Goal: Communication & Community: Answer question/provide support

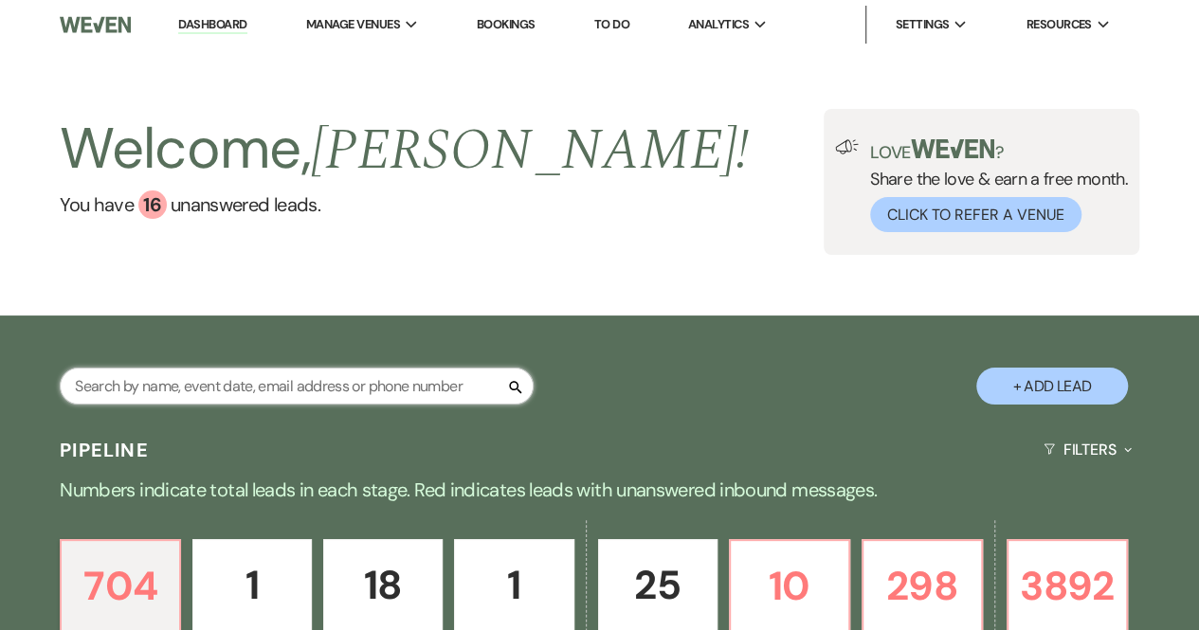
click at [299, 388] on input "text" at bounding box center [297, 386] width 474 height 37
type input "[PERSON_NAME]"
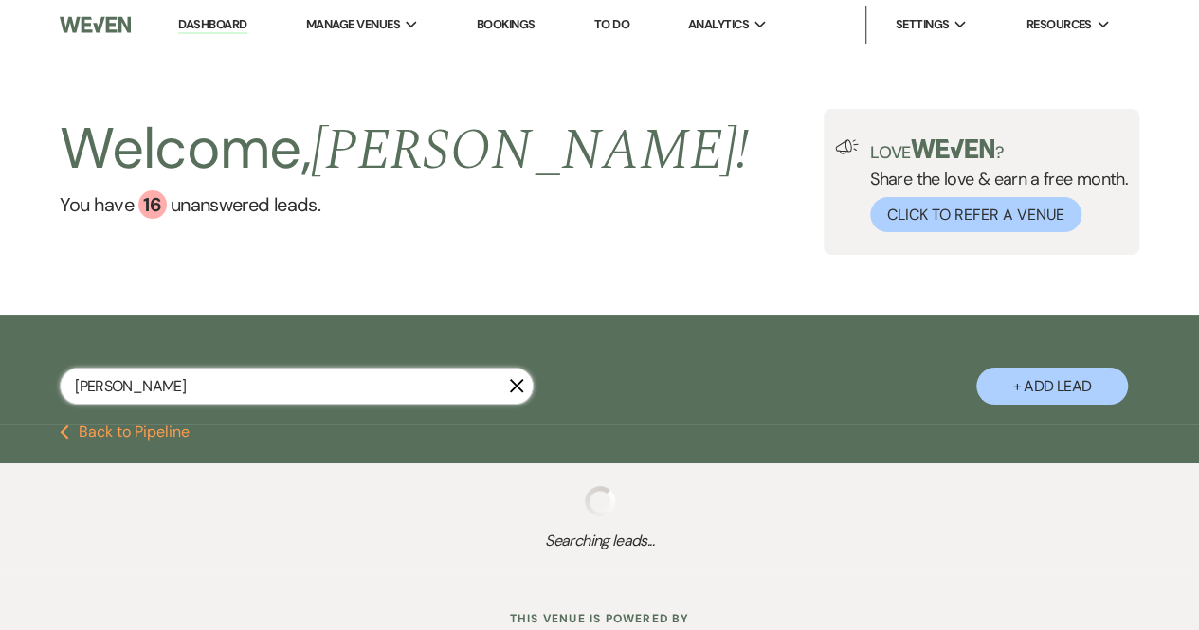
select select "8"
select select "5"
select select "8"
select select "5"
select select "6"
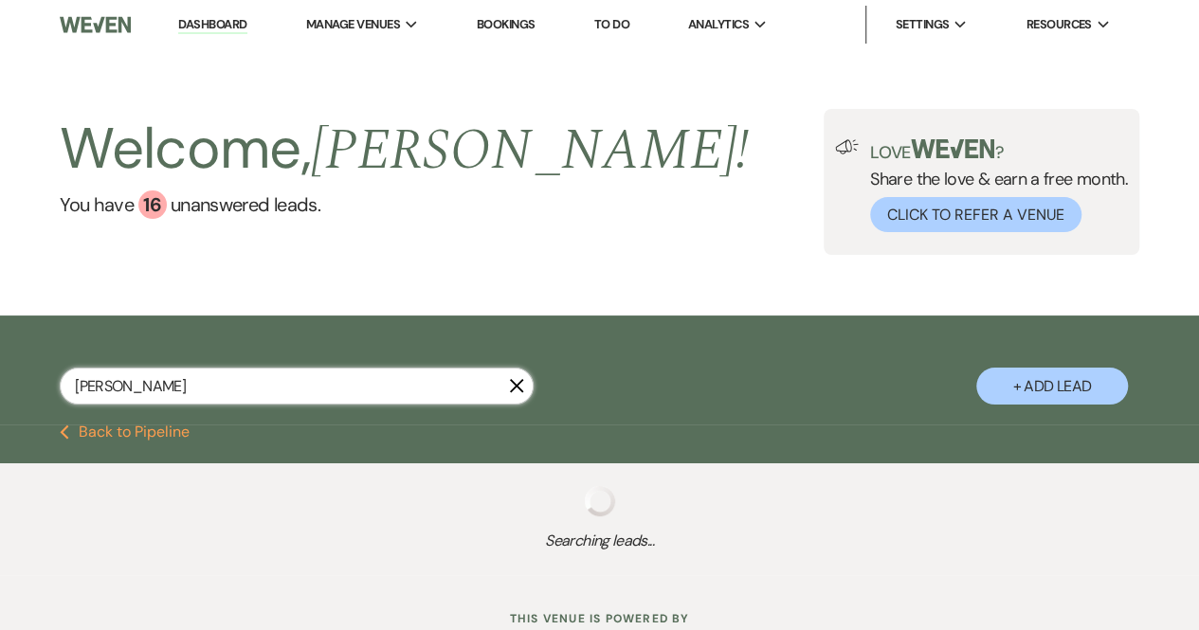
select select "8"
select select "5"
select select "8"
select select "5"
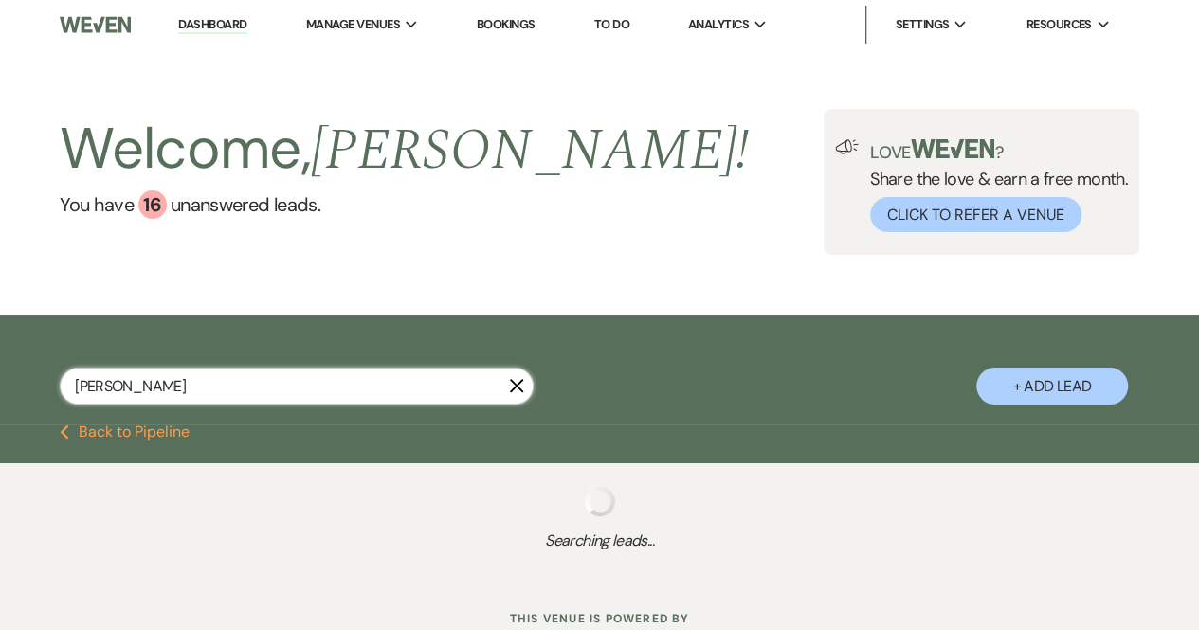
select select "8"
select select "5"
select select "8"
select select "5"
select select "8"
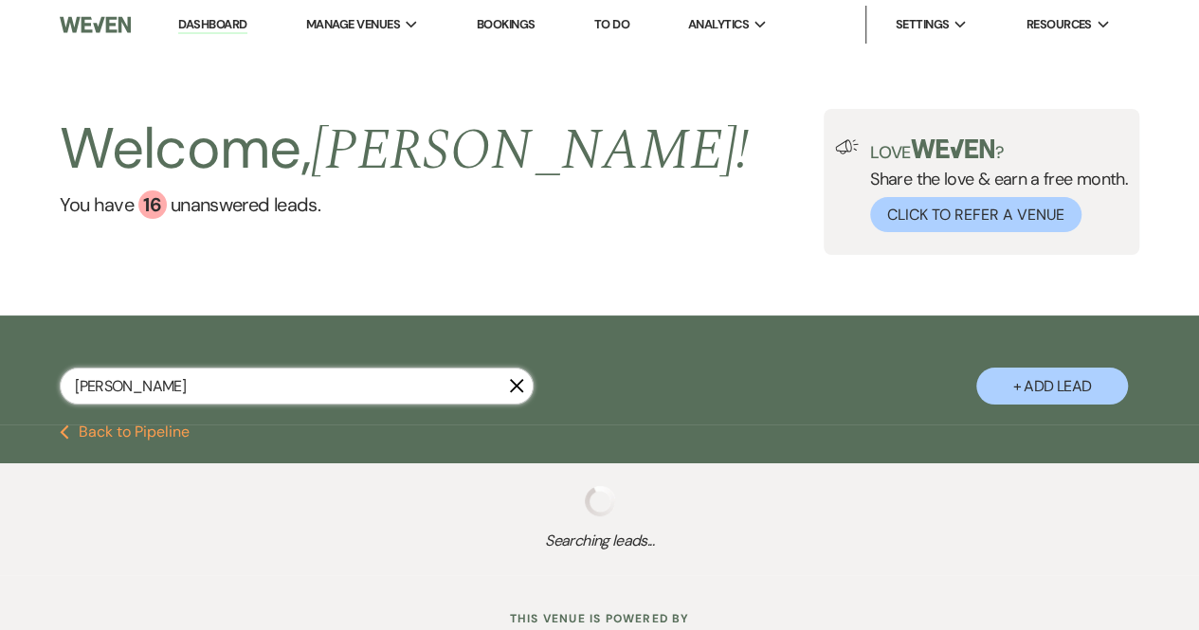
select select "5"
select select "8"
select select "6"
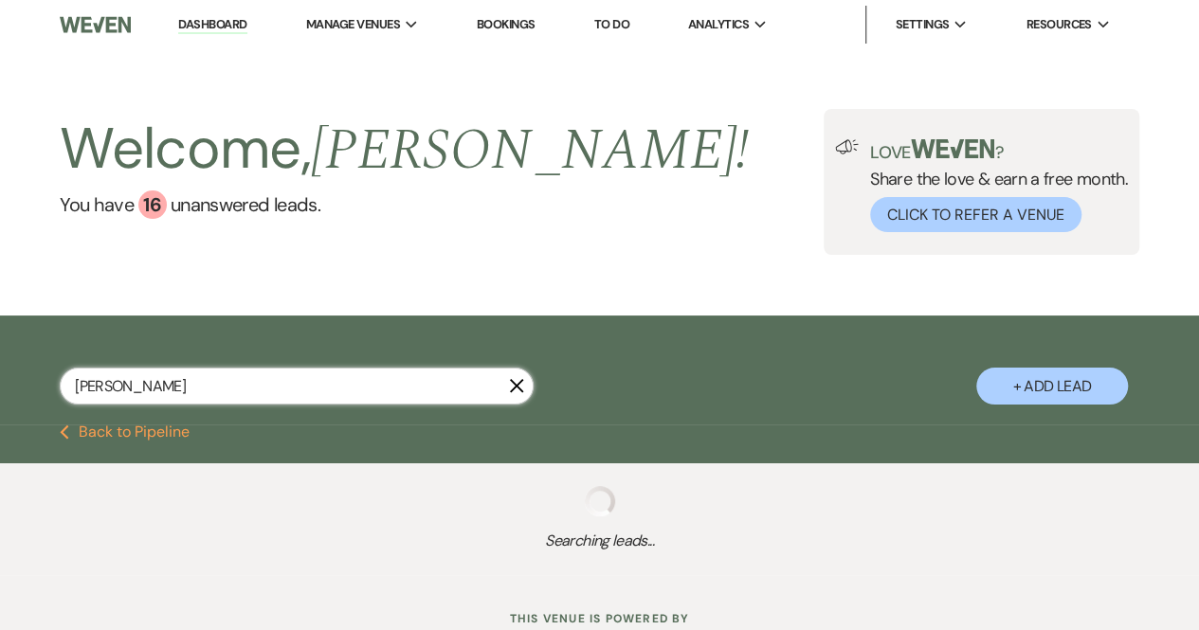
select select "8"
select select "5"
select select "8"
select select "3"
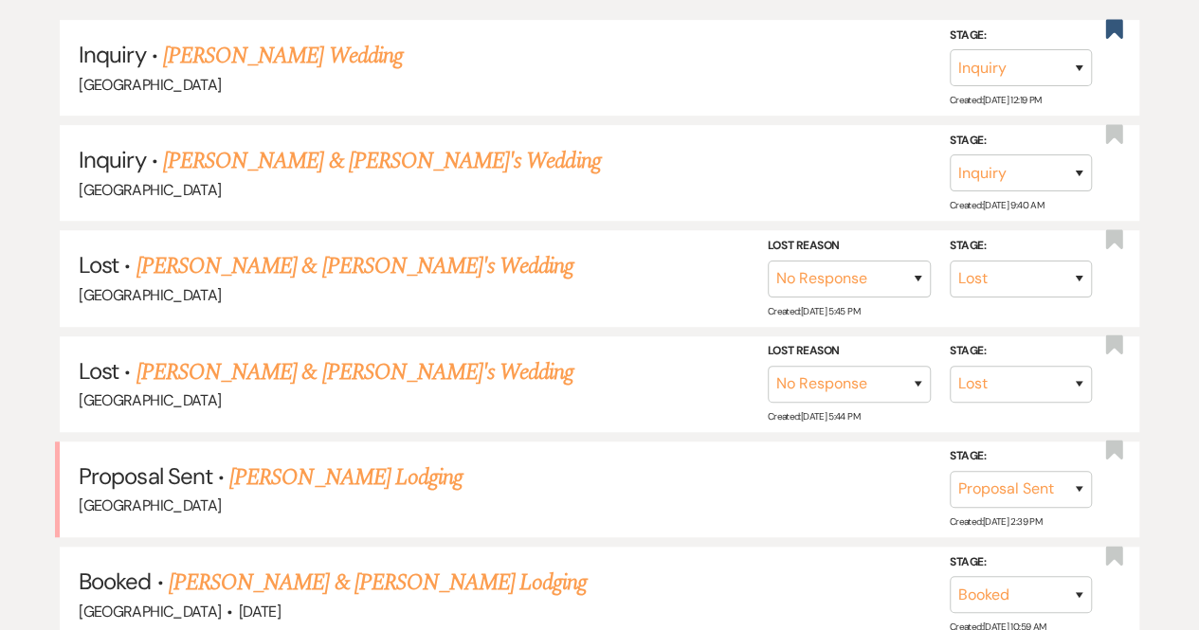
scroll to position [487, 0]
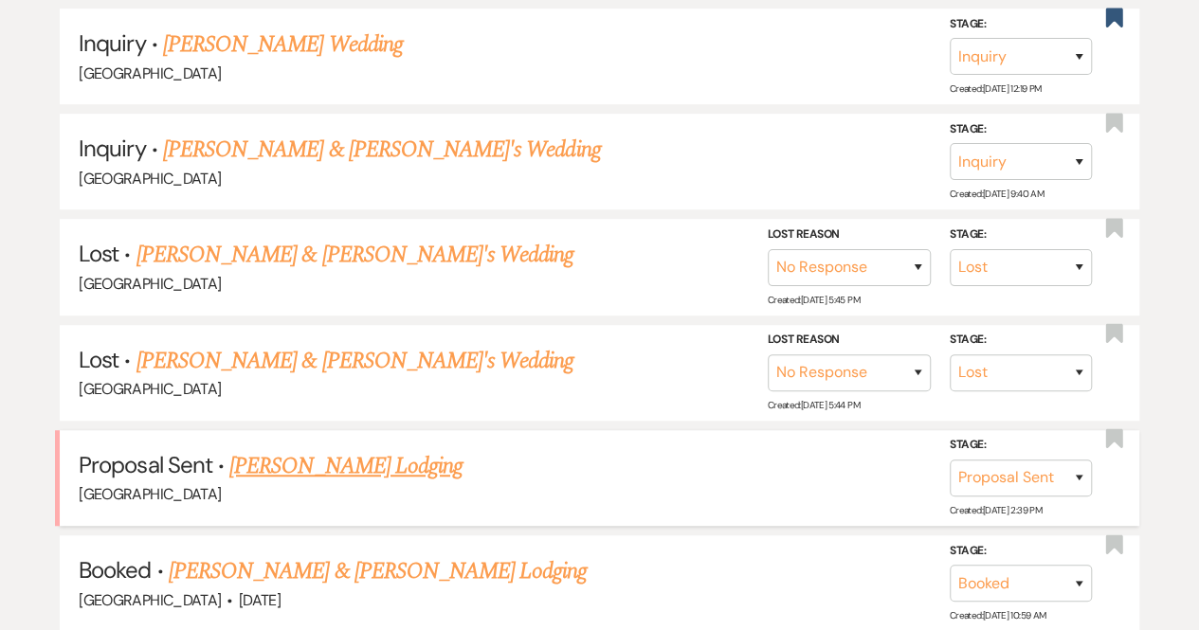
click at [368, 460] on link "[PERSON_NAME] Lodging" at bounding box center [345, 466] width 233 height 34
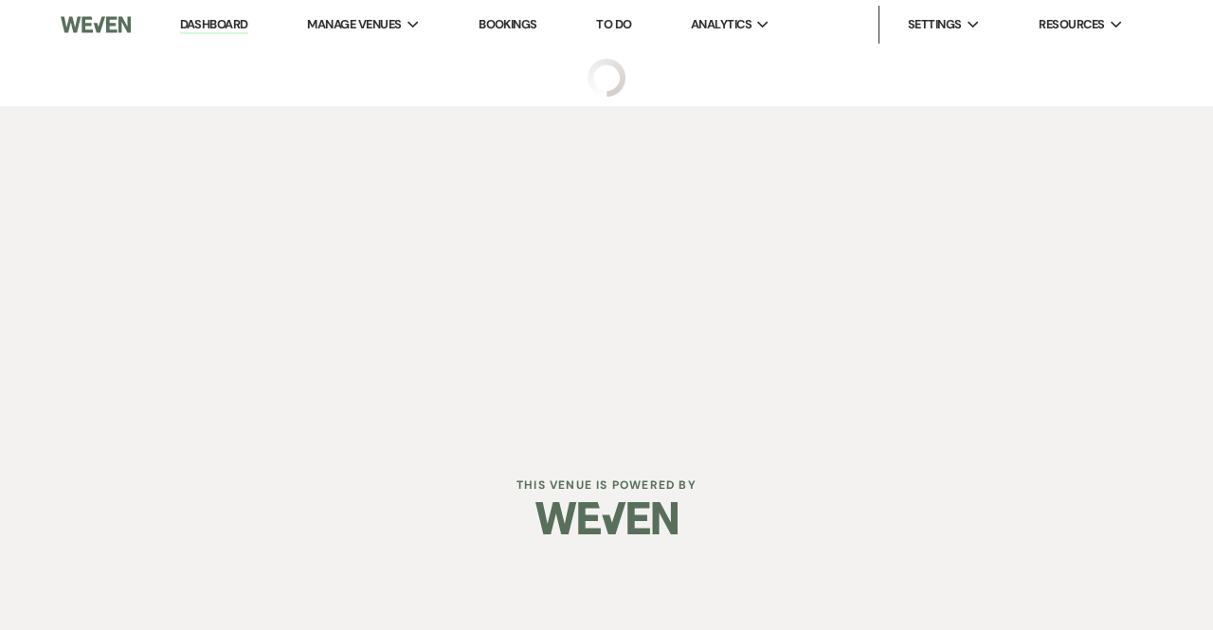
select select "6"
select select "13"
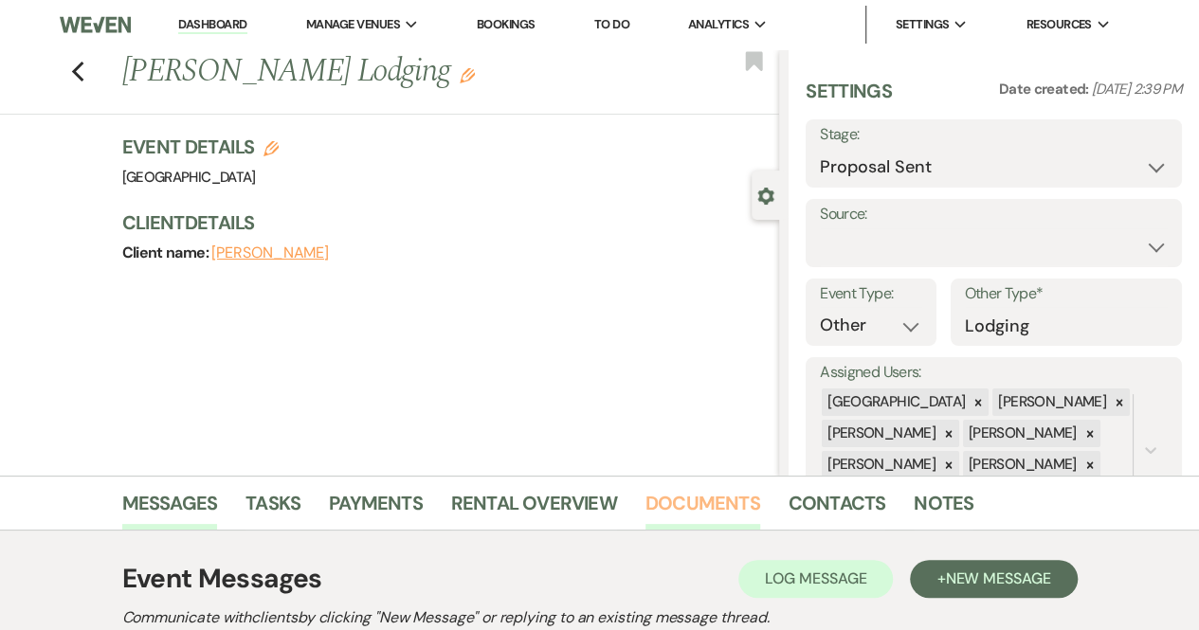
click at [685, 495] on link "Documents" at bounding box center [702, 509] width 115 height 42
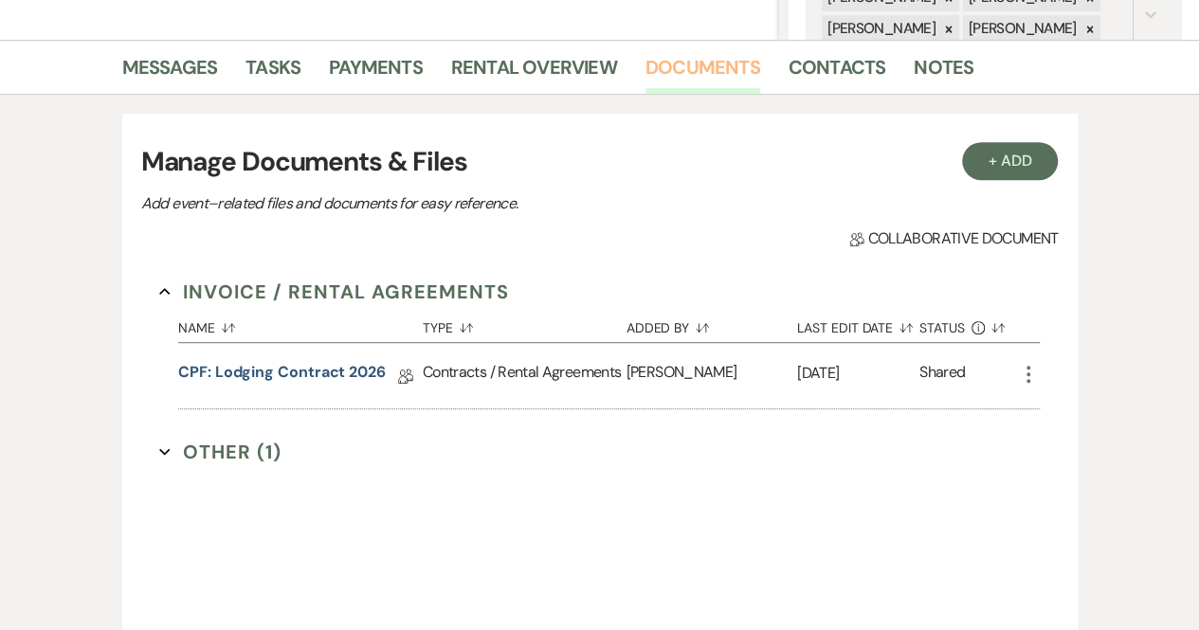
scroll to position [445, 0]
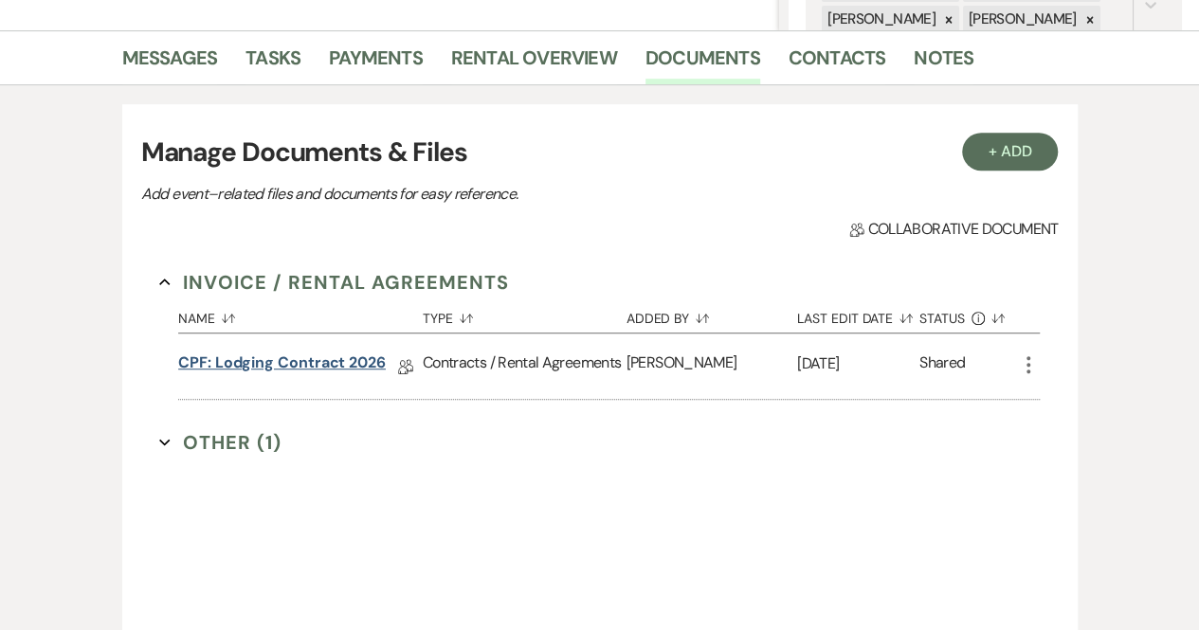
click at [342, 352] on link "CPF: Lodging Contract 2026" at bounding box center [282, 366] width 208 height 29
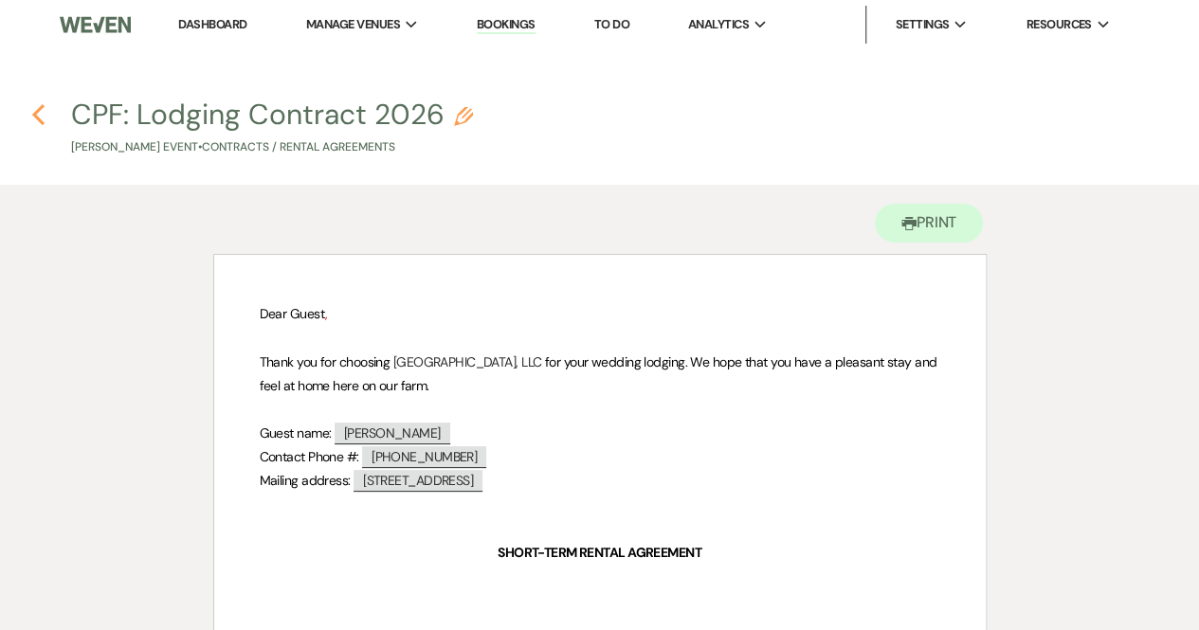
click at [38, 118] on use "button" at bounding box center [38, 114] width 12 height 21
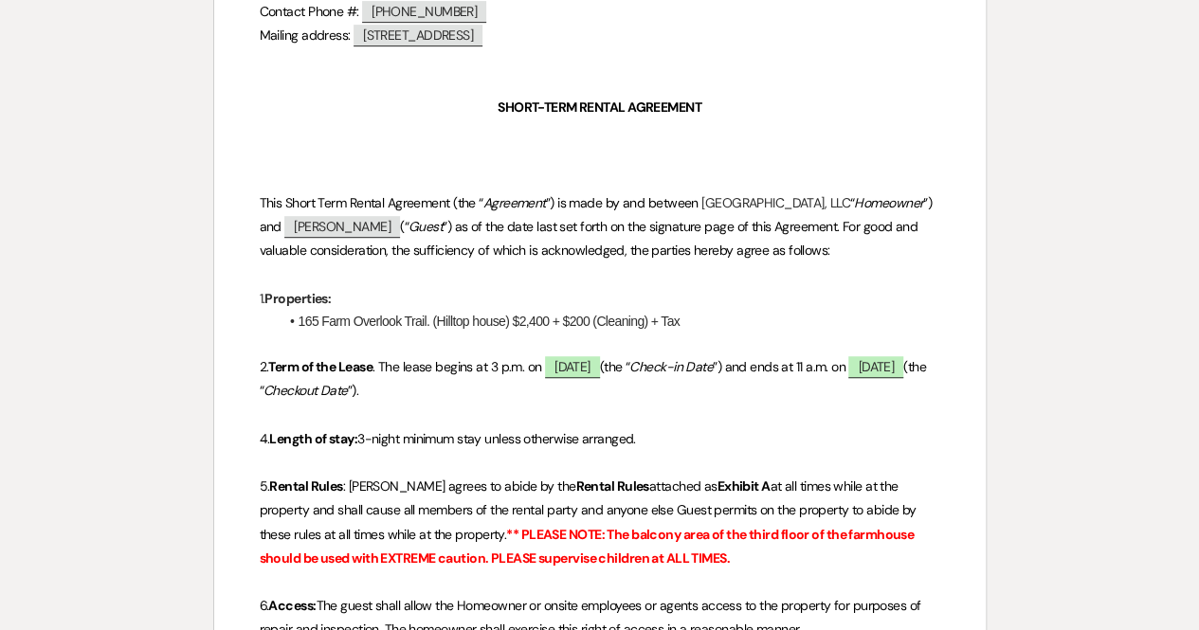
select select "6"
select select "13"
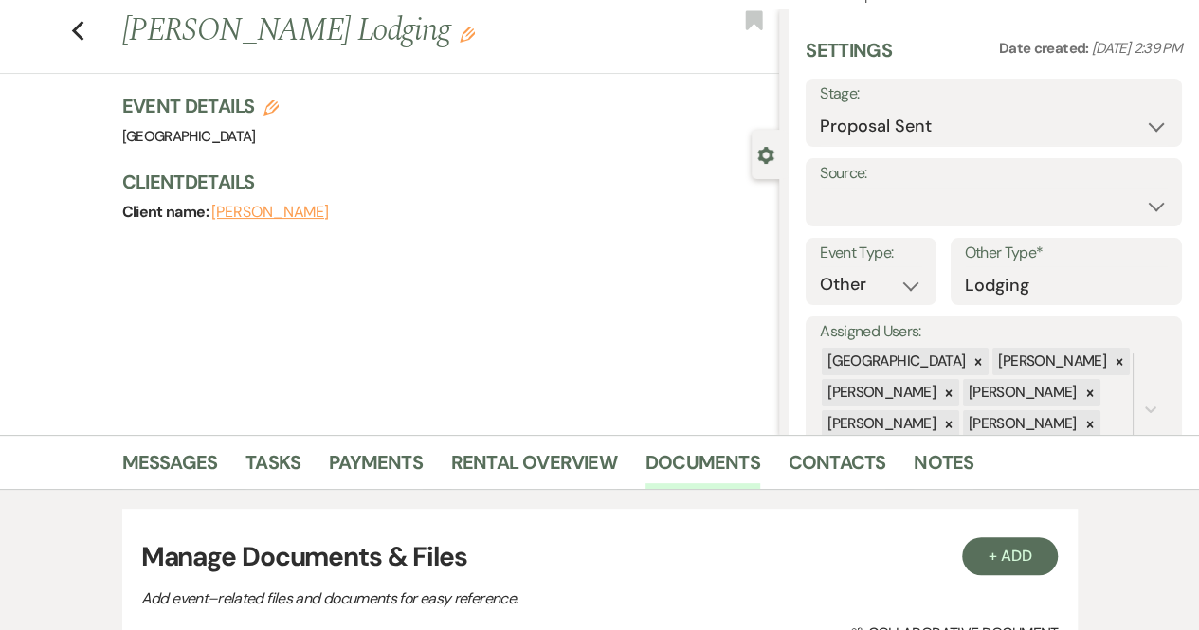
scroll to position [0, 0]
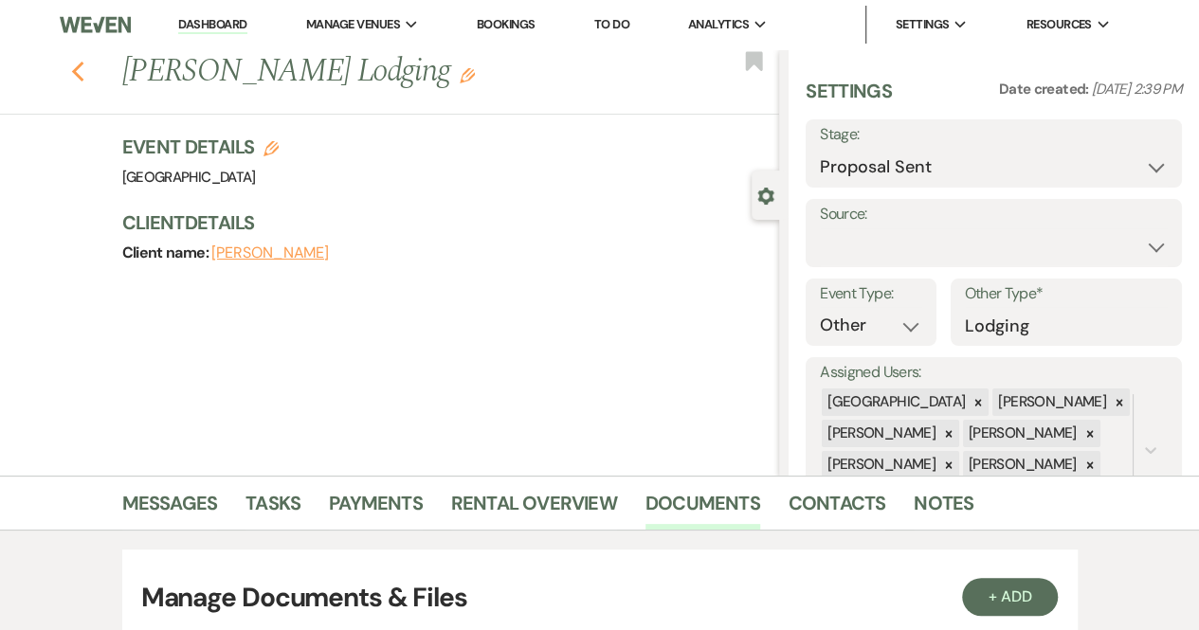
click at [85, 63] on icon "Previous" at bounding box center [78, 72] width 14 height 23
select select "8"
select select "5"
select select "8"
select select "5"
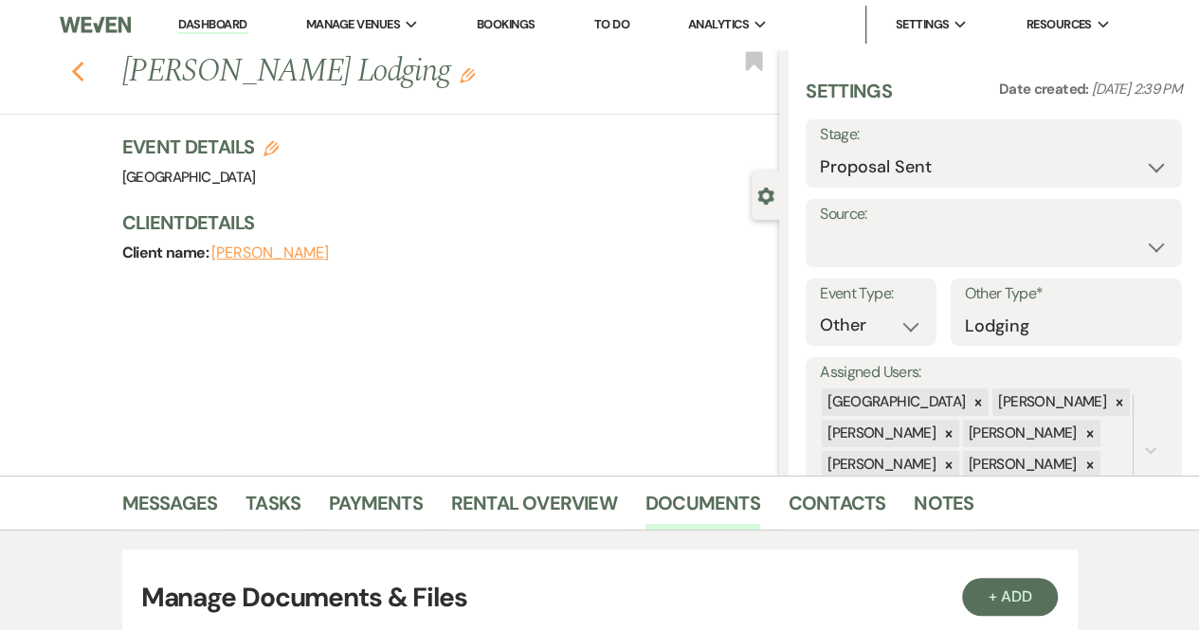
select select "6"
select select "8"
select select "5"
select select "8"
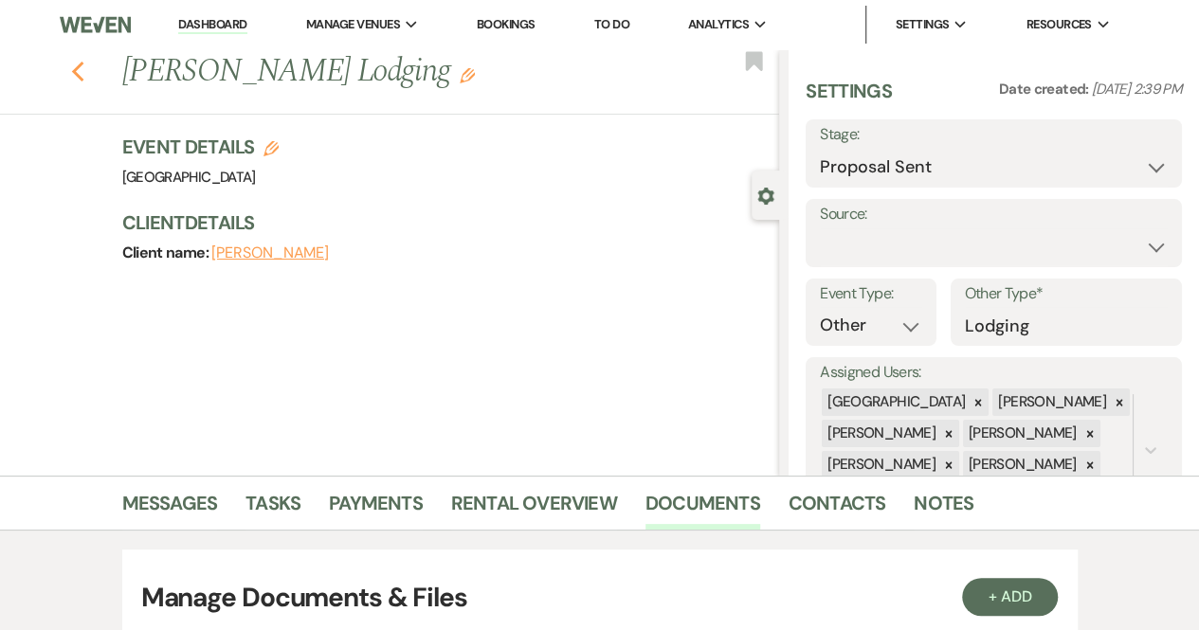
select select "5"
select select "8"
select select "5"
select select "8"
select select "5"
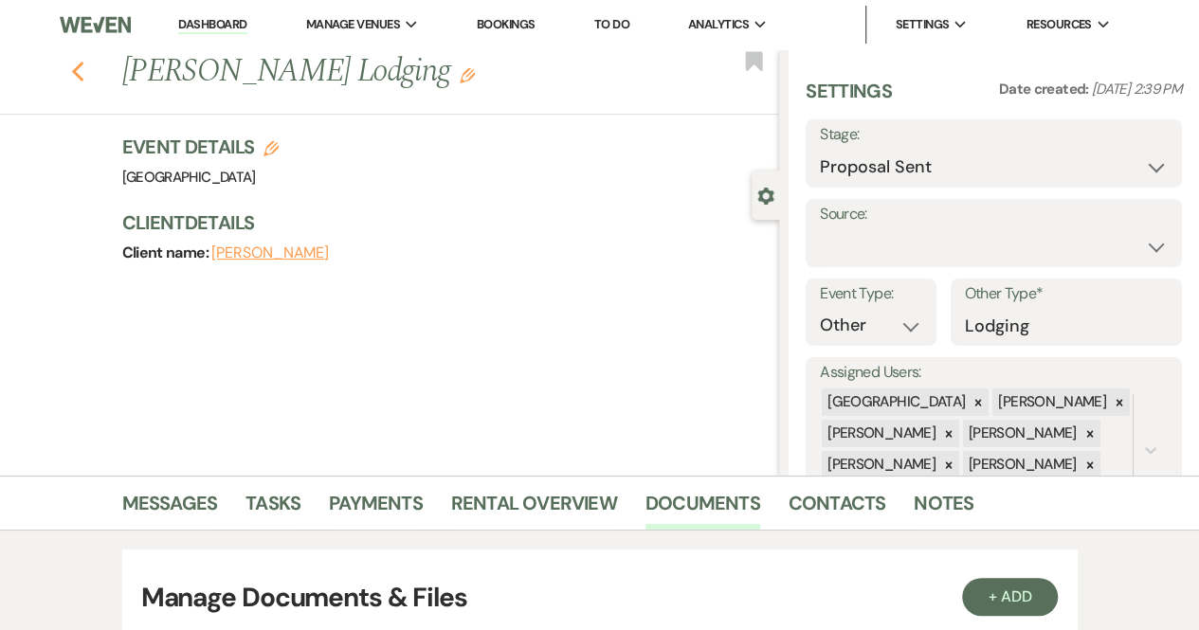
select select "8"
select select "5"
select select "8"
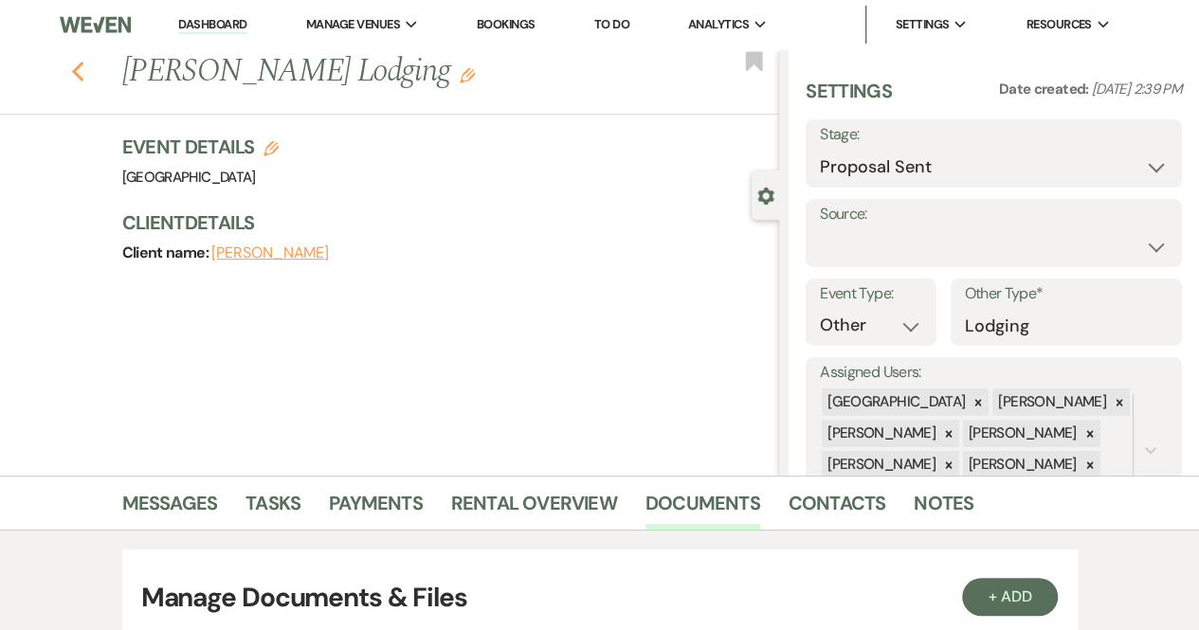
select select "6"
select select "8"
select select "5"
select select "8"
select select "3"
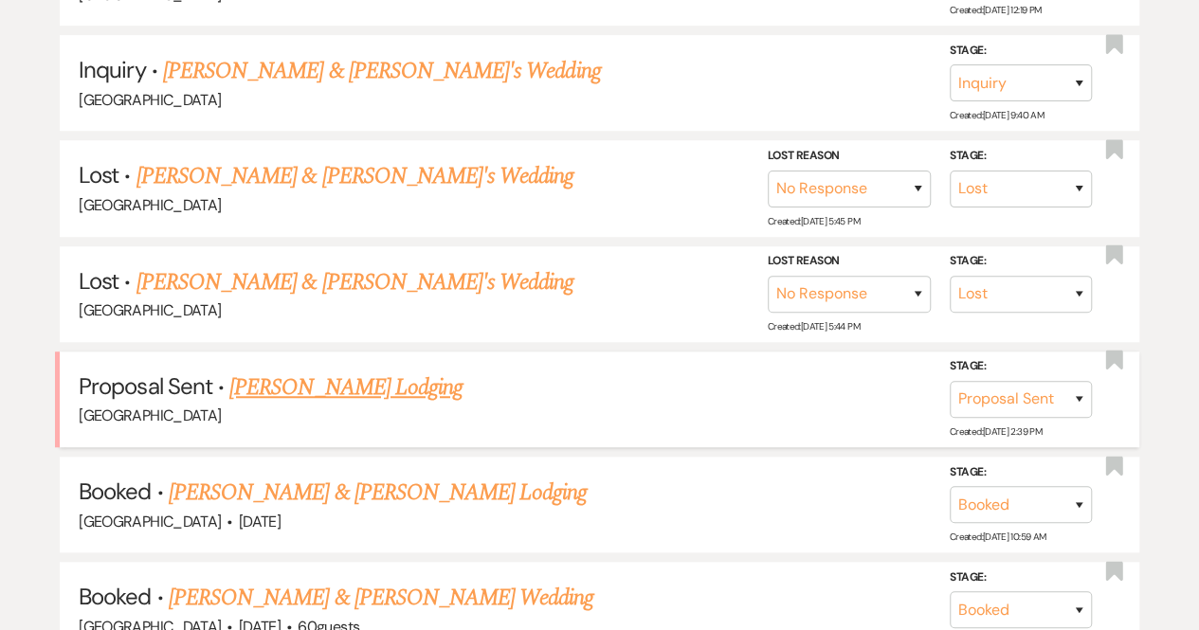
scroll to position [565, 0]
click at [364, 380] on link "[PERSON_NAME] Lodging" at bounding box center [345, 388] width 233 height 34
select select "6"
select select "13"
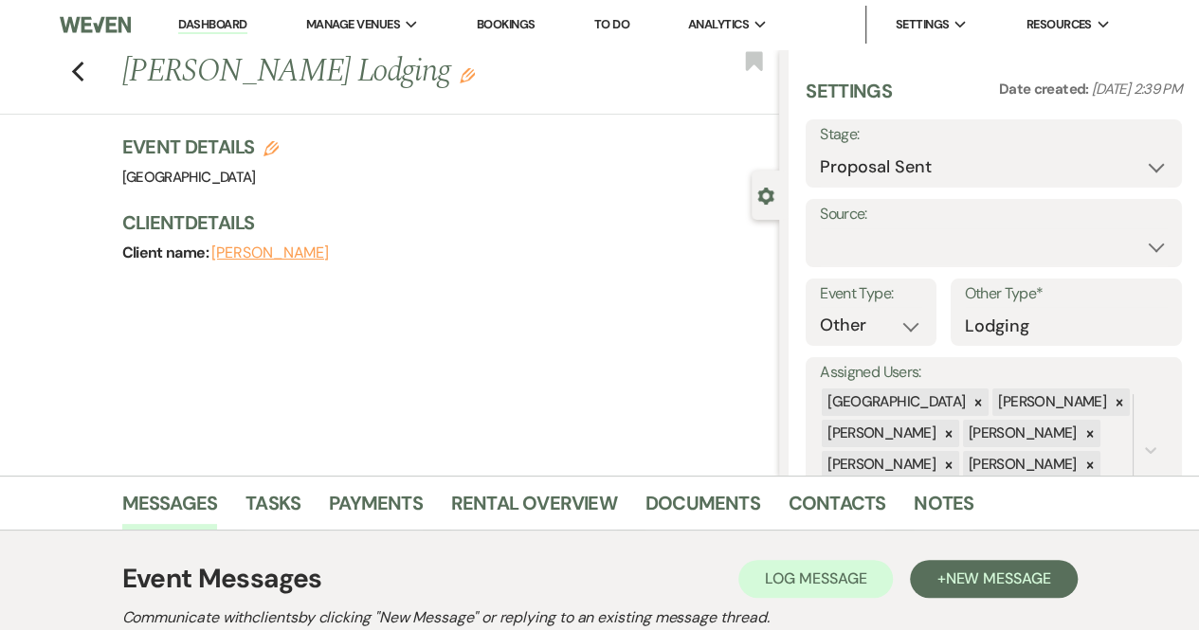
click at [207, 17] on link "Dashboard" at bounding box center [212, 25] width 68 height 18
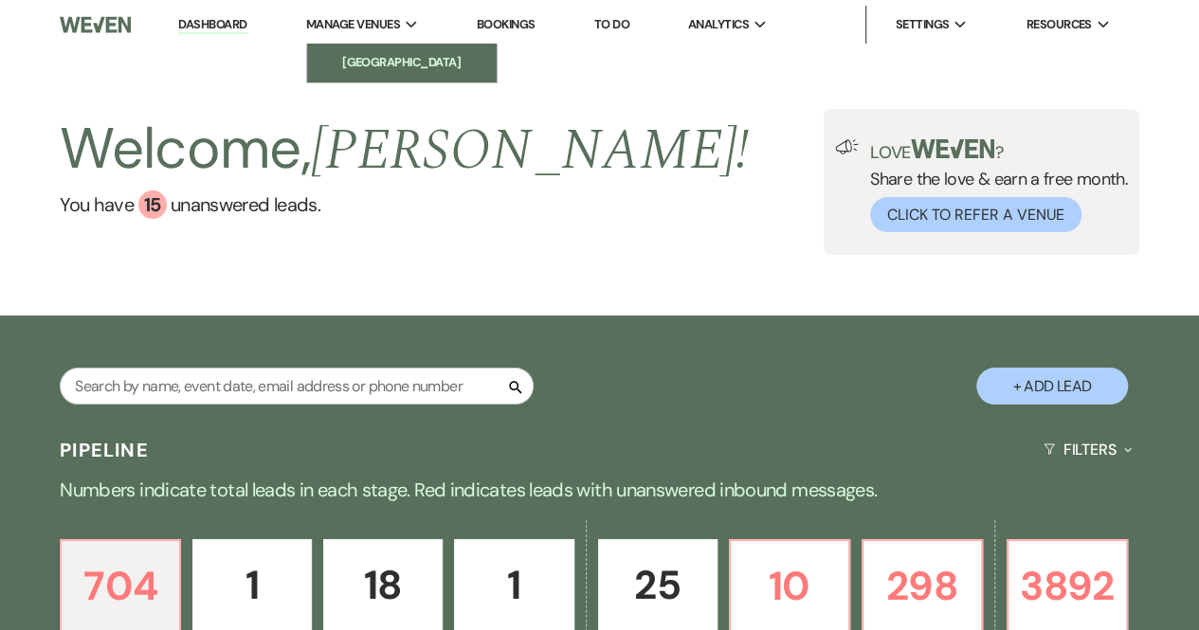
click at [364, 61] on li "[GEOGRAPHIC_DATA]" at bounding box center [401, 62] width 171 height 19
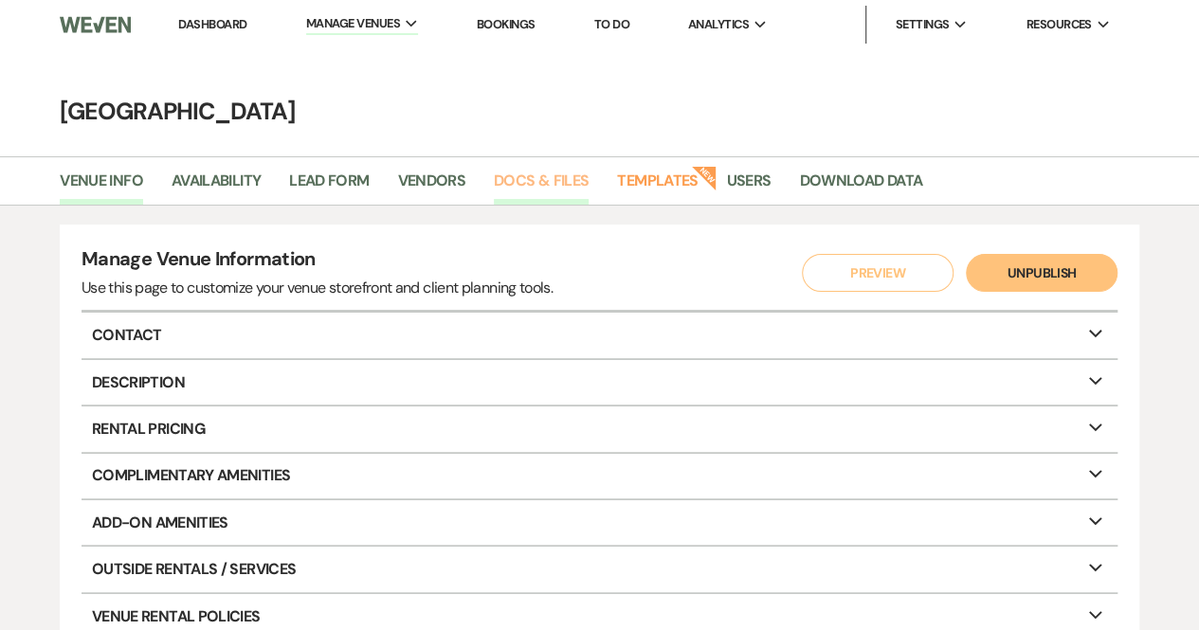
click at [531, 186] on link "Docs & Files" at bounding box center [541, 187] width 95 height 36
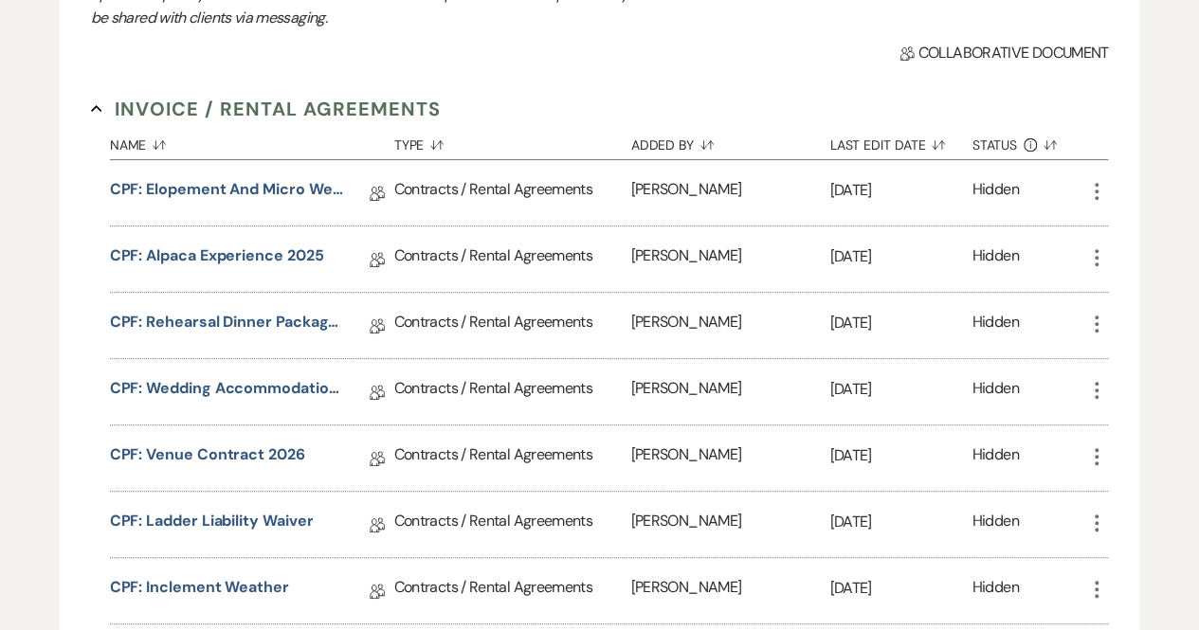
scroll to position [301, 0]
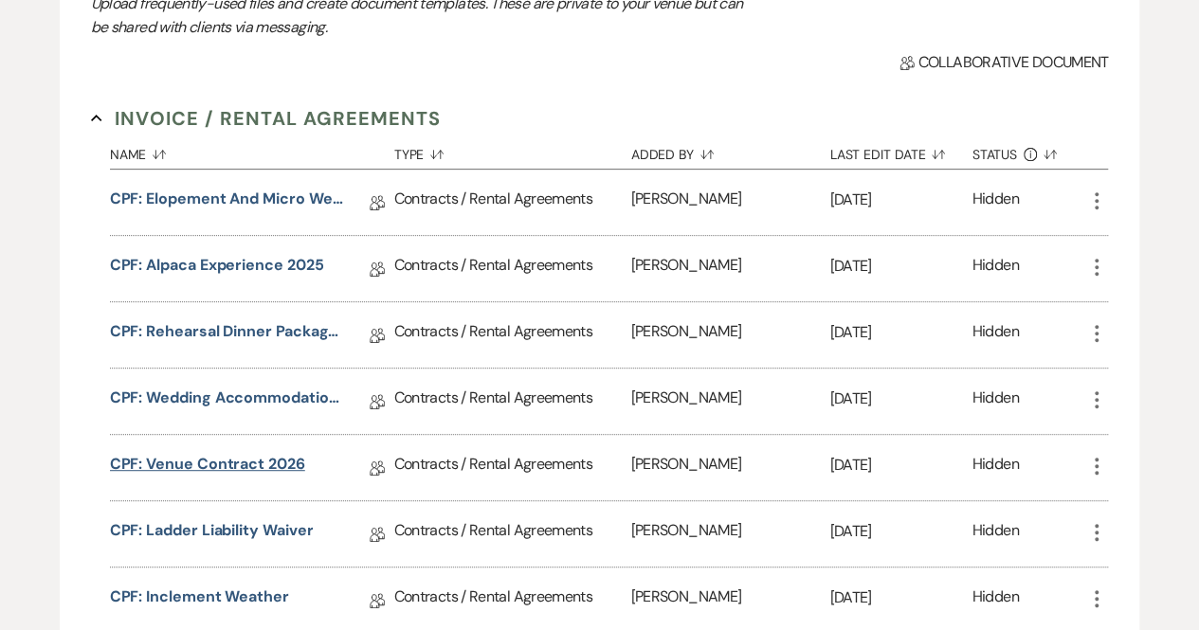
click at [236, 460] on link "CPF: Venue Contract 2026" at bounding box center [207, 467] width 195 height 29
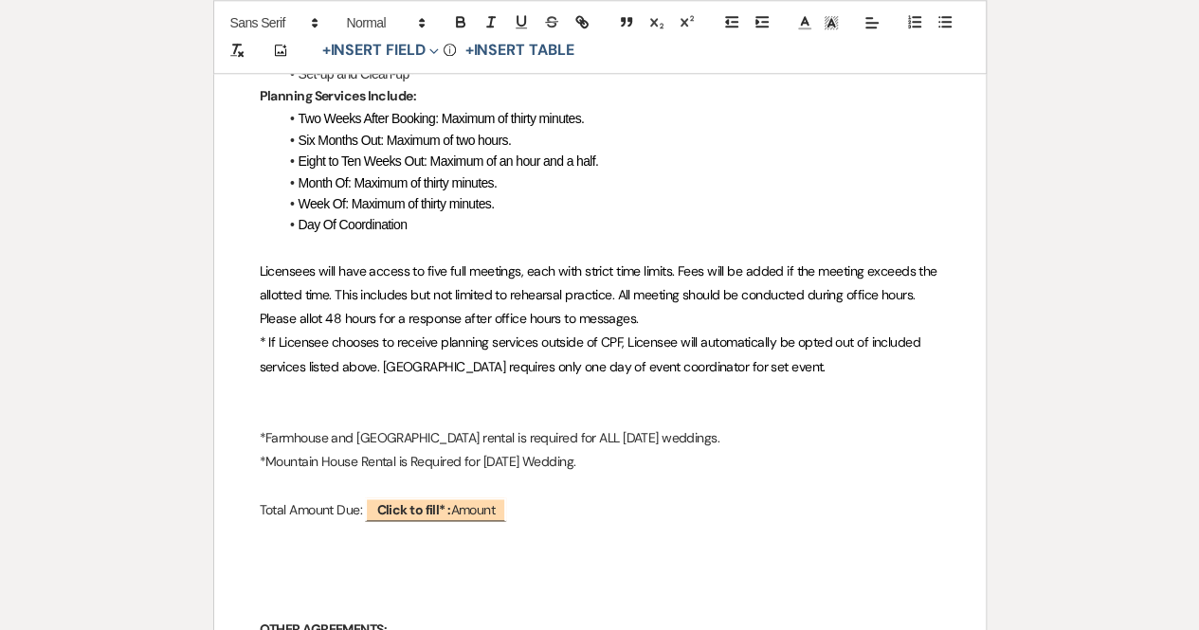
scroll to position [1007, 0]
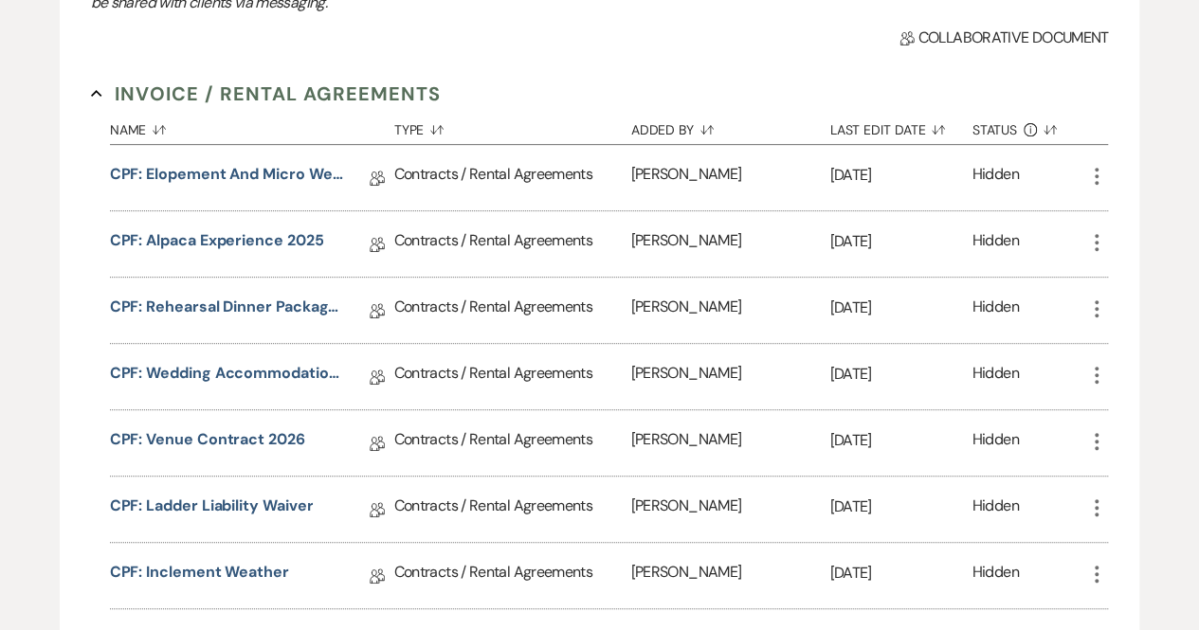
scroll to position [327, 0]
click at [250, 427] on link "CPF: Venue Contract 2026" at bounding box center [207, 441] width 195 height 29
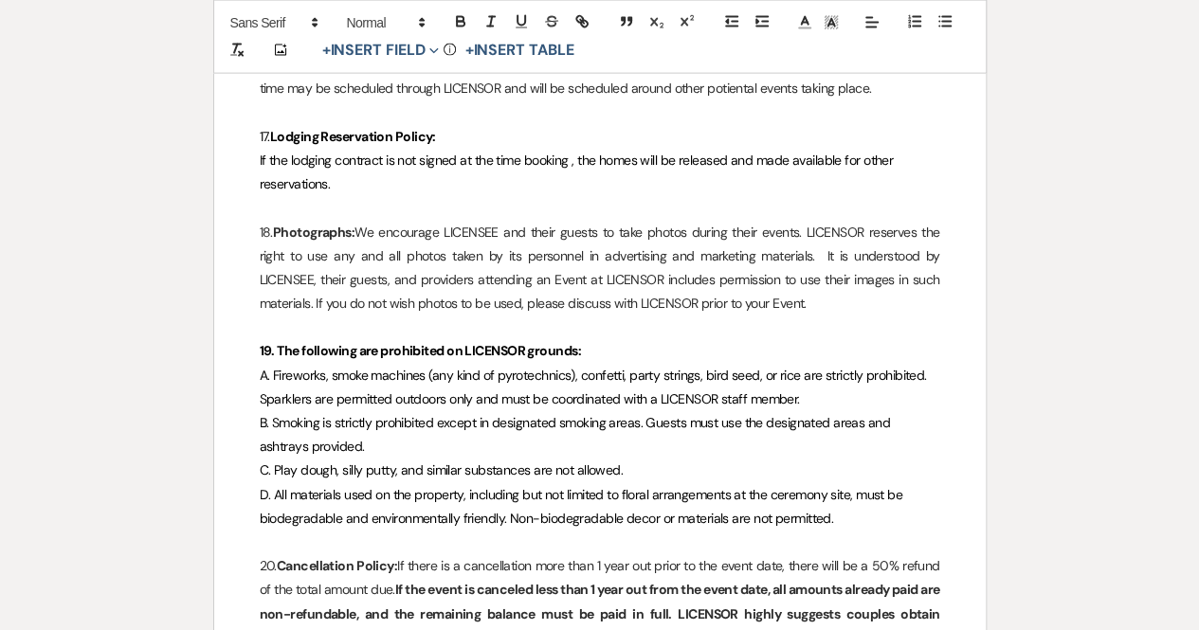
scroll to position [5685, 0]
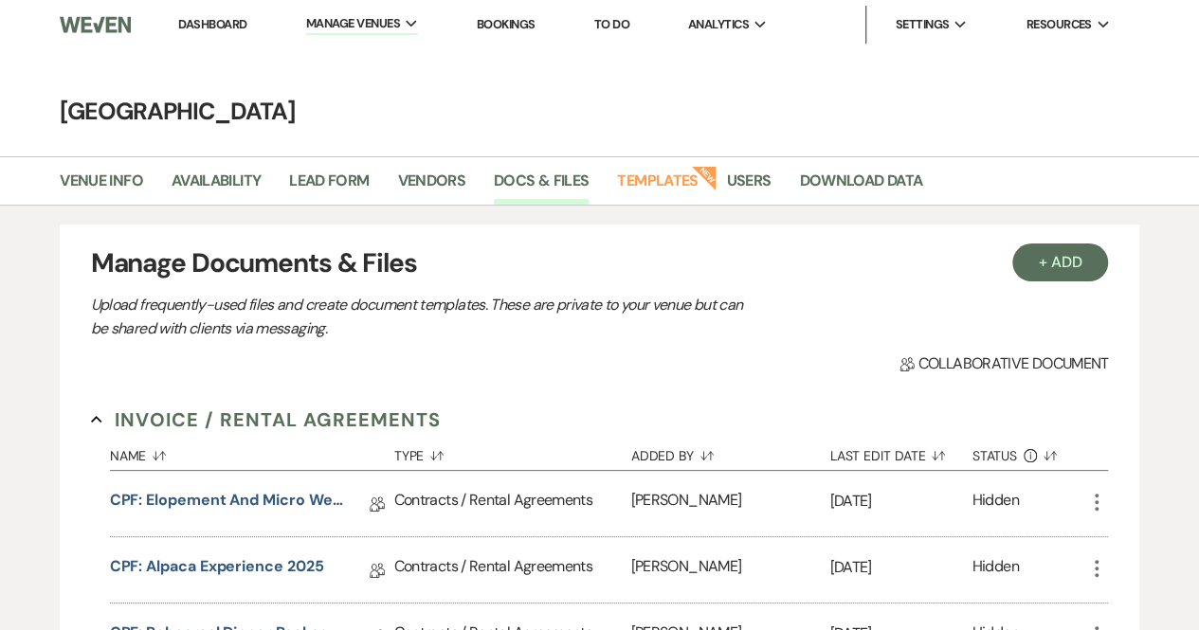
click at [222, 22] on link "Dashboard" at bounding box center [212, 24] width 68 height 16
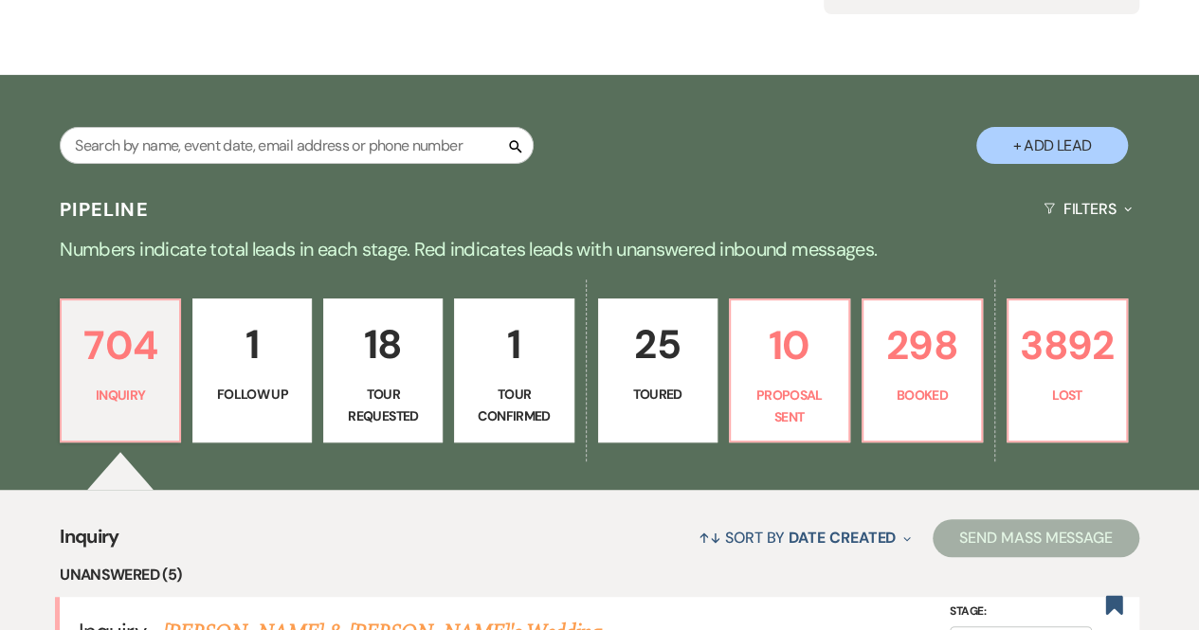
scroll to position [239, 0]
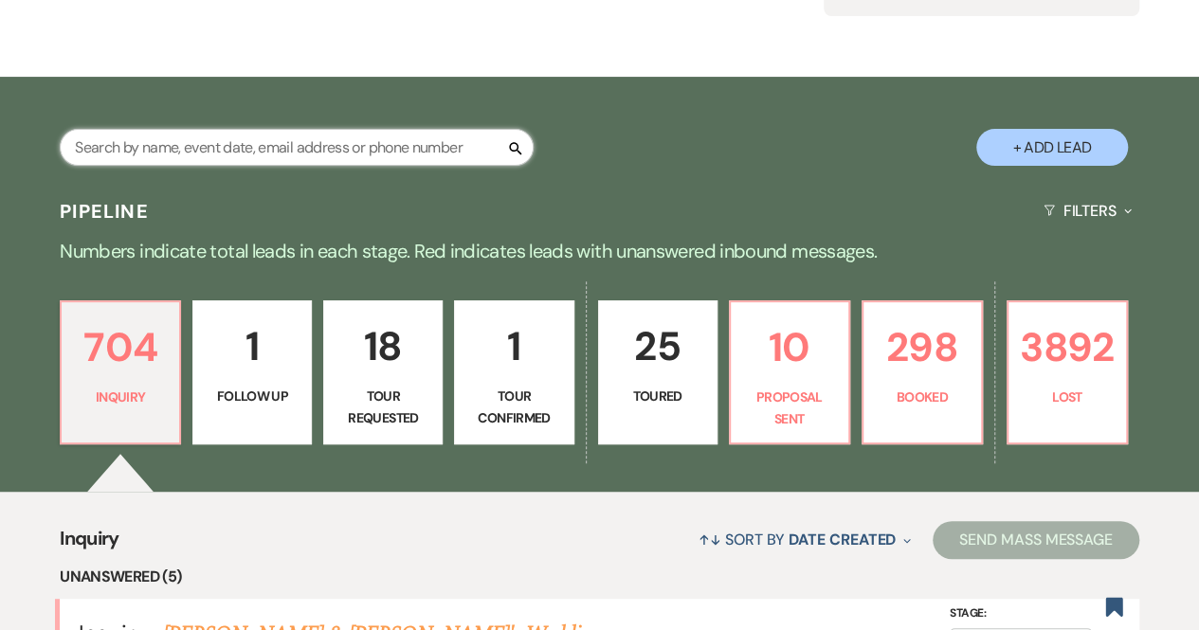
click at [181, 154] on input "text" at bounding box center [297, 147] width 474 height 37
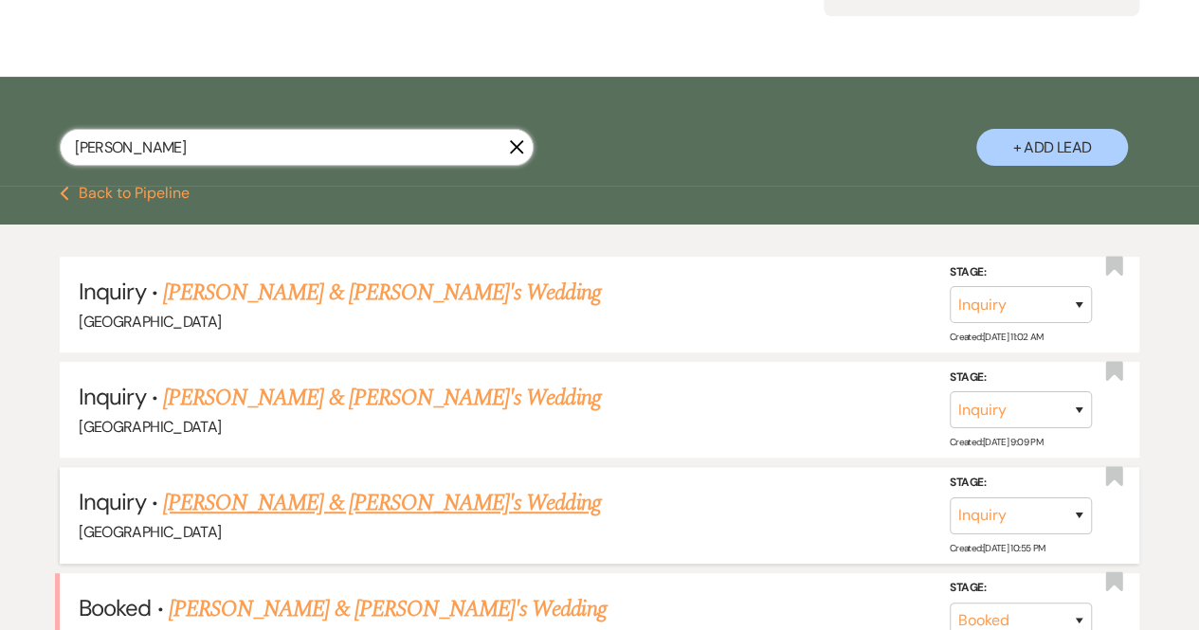
scroll to position [428, 0]
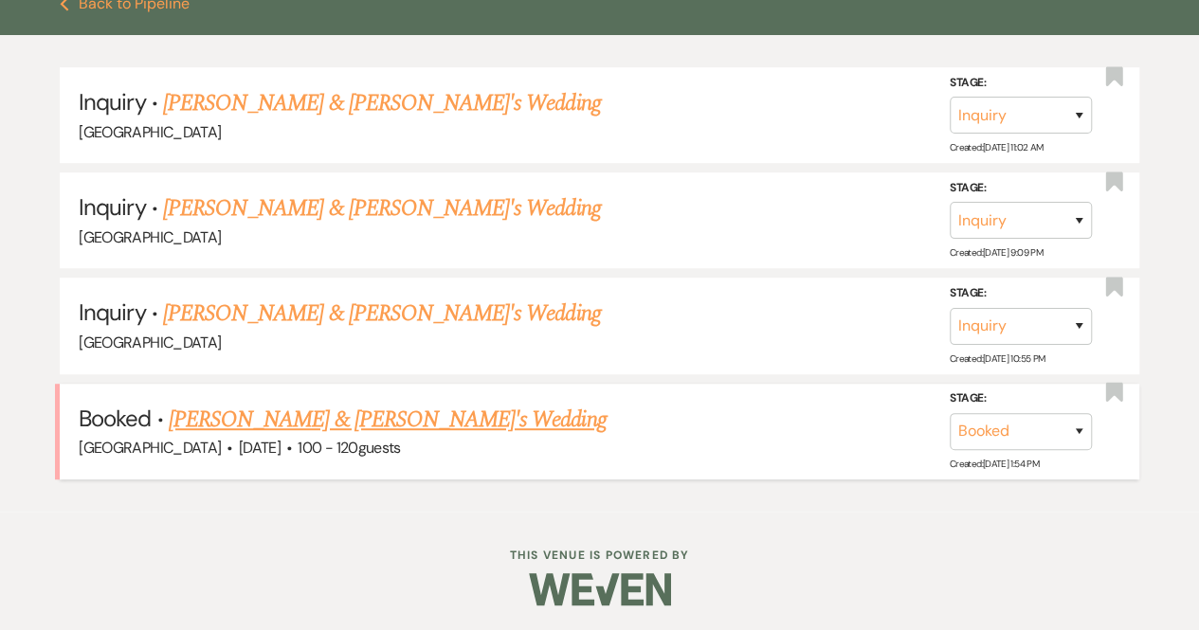
type input "[PERSON_NAME]"
click at [237, 414] on link "[PERSON_NAME] & [PERSON_NAME]'s Wedding" at bounding box center [388, 420] width 438 height 34
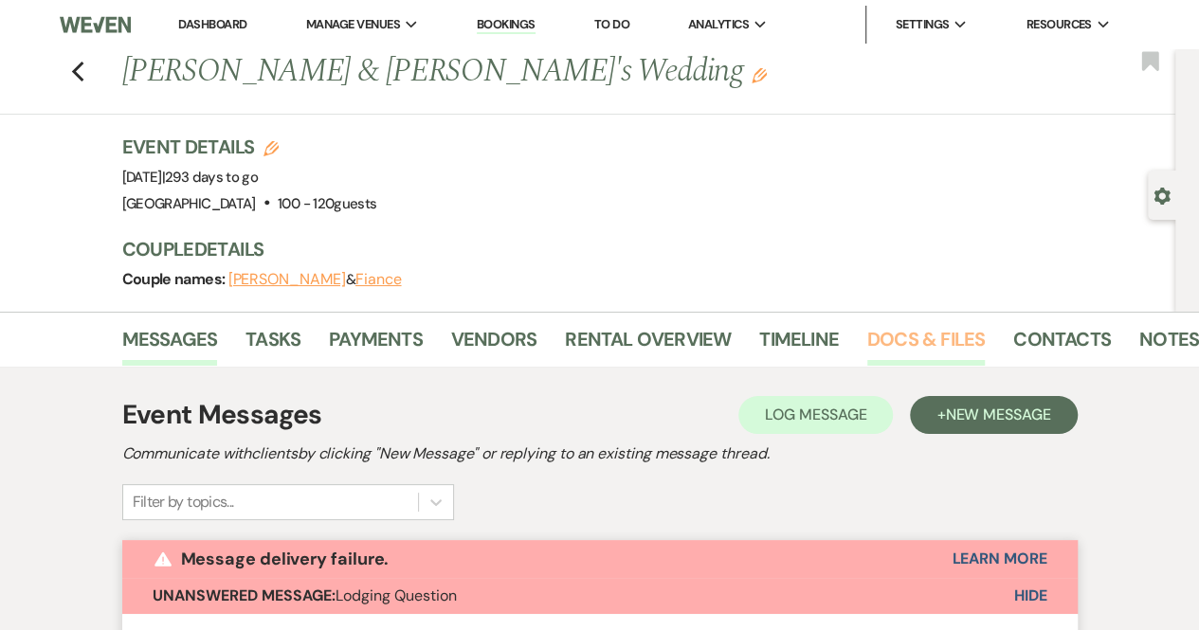
click at [921, 342] on link "Docs & Files" at bounding box center [925, 345] width 117 height 42
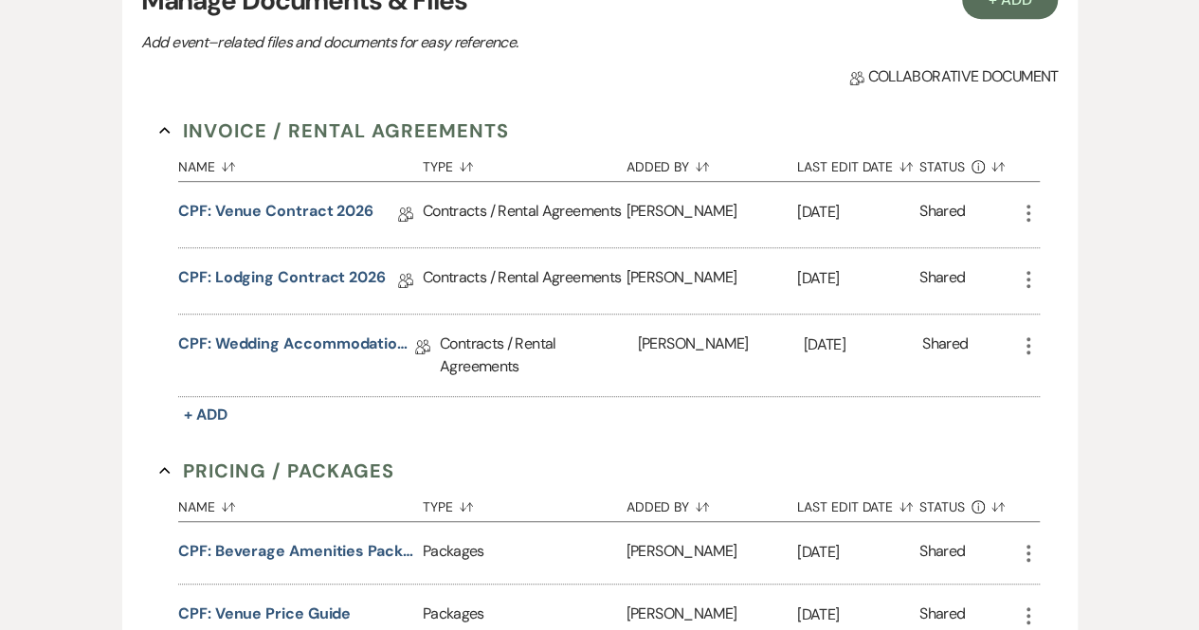
scroll to position [434, 0]
click at [302, 276] on link "CPF: Lodging Contract 2026" at bounding box center [282, 279] width 208 height 29
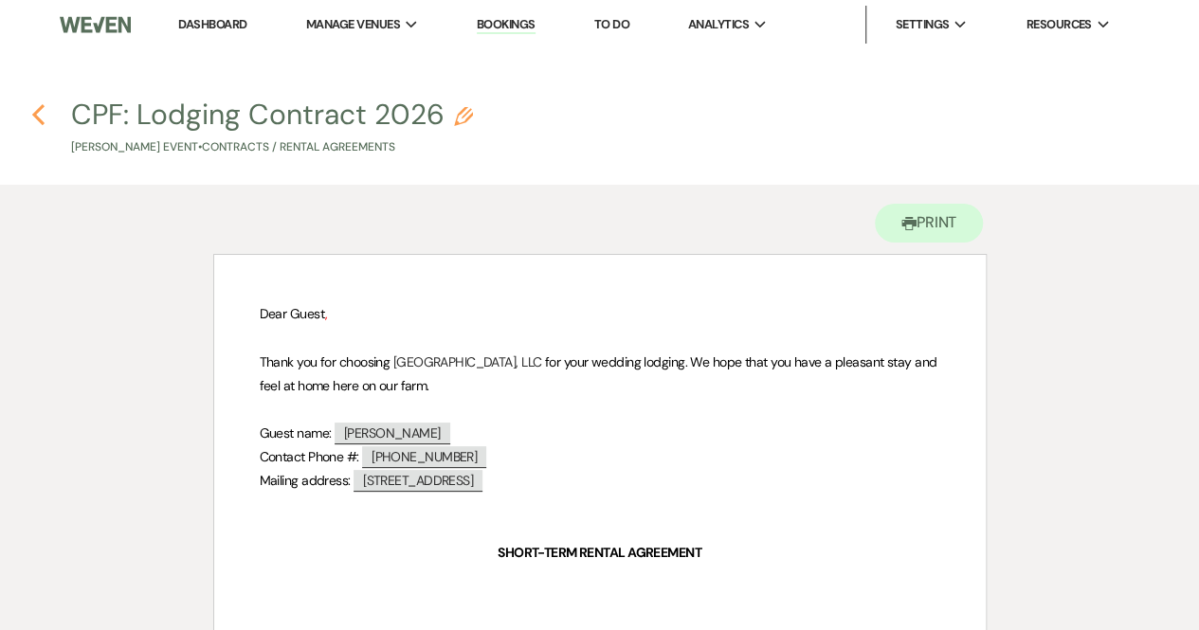
click at [38, 114] on icon "Previous" at bounding box center [38, 114] width 14 height 23
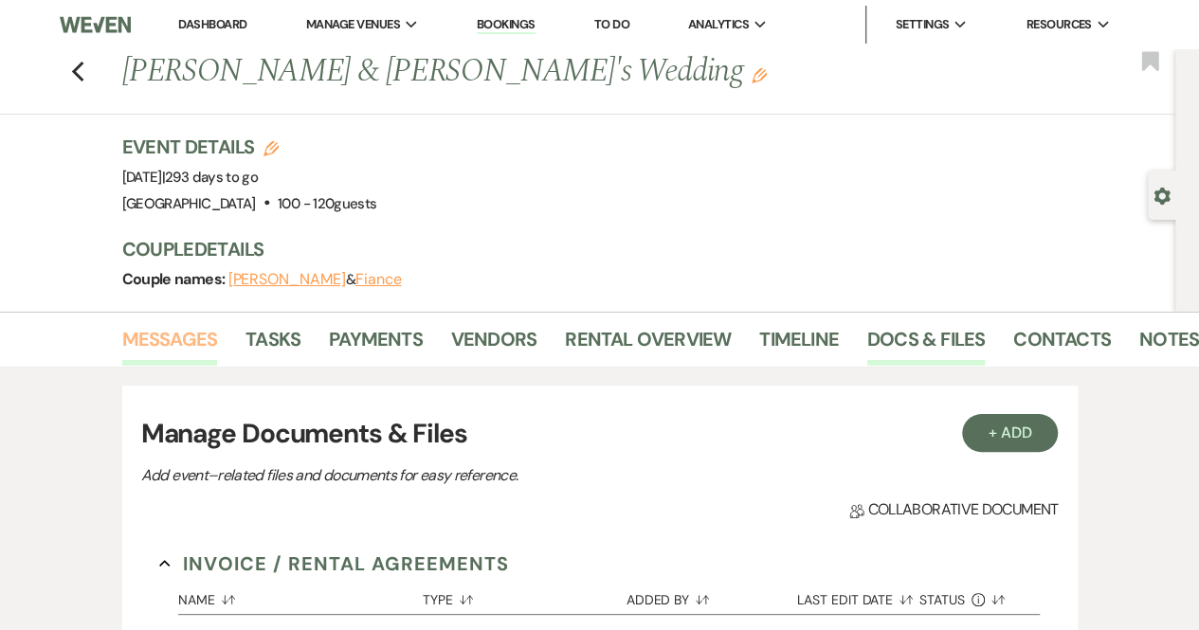
click at [161, 339] on link "Messages" at bounding box center [170, 345] width 96 height 42
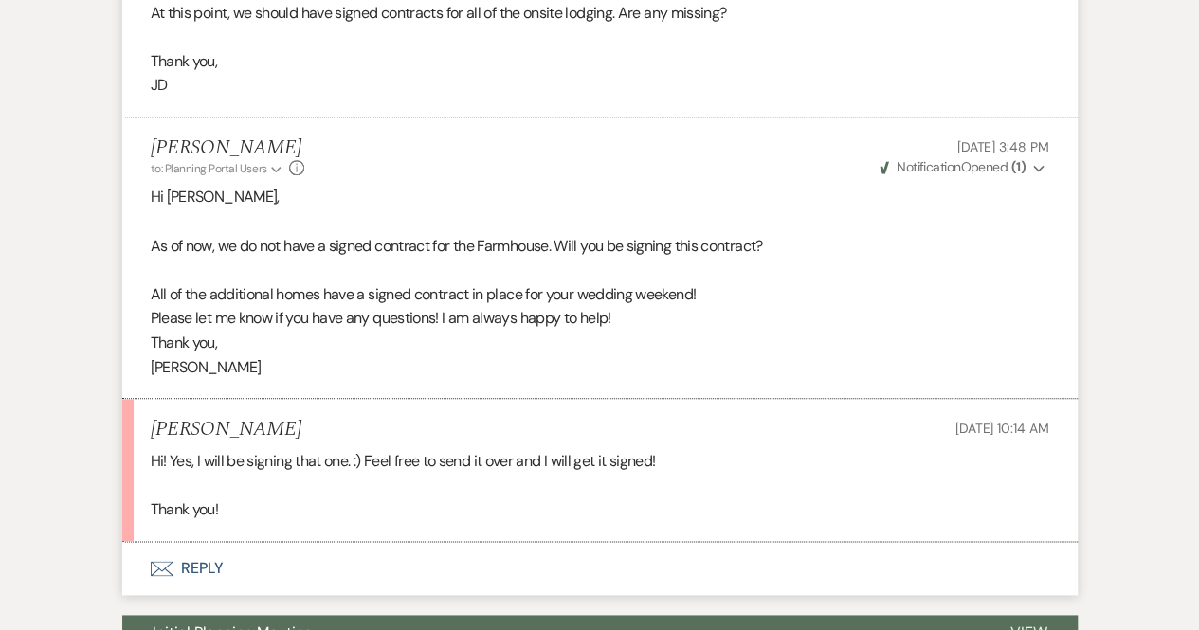
scroll to position [4896, 0]
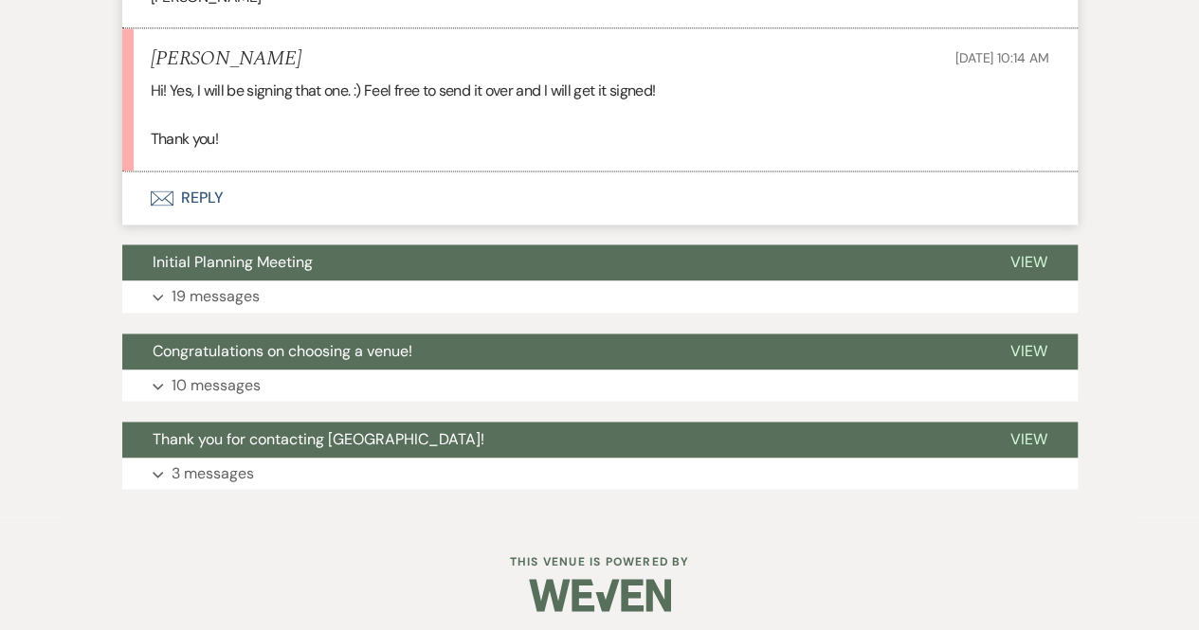
click at [193, 185] on button "Envelope Reply" at bounding box center [599, 198] width 955 height 53
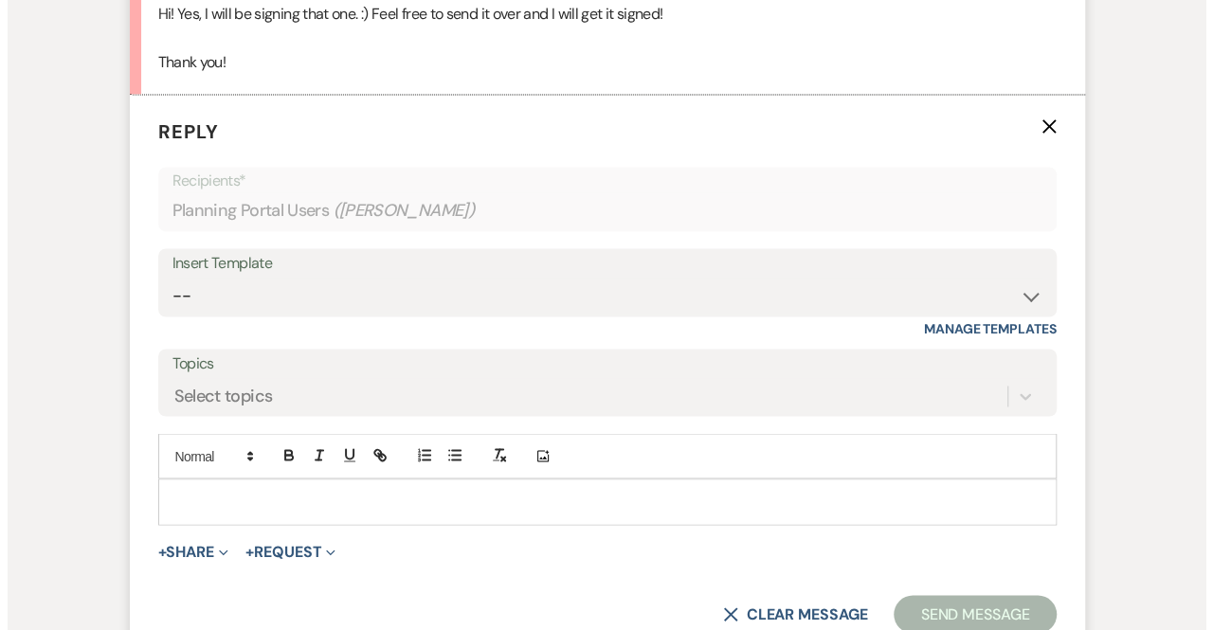
scroll to position [5082, 0]
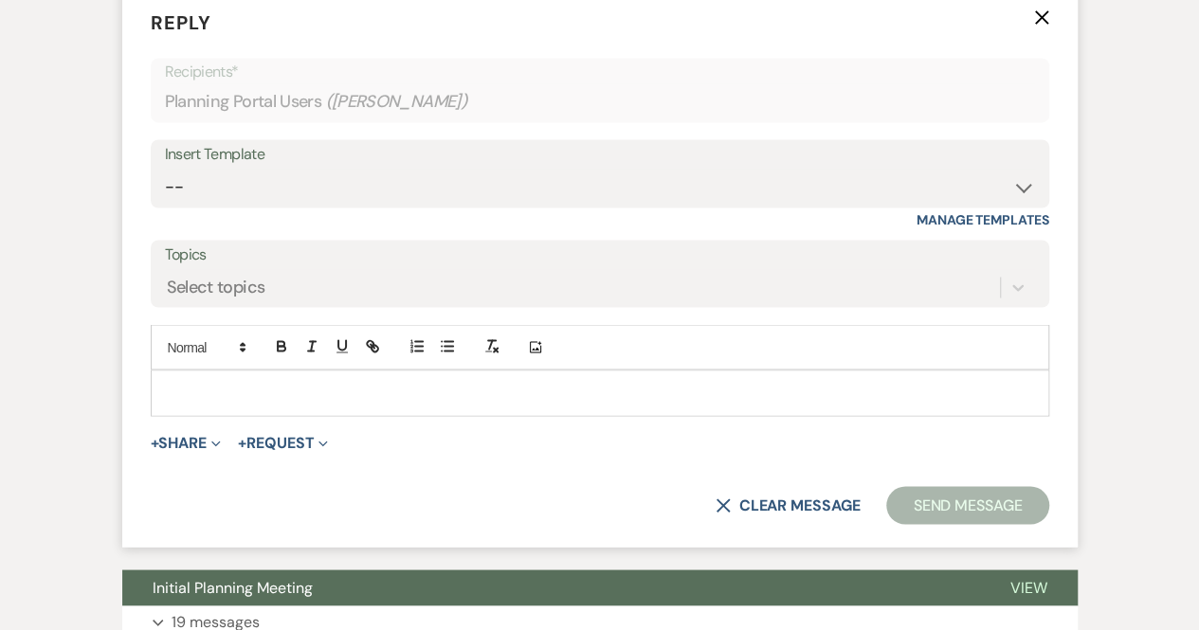
click at [282, 382] on p at bounding box center [600, 392] width 868 height 21
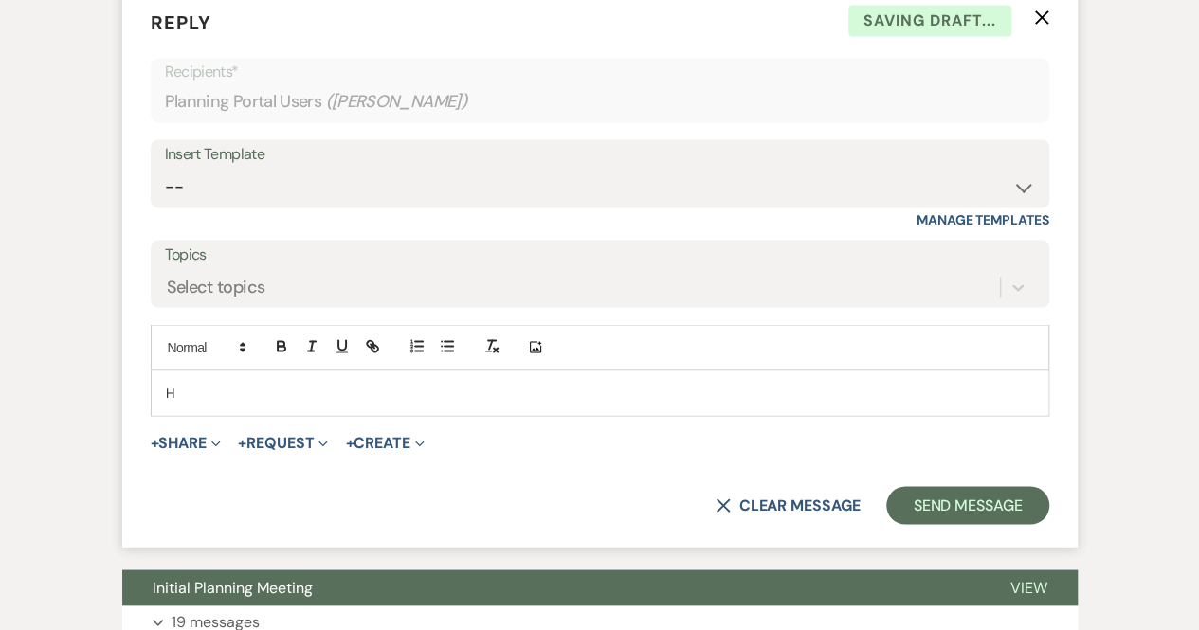
click at [282, 382] on p "H" at bounding box center [600, 392] width 868 height 21
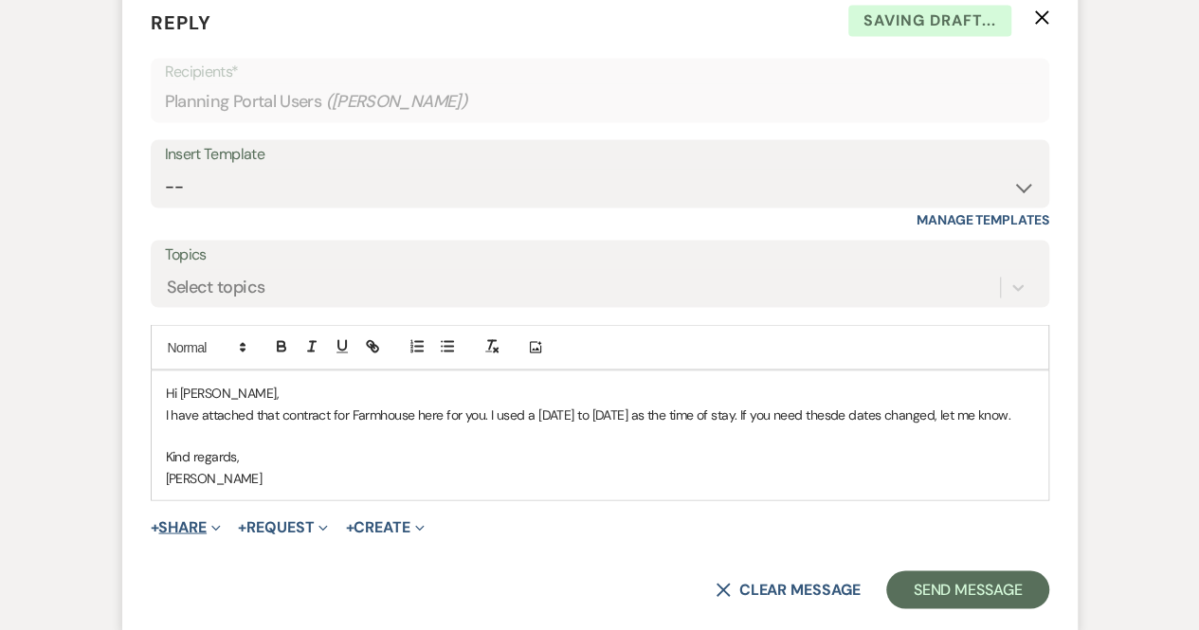
click at [221, 523] on icon "Expand" at bounding box center [215, 527] width 9 height 9
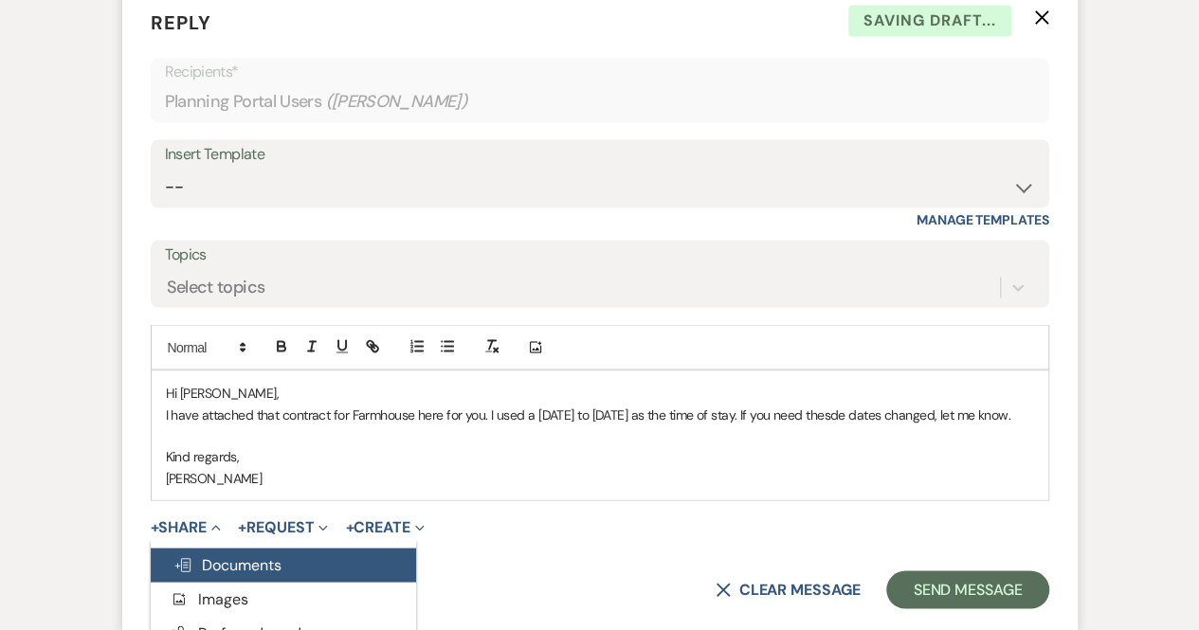
click at [227, 554] on span "Doc Upload Documents" at bounding box center [227, 564] width 108 height 20
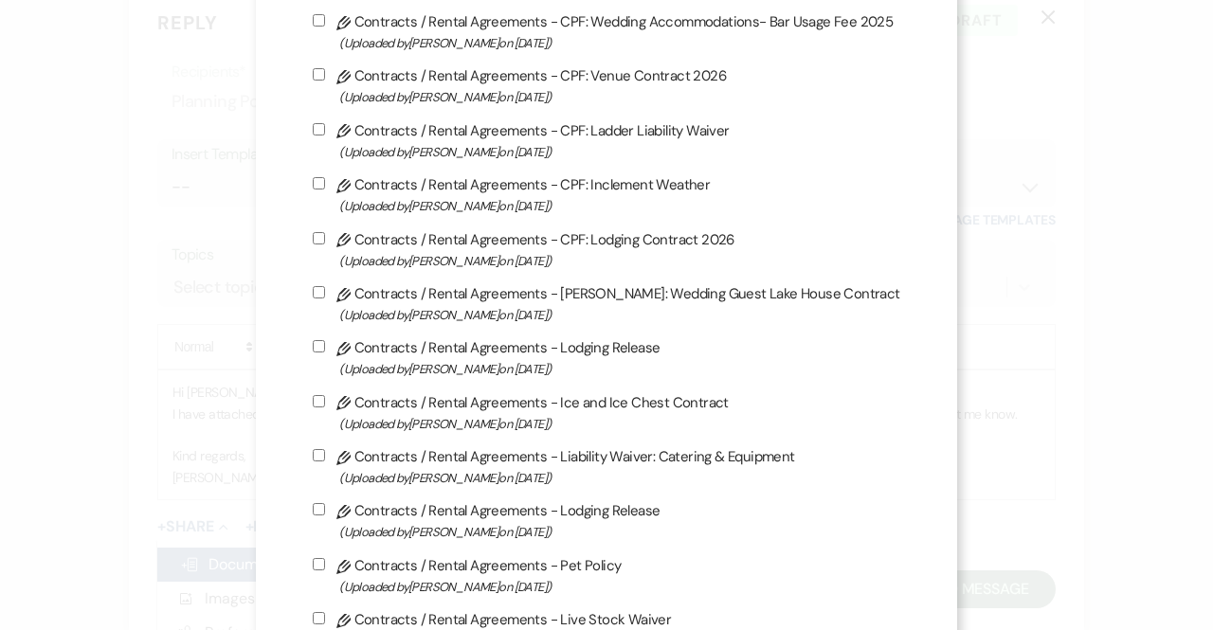
scroll to position [334, 0]
click at [316, 244] on input "Pencil Contracts / Rental Agreements - CPF: Lodging Contract 2026 (Uploaded by …" at bounding box center [319, 240] width 12 height 12
checkbox input "true"
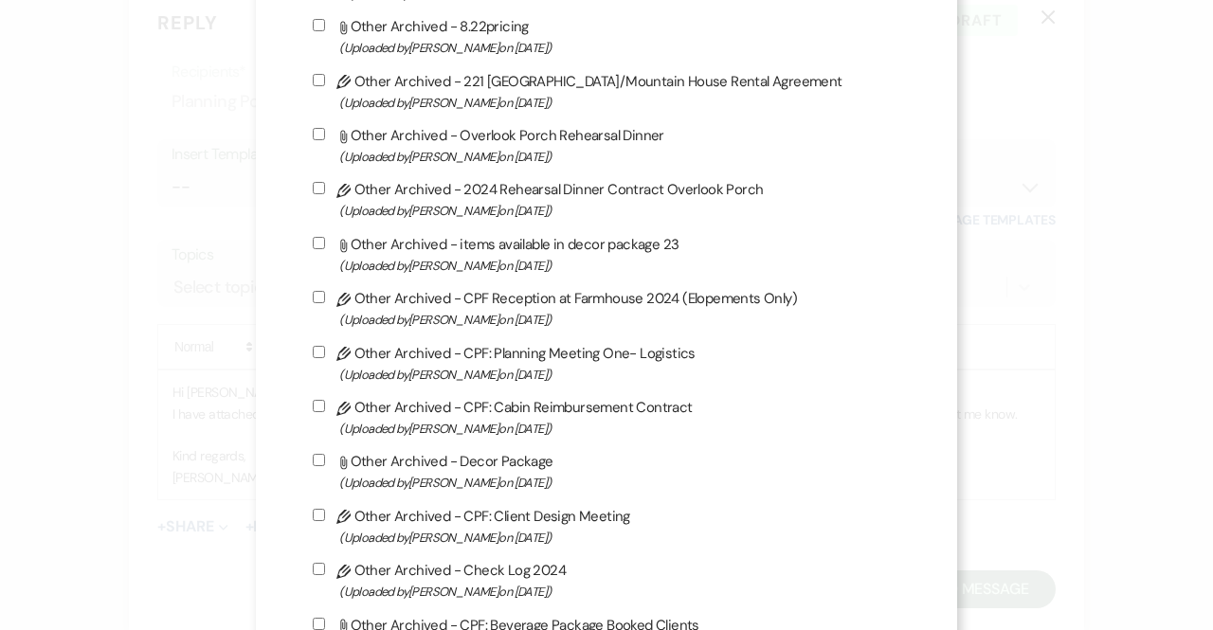
scroll to position [5168, 0]
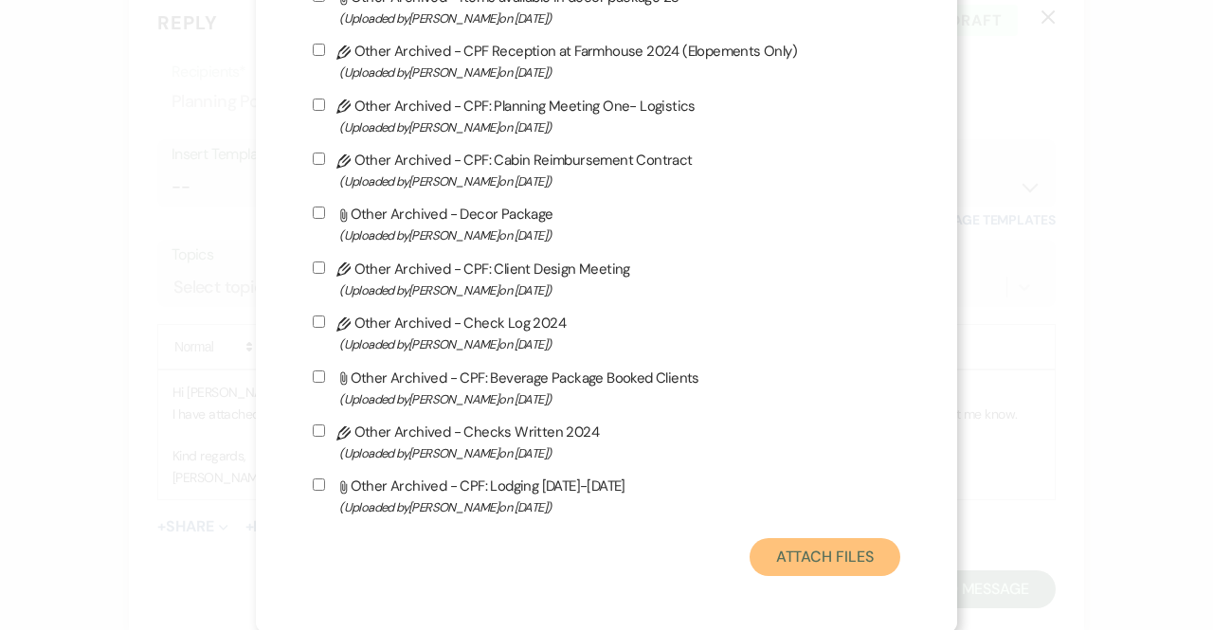
click at [809, 538] on button "Attach Files" at bounding box center [825, 557] width 151 height 38
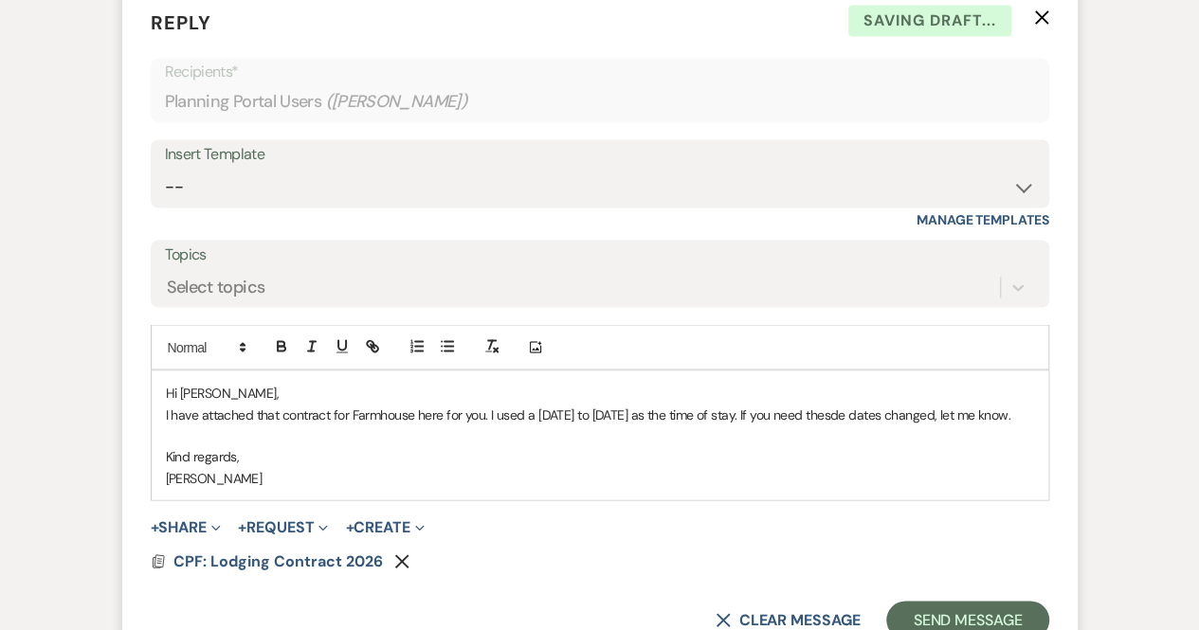
click at [324, 565] on form "Reply X Saving draft... Recipients* Planning Portal Users ( [PERSON_NAME] ) Ins…" at bounding box center [599, 324] width 955 height 676
click at [320, 552] on span "CPF: Lodging Contract 2026" at bounding box center [277, 561] width 209 height 20
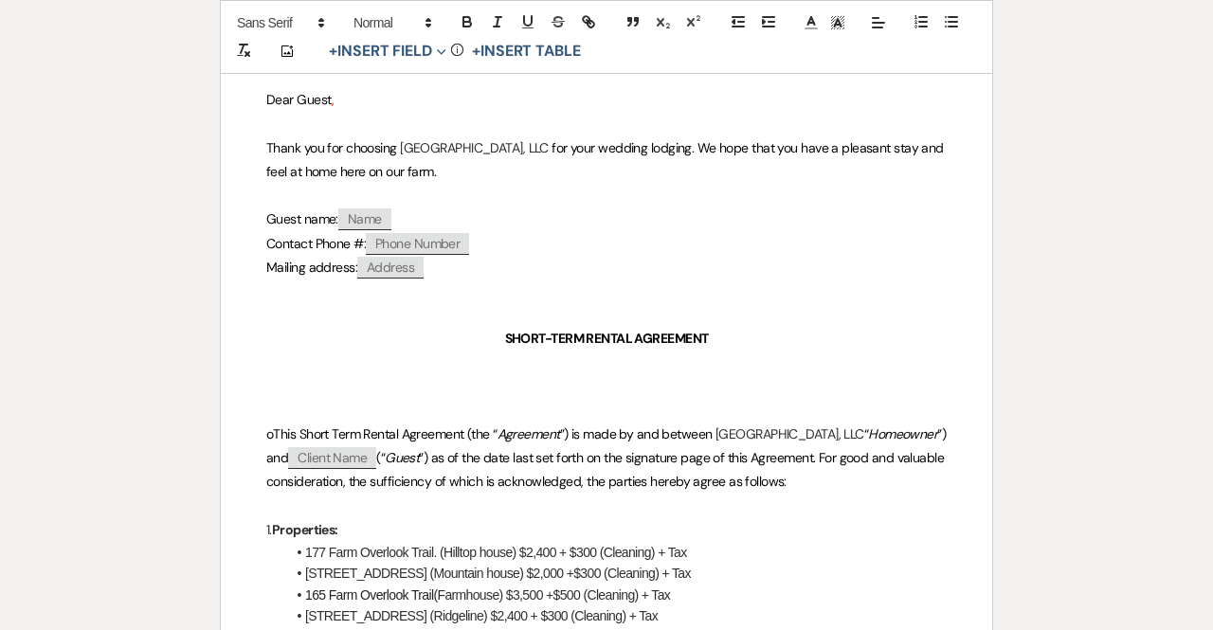
scroll to position [265, 0]
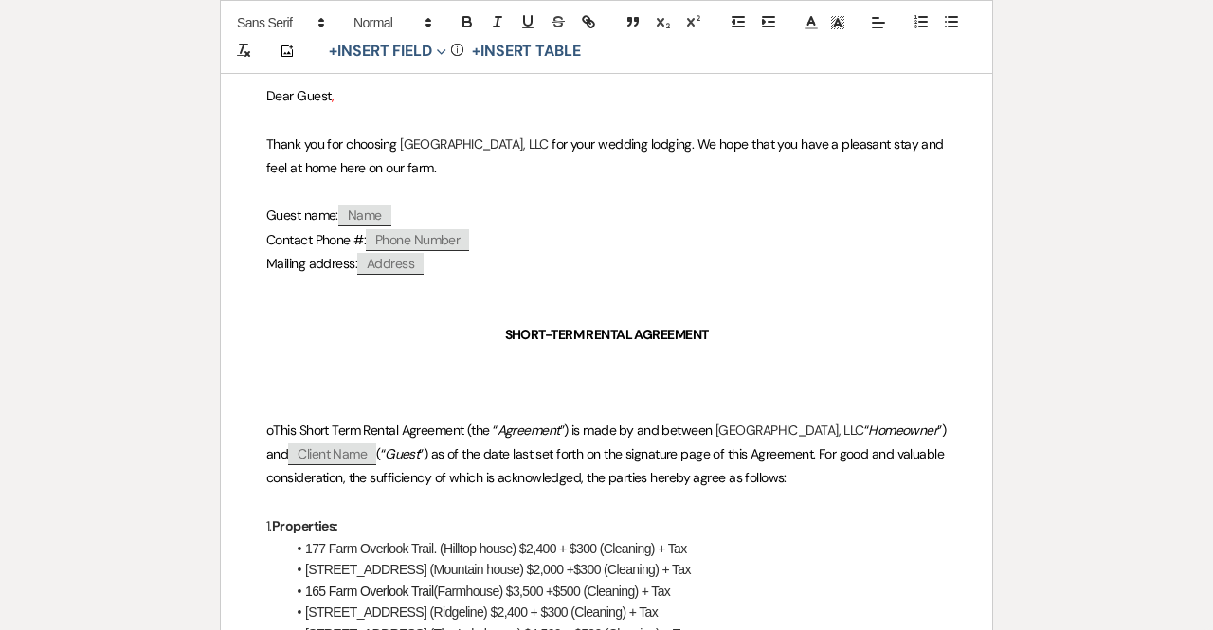
click at [376, 456] on span "Client Name" at bounding box center [332, 454] width 88 height 22
select select "client"
select select "custom_placeholder"
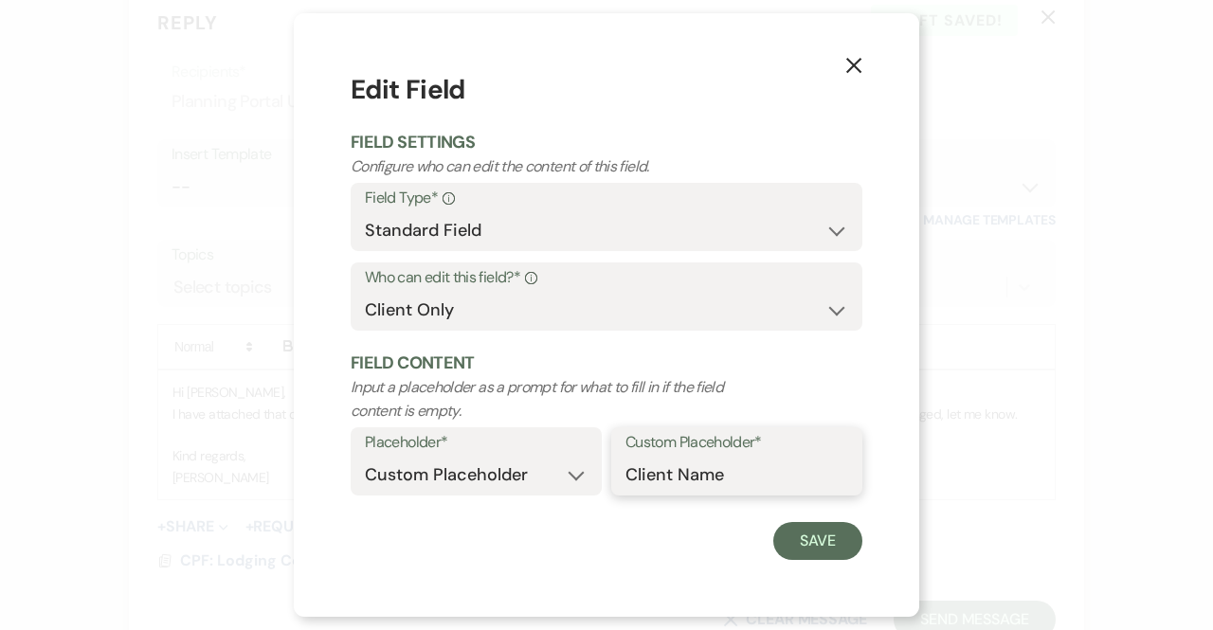
drag, startPoint x: 735, startPoint y: 479, endPoint x: 489, endPoint y: 439, distance: 249.7
click at [489, 439] on div "Placeholder* Custom Placeholder Date Time Name Location Venue Name Type Number …" at bounding box center [607, 467] width 512 height 80
type input "[PERSON_NAME]"
click at [821, 541] on button "Save" at bounding box center [817, 541] width 89 height 38
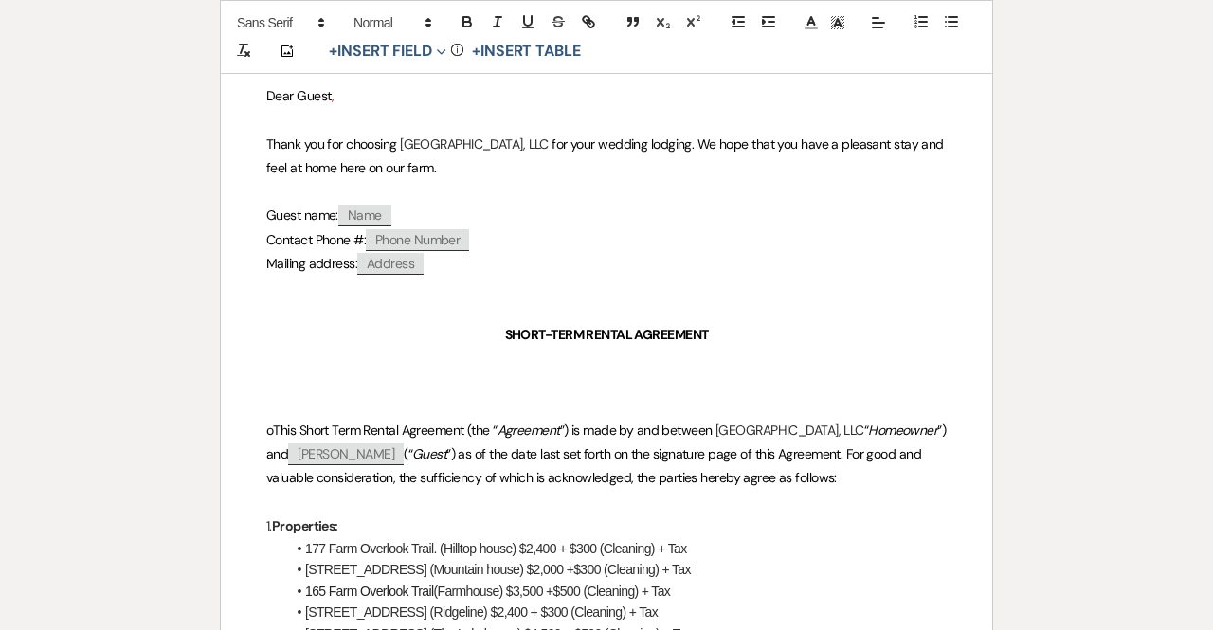
scroll to position [439, 0]
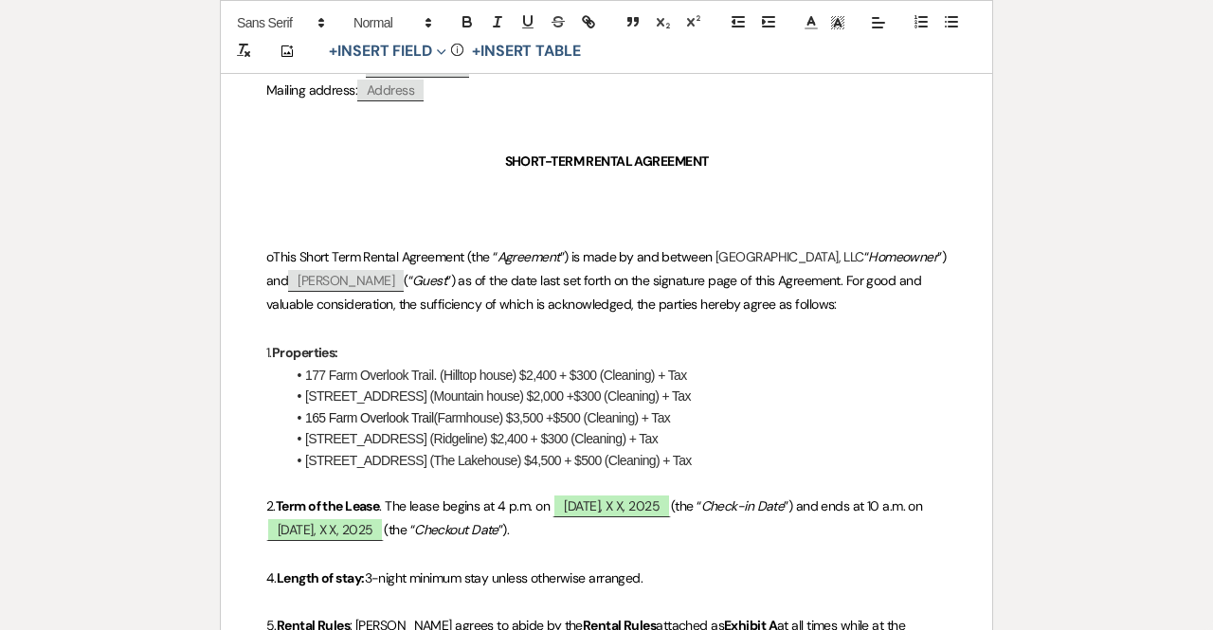
drag, startPoint x: 693, startPoint y: 394, endPoint x: 283, endPoint y: 370, distance: 410.0
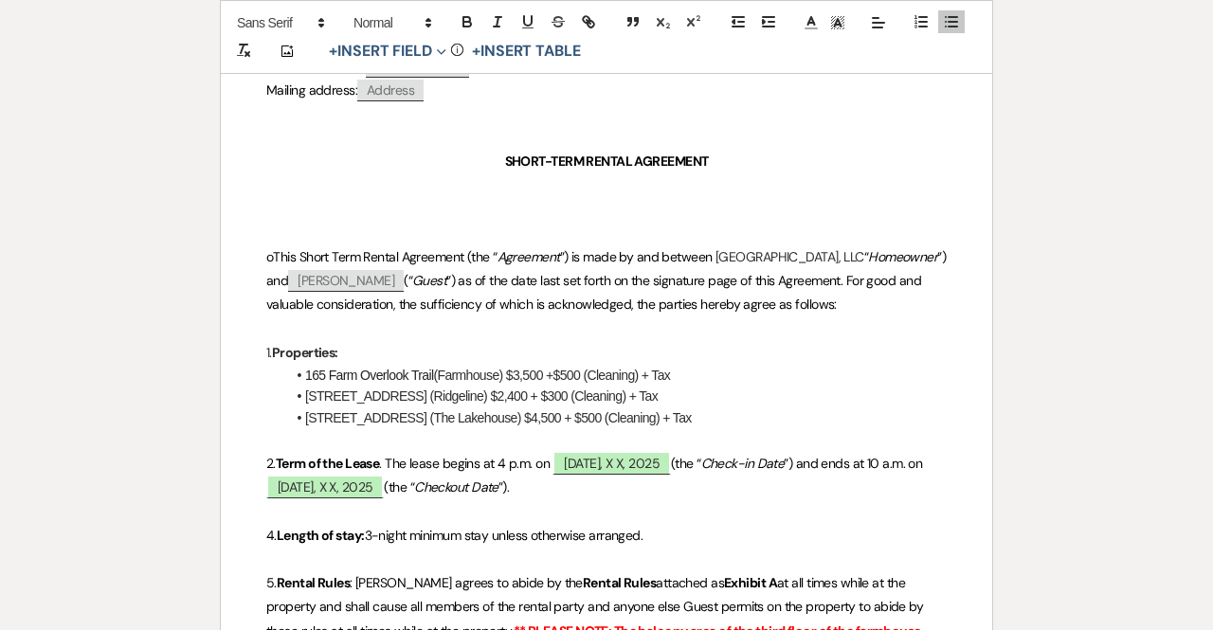
drag, startPoint x: 708, startPoint y: 426, endPoint x: 281, endPoint y: 396, distance: 427.5
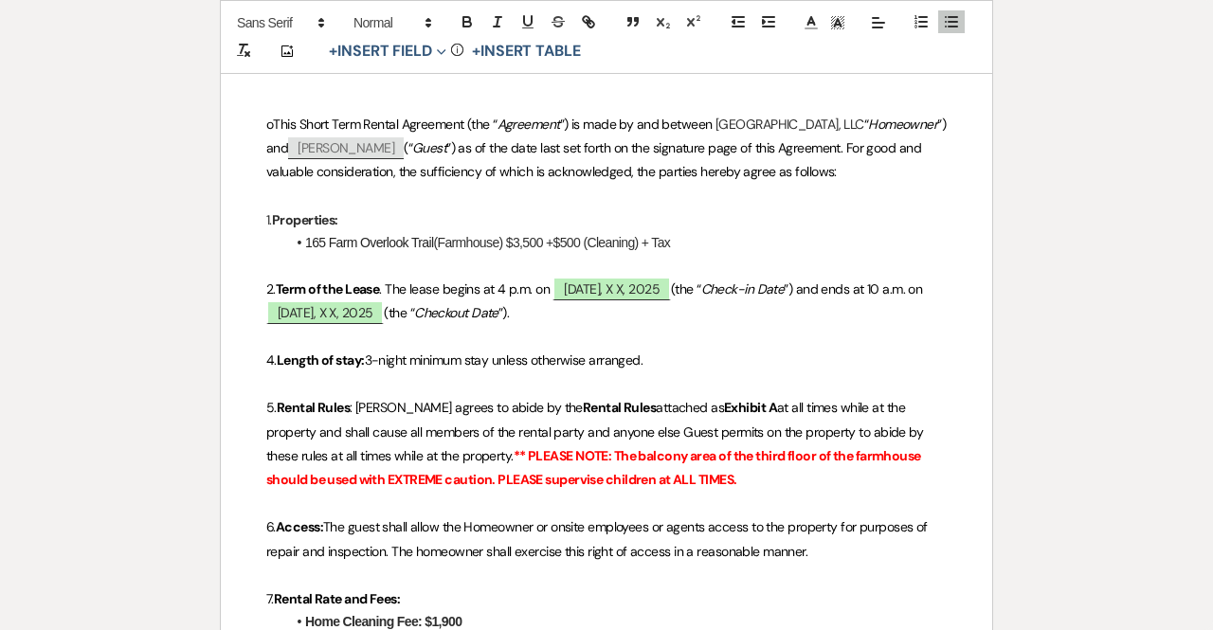
scroll to position [572, 0]
click at [618, 287] on span "[DATE], X X, 2025" at bounding box center [610, 288] width 117 height 25
select select "owner"
select select "custom_placeholder"
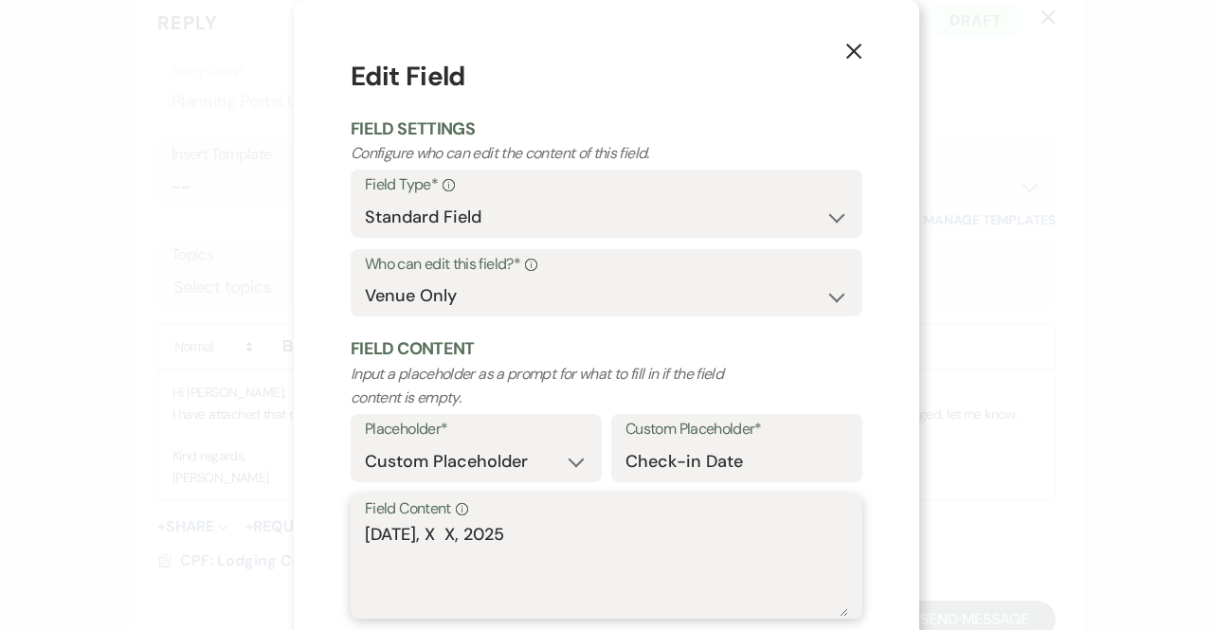
click at [468, 528] on textarea "[DATE], X X, 2025" at bounding box center [606, 569] width 483 height 95
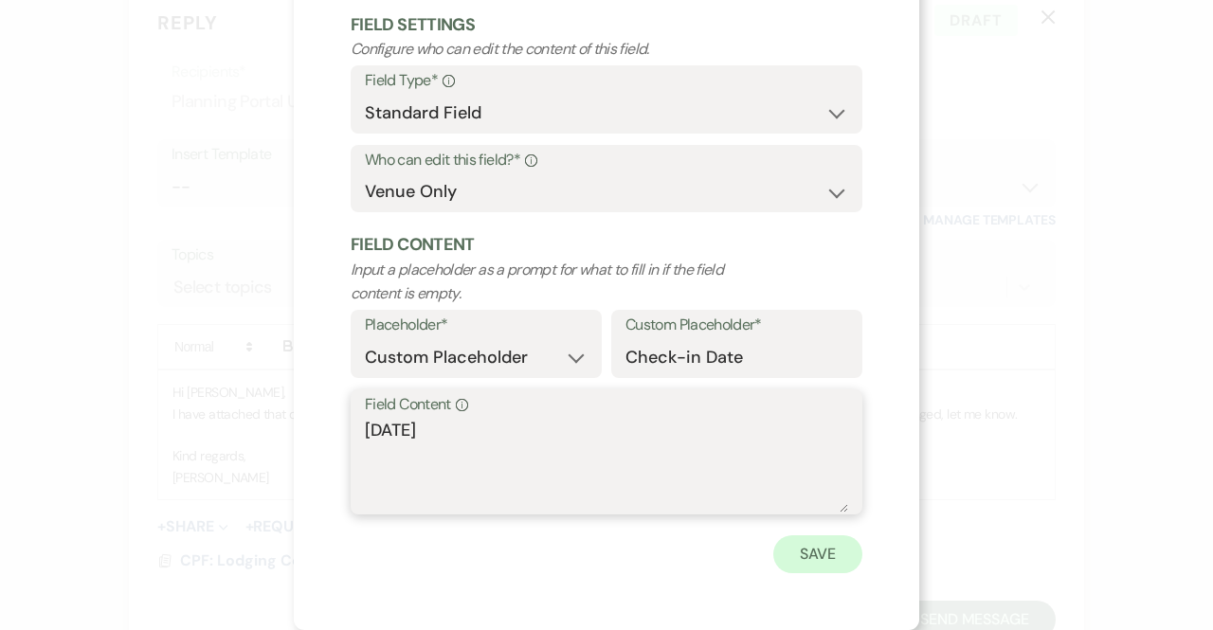
type textarea "[DATE]"
click at [797, 552] on button "Save" at bounding box center [817, 554] width 89 height 38
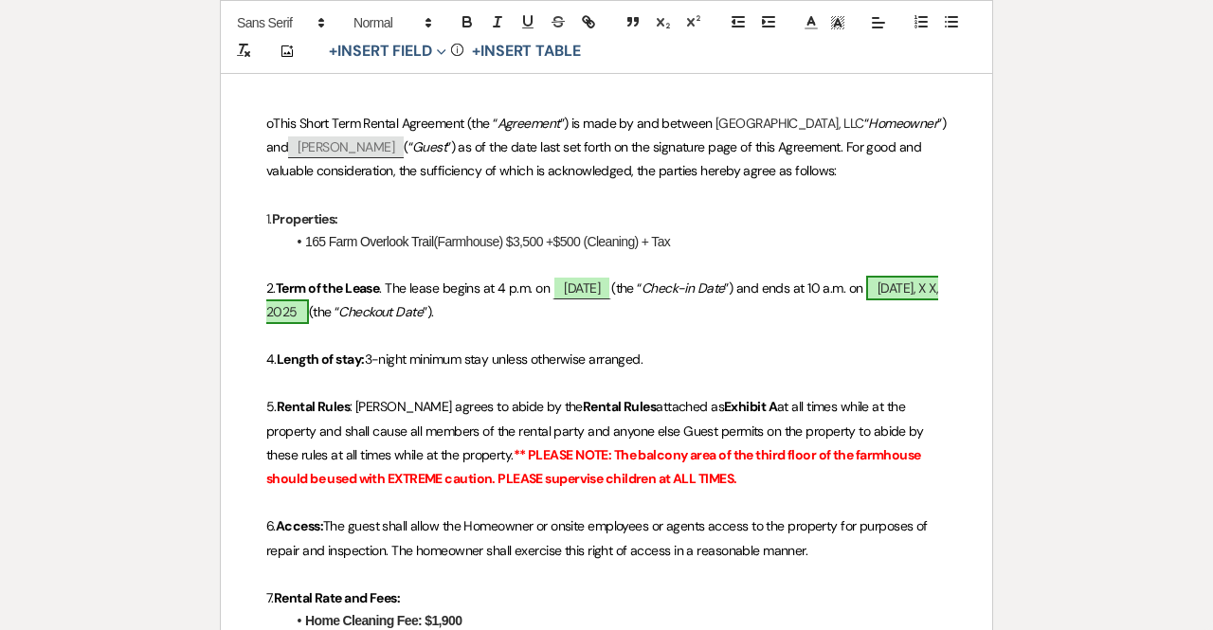
click at [356, 306] on span "[DATE], X X, 2025" at bounding box center [602, 300] width 672 height 48
select select "owner"
select select "custom_placeholder"
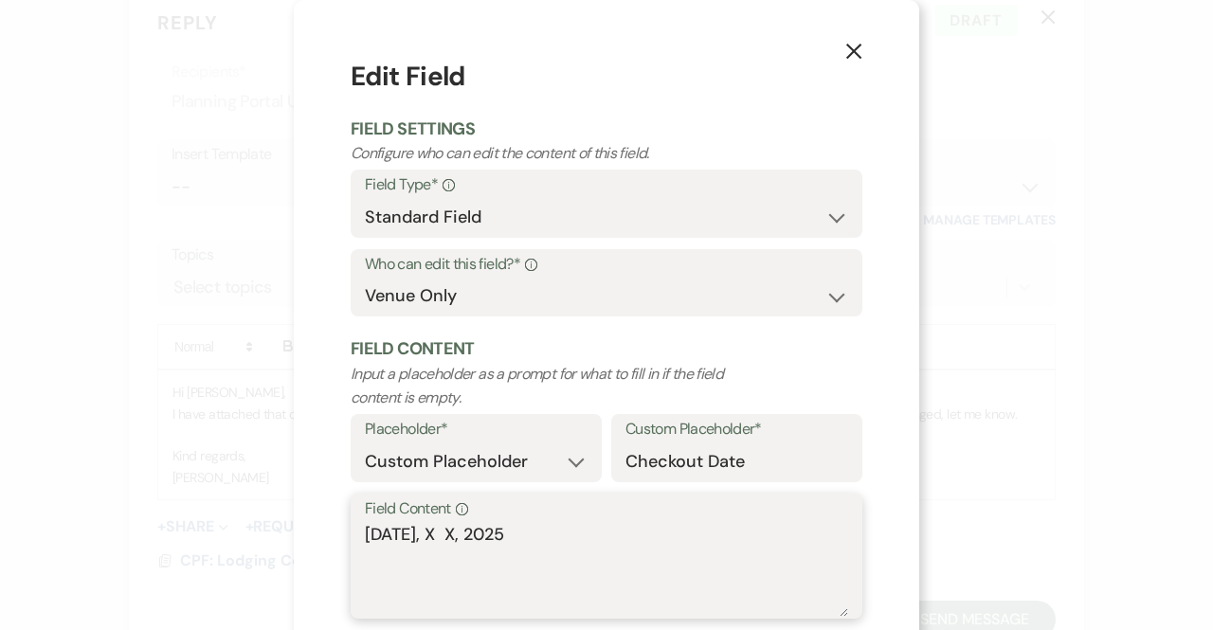
drag, startPoint x: 513, startPoint y: 534, endPoint x: 425, endPoint y: 533, distance: 87.2
click at [425, 533] on textarea "[DATE], X X, 2025" at bounding box center [606, 569] width 483 height 95
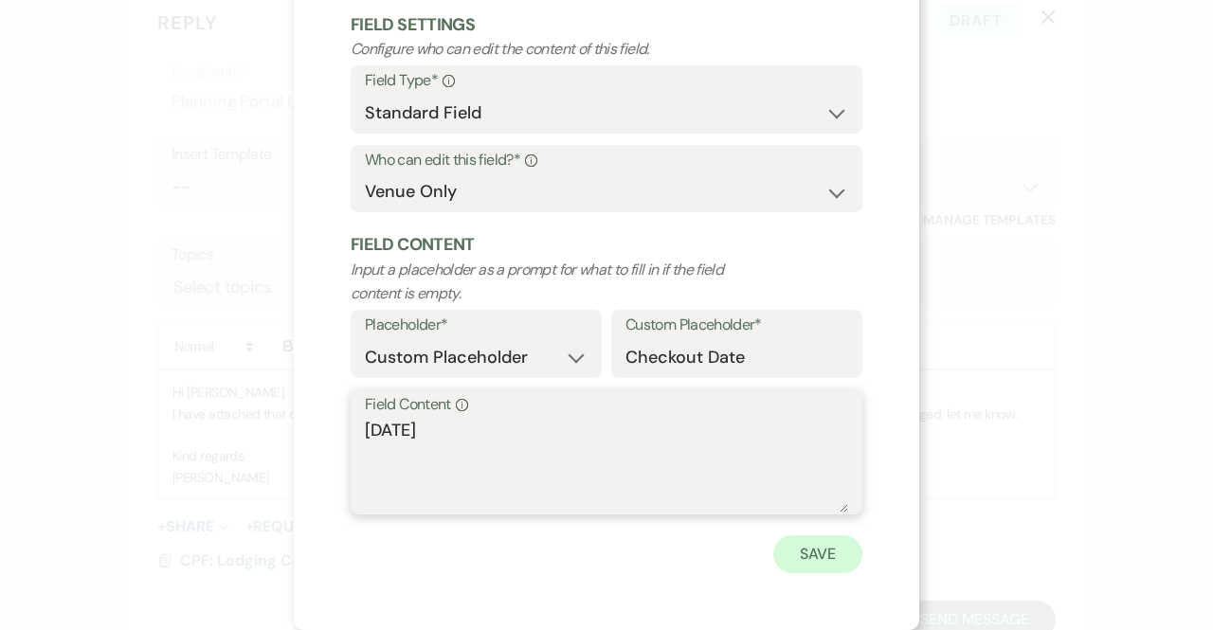
type textarea "[DATE]"
click at [803, 551] on button "Save" at bounding box center [817, 554] width 89 height 38
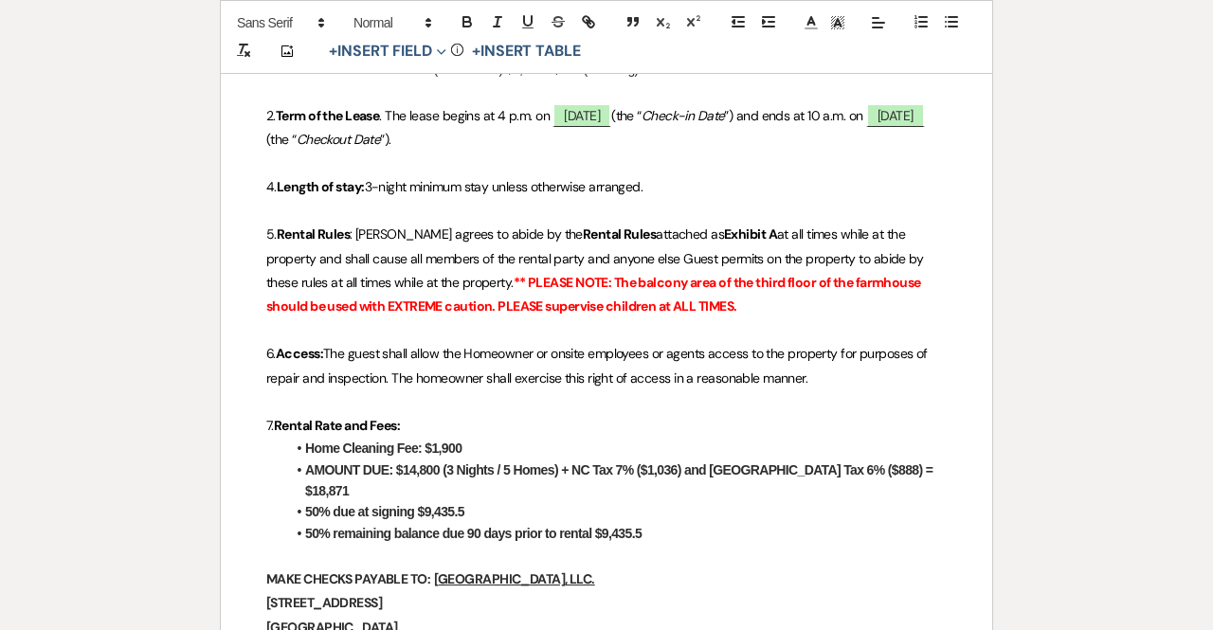
scroll to position [745, 0]
drag, startPoint x: 471, startPoint y: 444, endPoint x: 272, endPoint y: 448, distance: 199.0
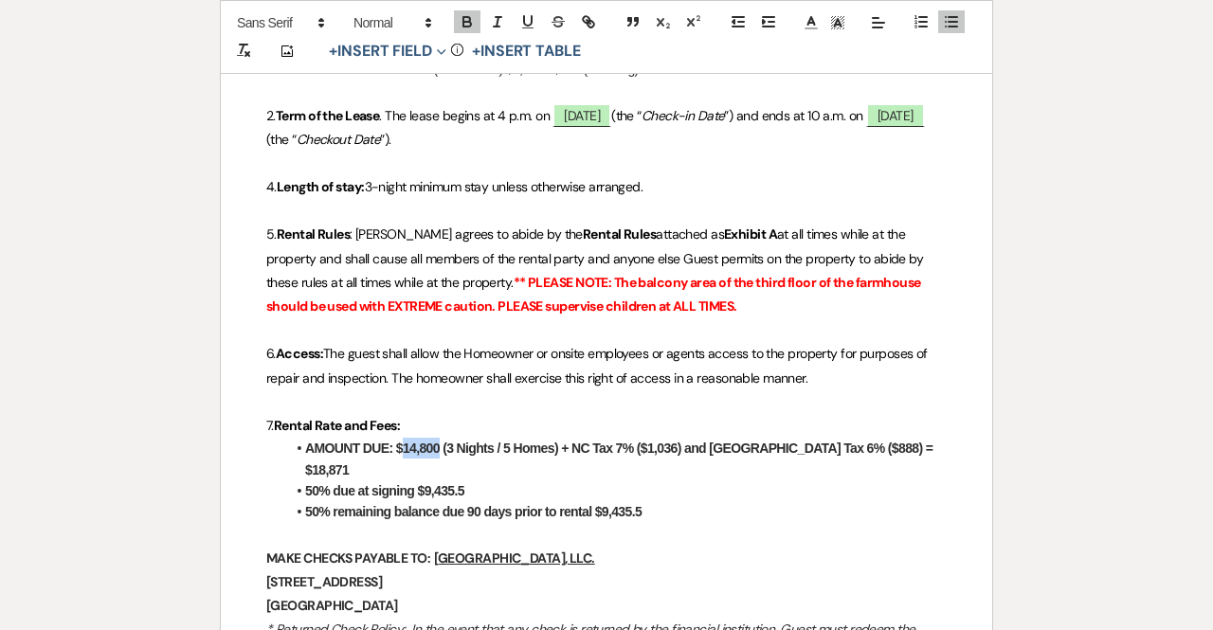
drag, startPoint x: 438, startPoint y: 443, endPoint x: 404, endPoint y: 450, distance: 34.8
click at [404, 450] on strong "AMOUNT DUE: $14,800 (3 Nights / 5 Homes) + NC Tax 7% ($1,036) and [GEOGRAPHIC_D…" at bounding box center [620, 459] width 631 height 36
click at [502, 445] on strong "AMOUNT DUE: $3,500 (3 Nights / 5 Homes) + NC Tax 7% ($1,036) and [GEOGRAPHIC_DA…" at bounding box center [616, 459] width 623 height 36
click at [545, 450] on strong "AMOUNT DUE: $3,500 (3 Nights / 1 Homes) + NC Tax 7% ($1,036) and [GEOGRAPHIC_DA…" at bounding box center [616, 459] width 623 height 36
click at [556, 444] on strong "AMOUNT DUE: $3,500 (3 Nights / 1 Home) + NC Tax 7% ($1,036) and [GEOGRAPHIC_DAT…" at bounding box center [613, 459] width 617 height 36
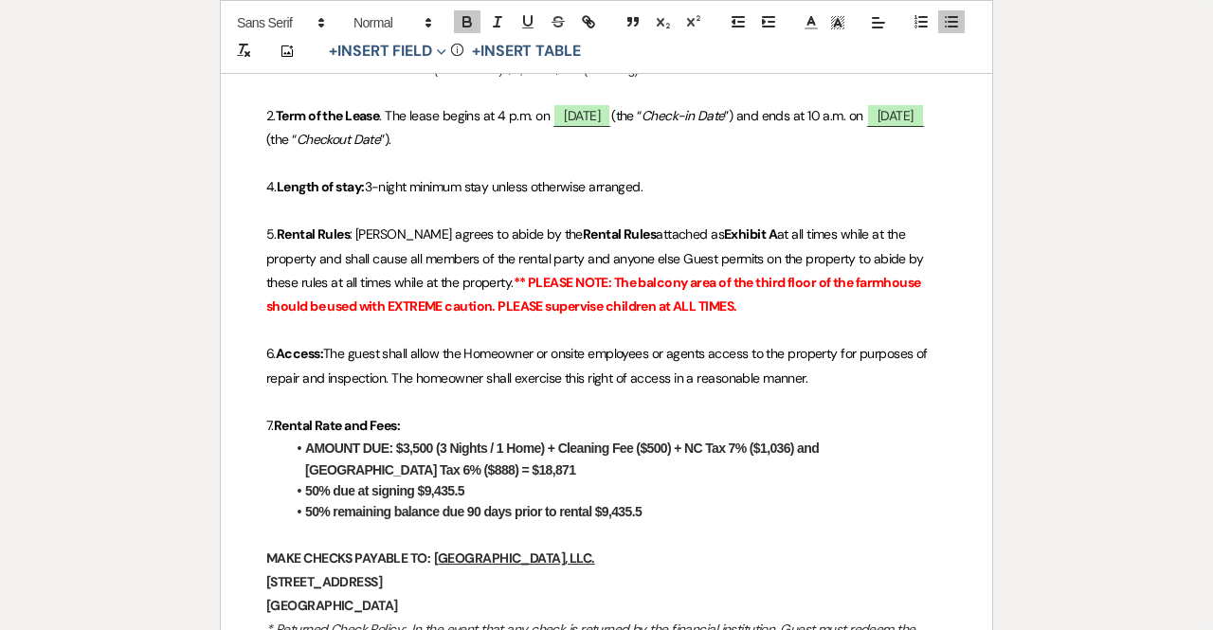
click at [789, 444] on strong "AMOUNT DUE: $3,500 (3 Nights / 1 Home) + Cleaning Fee ($500) + NC Tax 7% ($1,03…" at bounding box center [563, 459] width 516 height 36
click at [335, 467] on strong "AMOUNT DUE: $3,500 (3 Nights / 1 Home) + Cleaning Fee ($500) + NC Tax 7% ($) an…" at bounding box center [619, 459] width 628 height 36
click at [384, 466] on li "AMOUNT DUE: $3,500 (3 Nights / 1 Home) + Cleaning Fee ($500) + NC Tax 7% ($) an…" at bounding box center [615, 459] width 661 height 43
click at [464, 490] on li "50% due at signing $9,435.5" at bounding box center [615, 490] width 661 height 21
click at [643, 509] on li "50% remaining balance due 90 days prior to rental $9,435.5" at bounding box center [615, 511] width 661 height 21
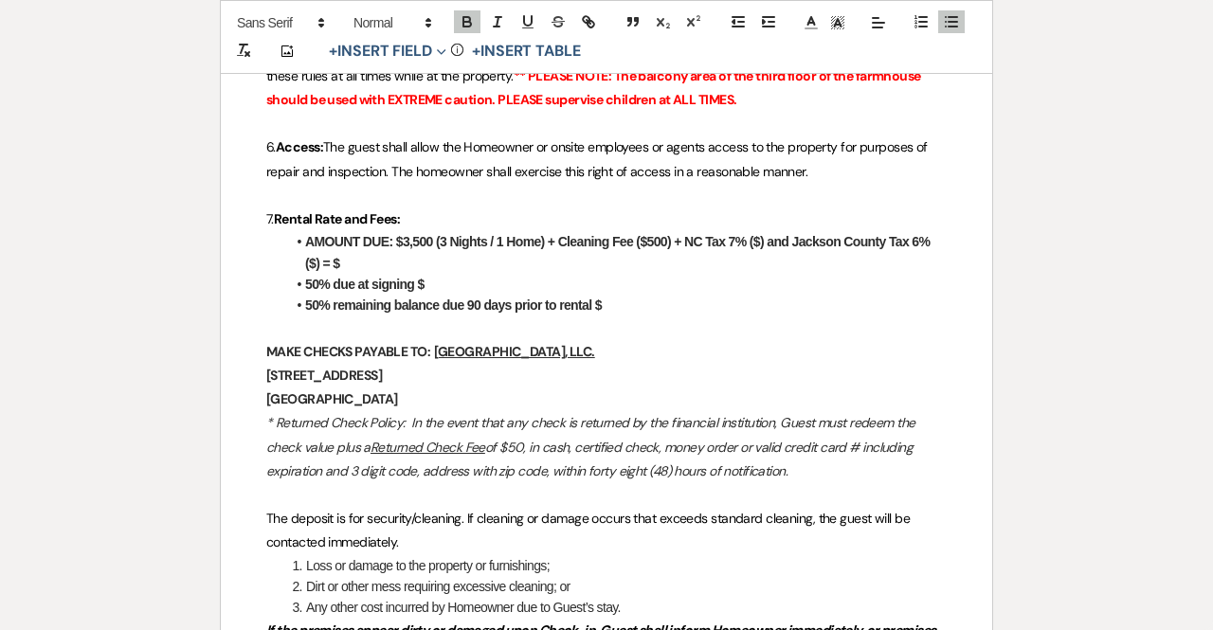
scroll to position [952, 0]
click at [756, 236] on strong "AMOUNT DUE: $3,500 (3 Nights / 1 Home) + Cleaning Fee ($500) + NC Tax 7% ($) an…" at bounding box center [619, 251] width 628 height 36
click at [334, 257] on strong "AMOUNT DUE: $3,500 (3 Nights / 1 Home) + Cleaning Fee ($500) + NC Tax 7% ($280)…" at bounding box center [618, 251] width 627 height 36
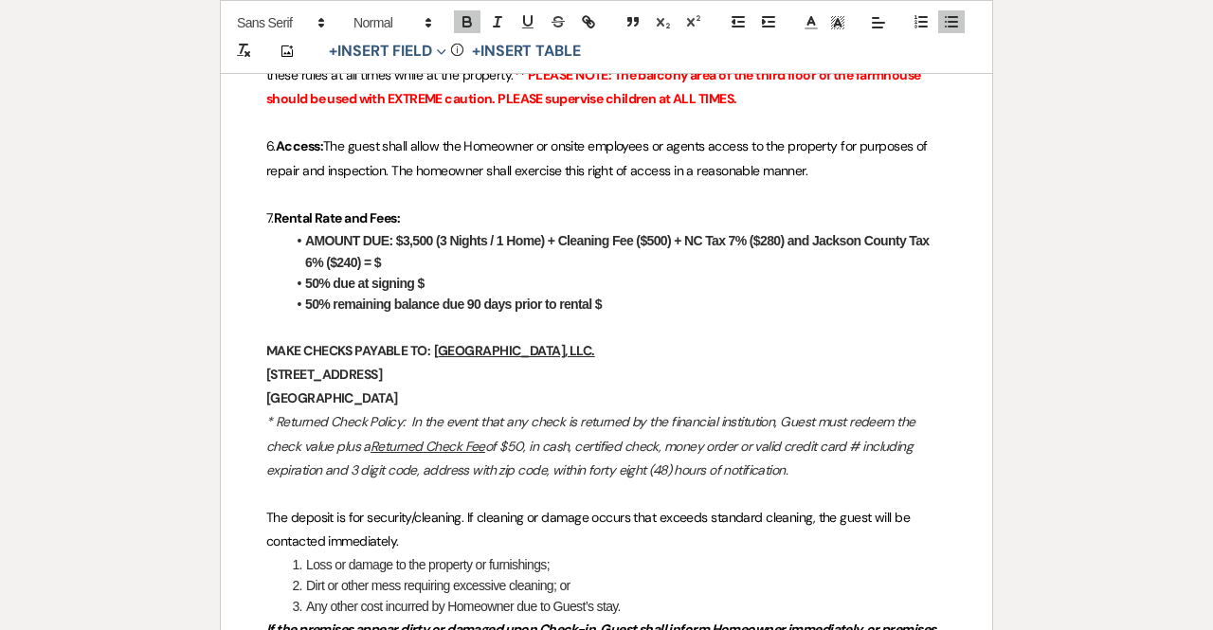
click at [417, 250] on li "AMOUNT DUE: $3,500 (3 Nights / 1 Home) + Cleaning Fee ($500) + NC Tax 7% ($280)…" at bounding box center [615, 251] width 661 height 43
click at [437, 280] on li "50% due at signing $" at bounding box center [615, 283] width 661 height 21
click at [611, 303] on li "50% remaining balance due 90 days prior to rental $" at bounding box center [615, 304] width 661 height 21
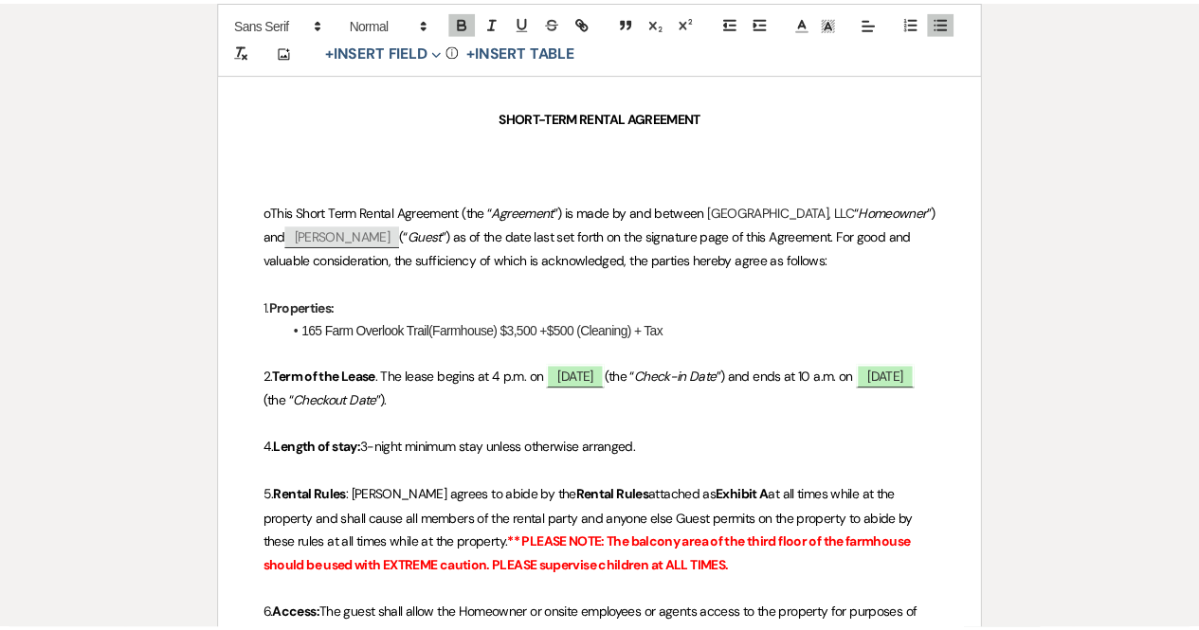
scroll to position [0, 0]
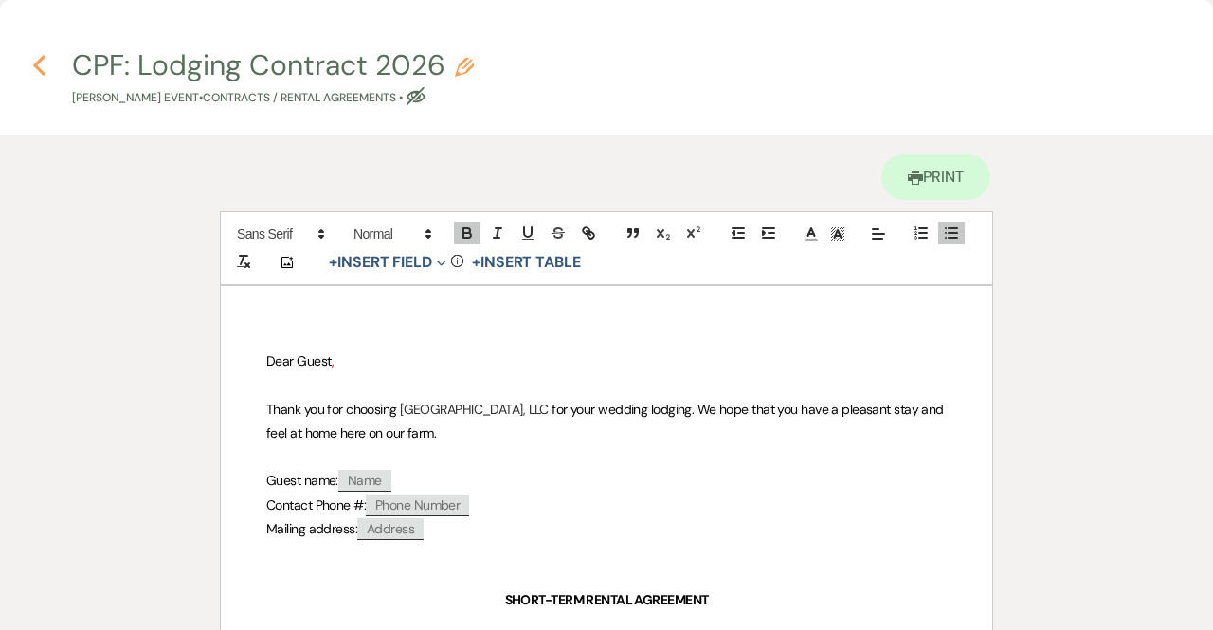
click at [44, 65] on icon "Previous" at bounding box center [39, 65] width 14 height 23
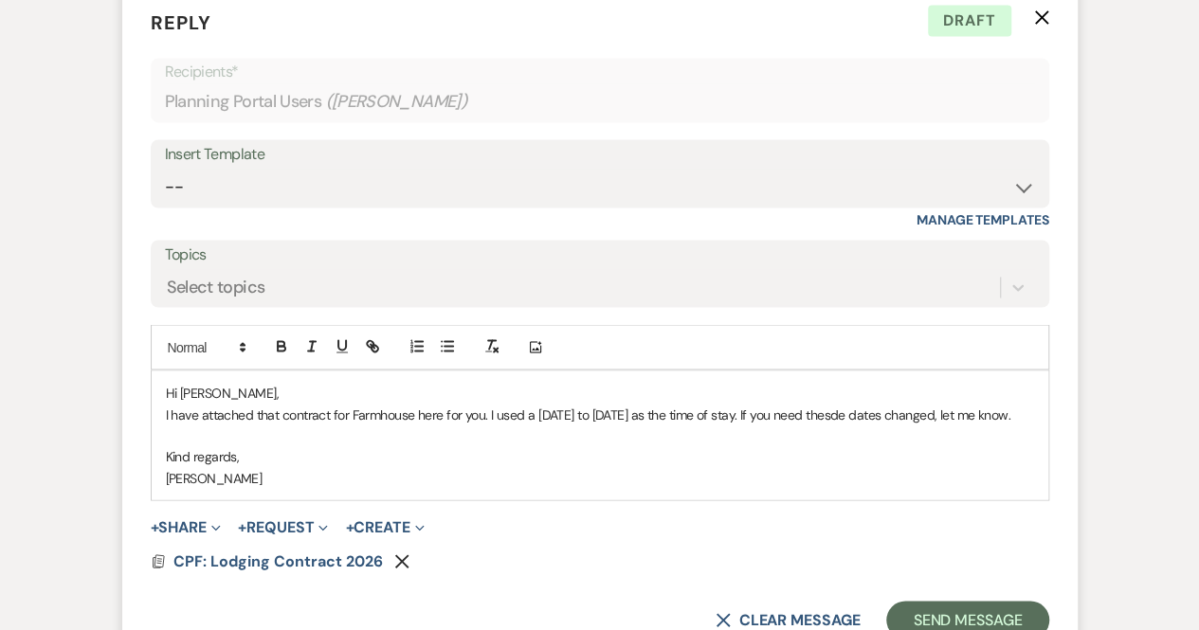
click at [536, 404] on p "I have attached that contract for Farmhouse here for you. I used a [DATE] to [D…" at bounding box center [600, 414] width 868 height 21
click at [747, 404] on p "I have attached that contract for Farmhouse here for you. I used [DATE] to [DAT…" at bounding box center [600, 414] width 868 height 21
click at [938, 606] on button "Send Message" at bounding box center [967, 620] width 162 height 38
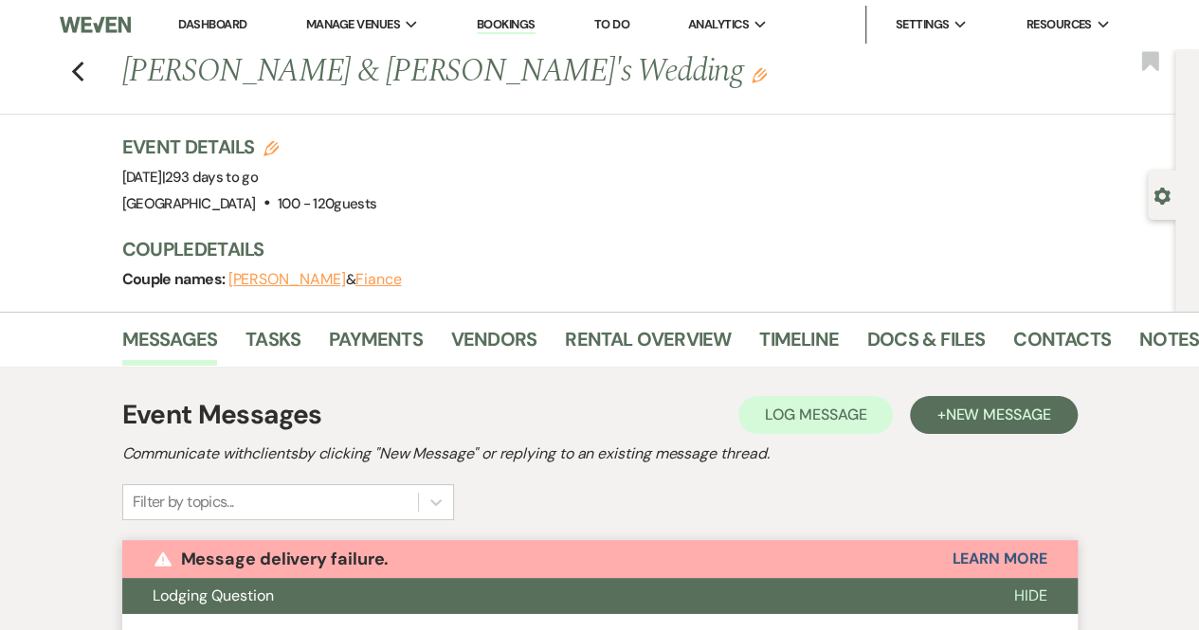
click at [75, 70] on div "Previous [PERSON_NAME] & [PERSON_NAME]'s Wedding Edit Bookmark" at bounding box center [583, 81] width 1184 height 65
click at [82, 69] on use "button" at bounding box center [77, 72] width 12 height 21
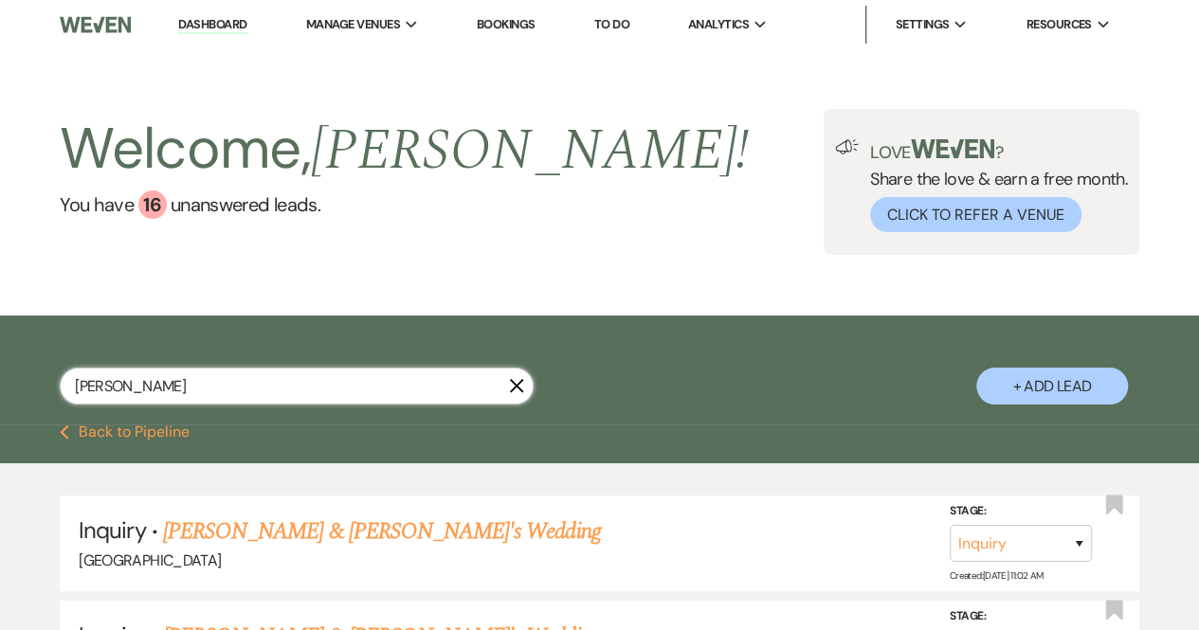
drag, startPoint x: 164, startPoint y: 376, endPoint x: 47, endPoint y: 375, distance: 116.6
click at [47, 375] on div "[PERSON_NAME] X + Add Lead" at bounding box center [599, 373] width 1199 height 96
type input "[PERSON_NAME]"
select select "8"
select select "5"
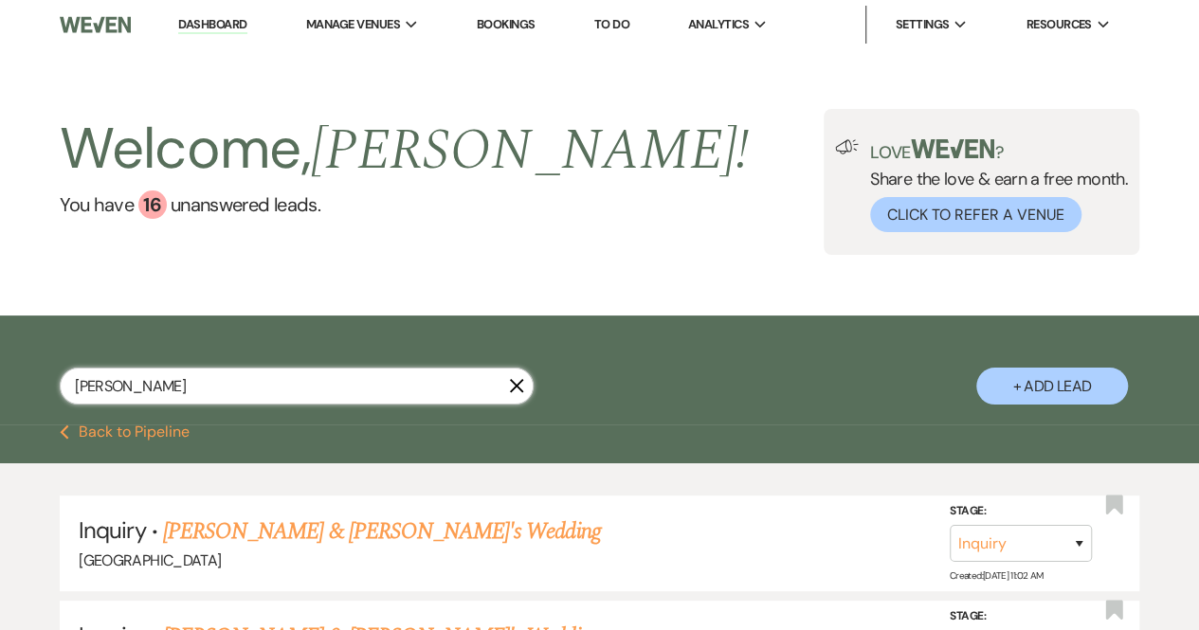
select select "8"
select select "5"
select select "6"
select select "8"
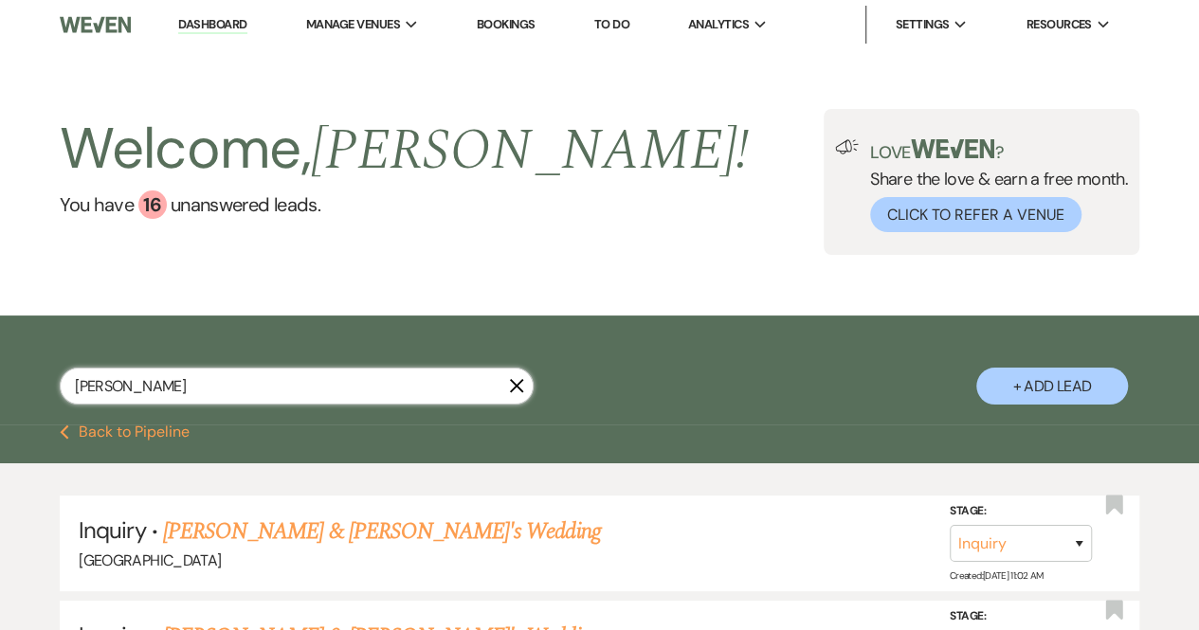
select select "5"
select select "8"
select select "5"
select select "8"
select select "5"
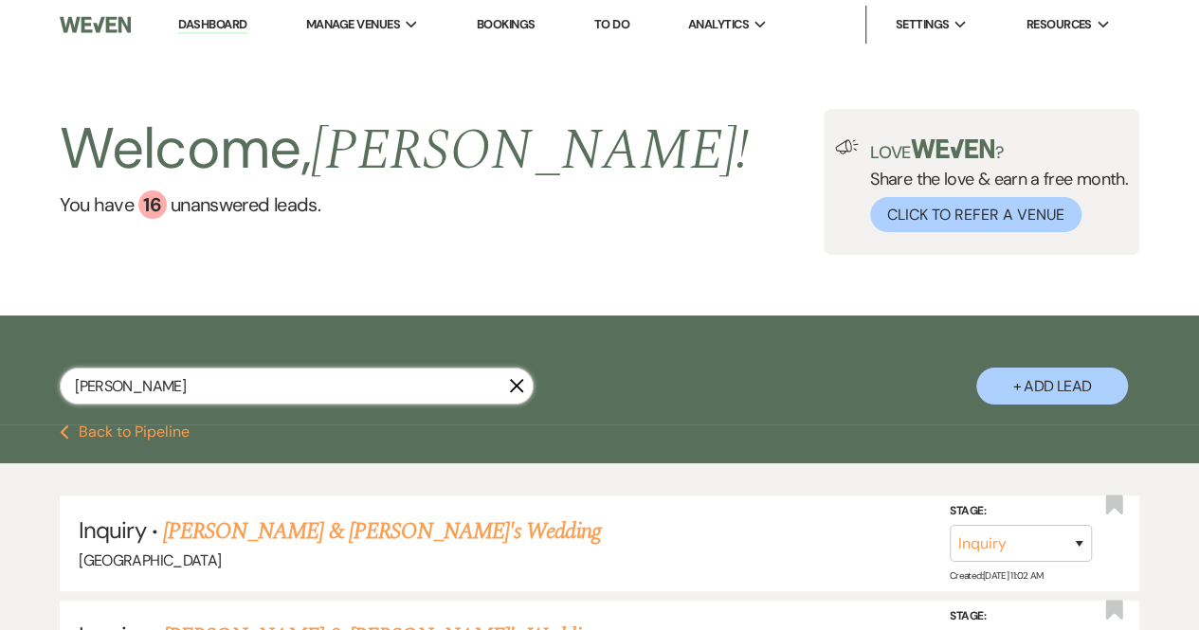
select select "8"
select select "5"
select select "8"
select select "5"
select select "8"
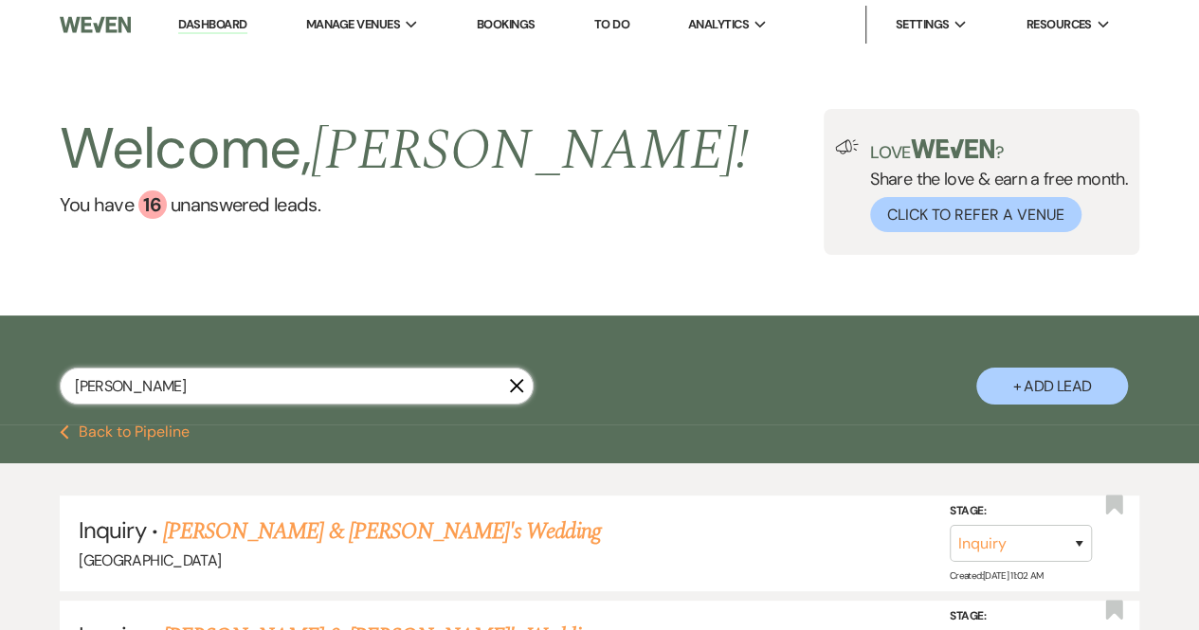
select select "8"
select select "6"
select select "8"
select select "5"
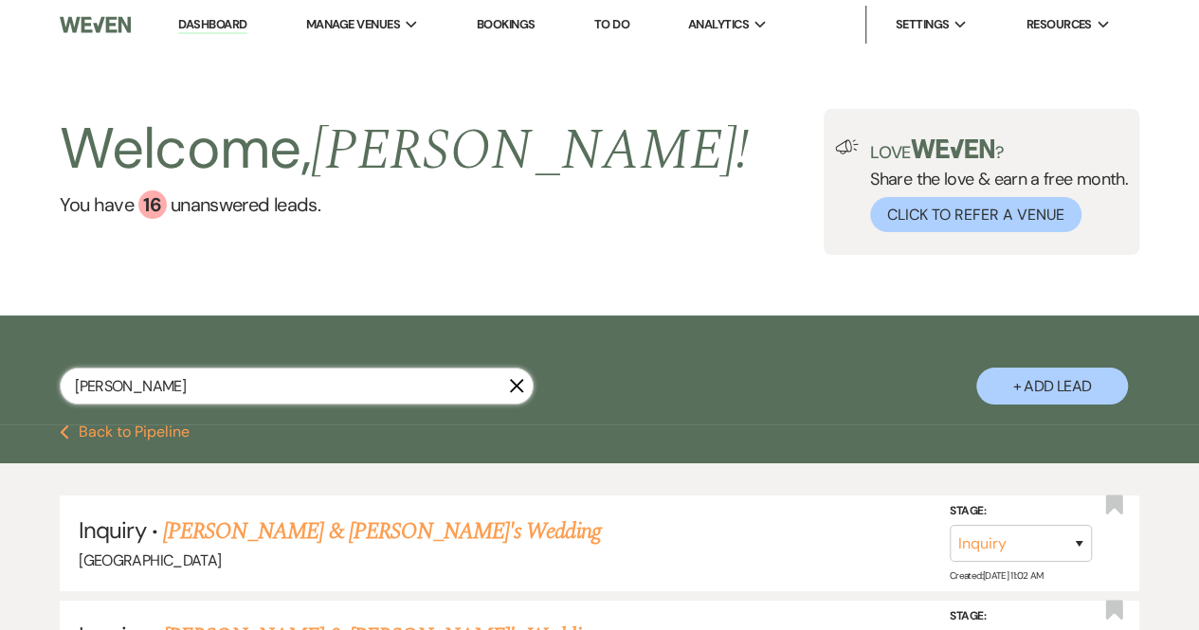
select select "8"
select select "3"
click at [346, 391] on input "[PERSON_NAME]" at bounding box center [297, 386] width 474 height 37
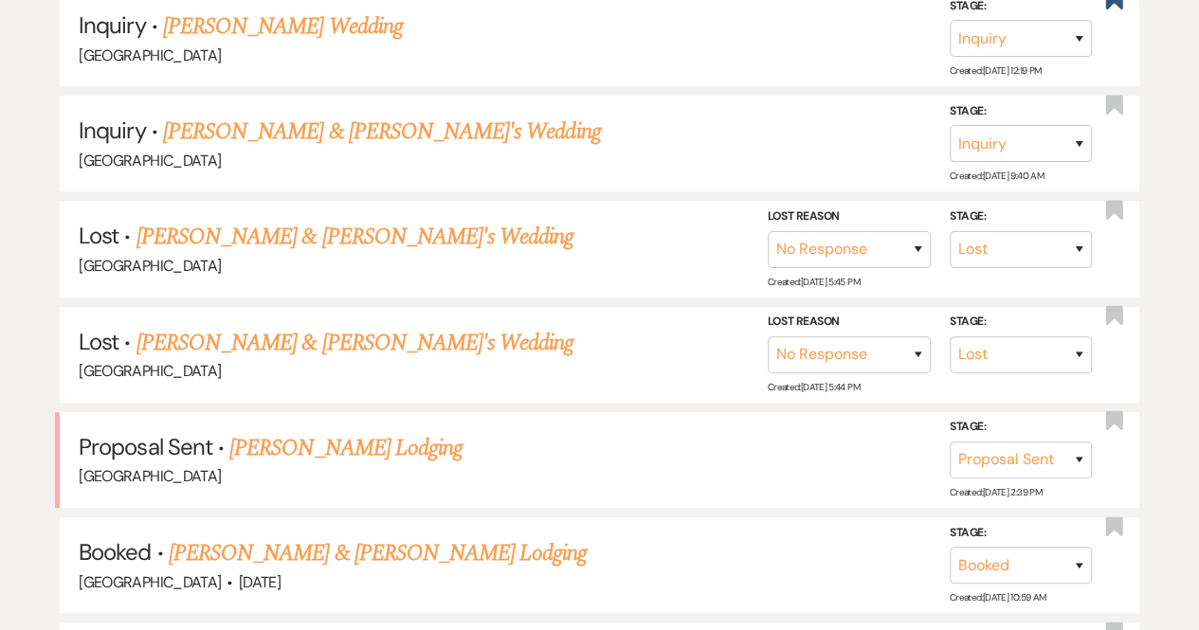
scroll to position [510, 0]
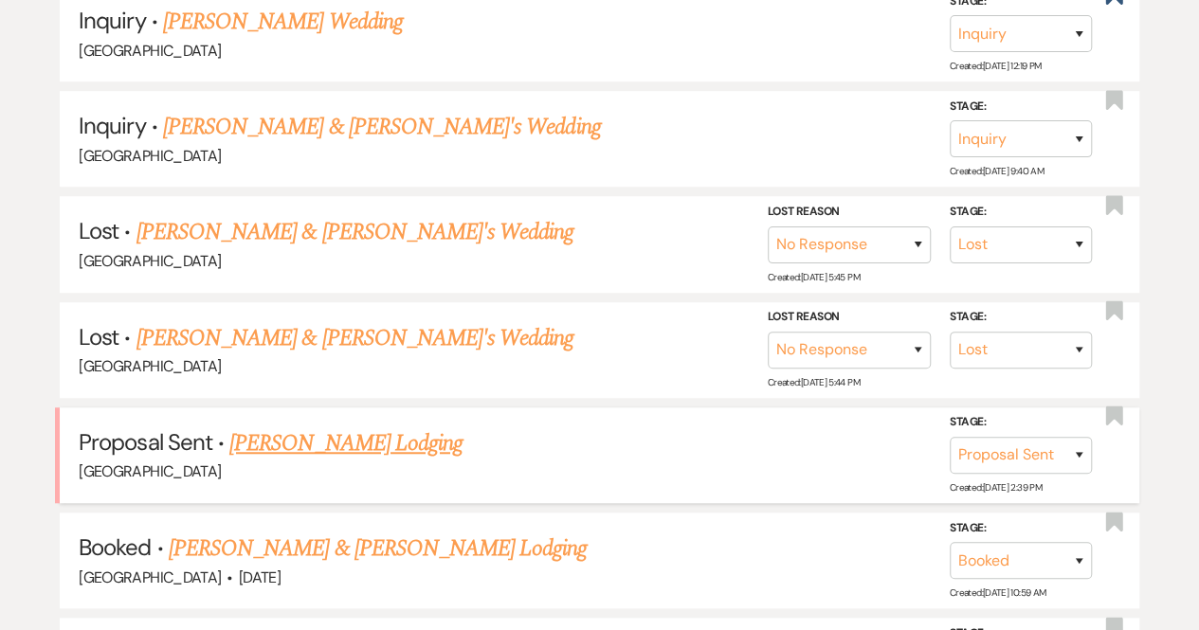
click at [355, 446] on link "[PERSON_NAME] Lodging" at bounding box center [345, 443] width 233 height 34
select select "6"
select select "13"
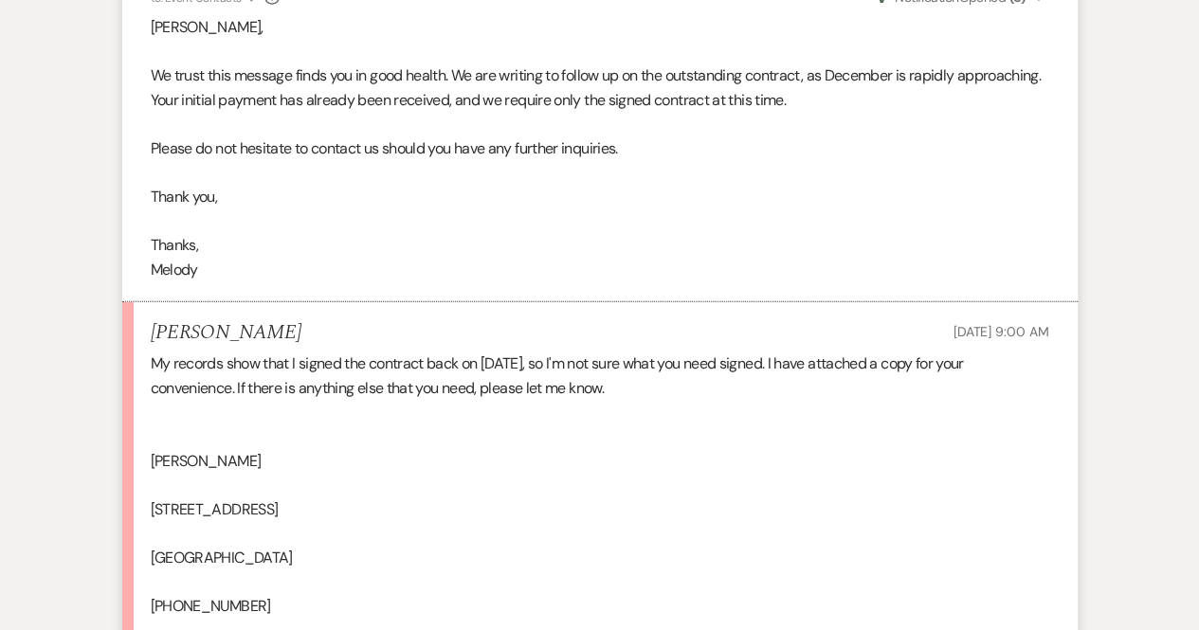
scroll to position [2680, 0]
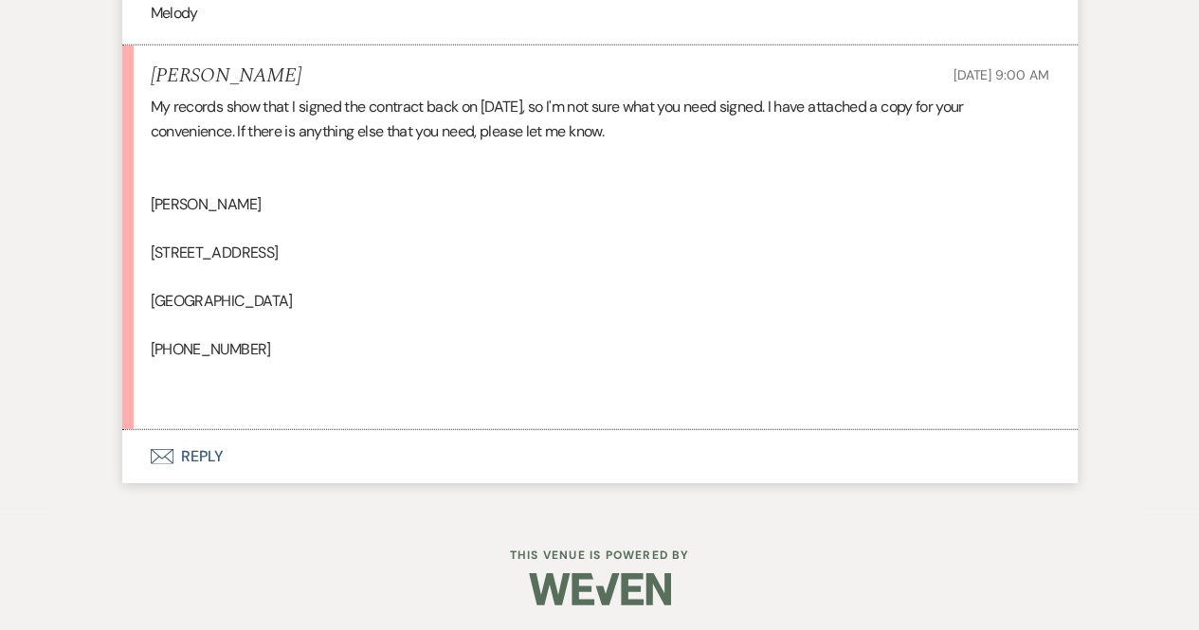
click at [195, 454] on button "Envelope Reply" at bounding box center [599, 456] width 955 height 53
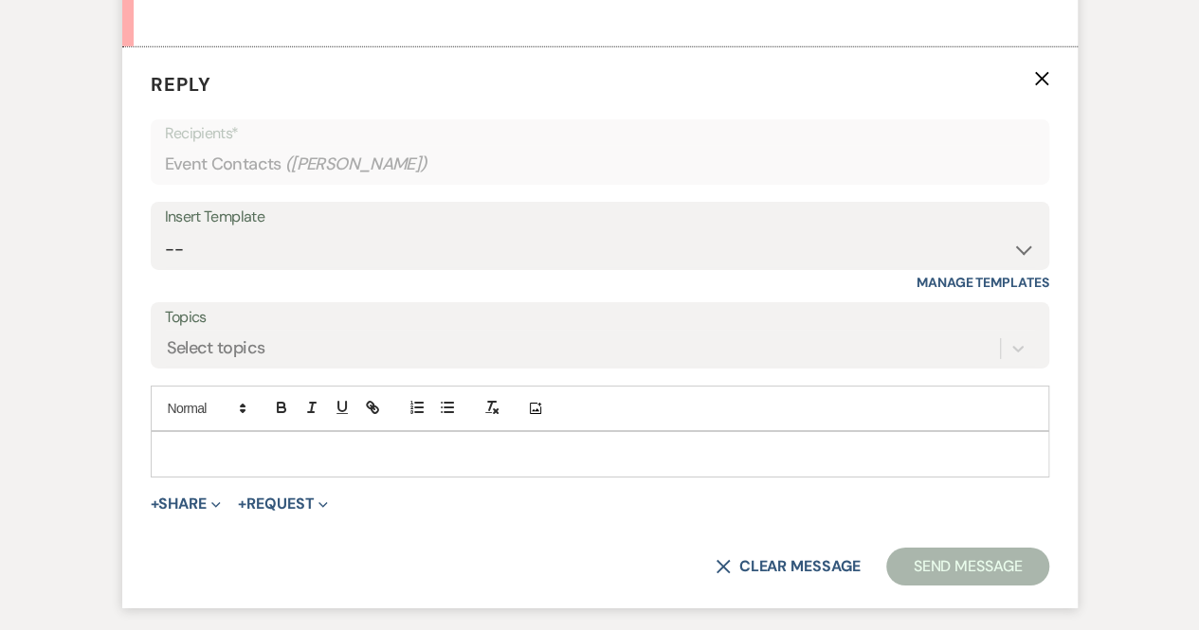
scroll to position [3072, 0]
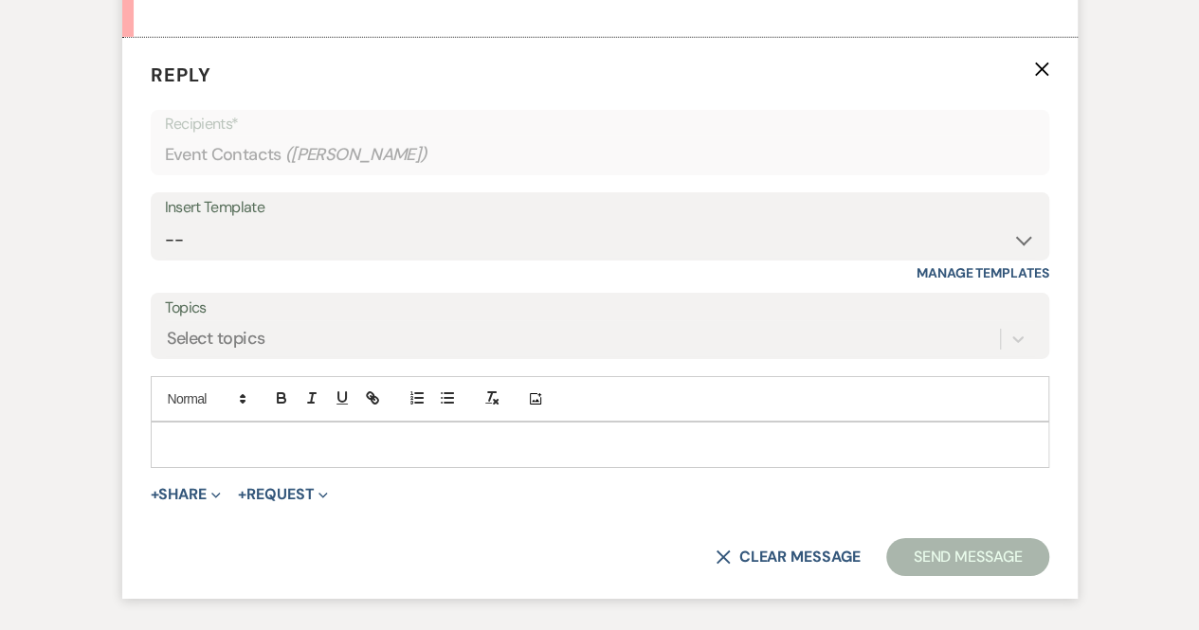
click at [229, 454] on div at bounding box center [600, 445] width 896 height 44
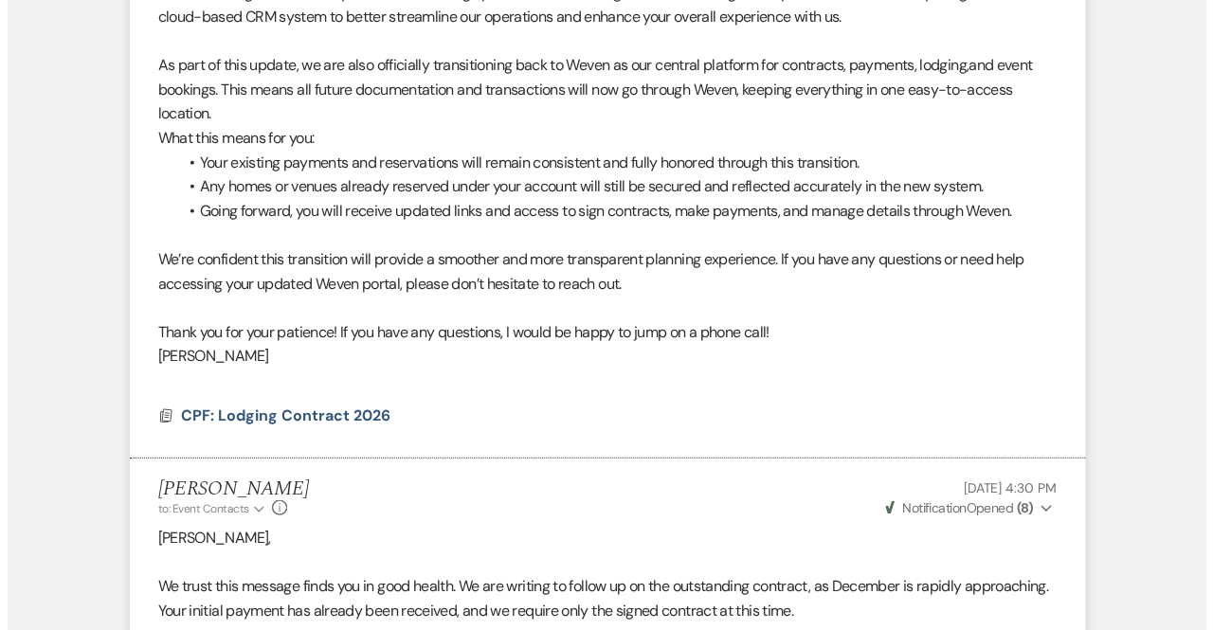
scroll to position [1912, 0]
click at [288, 418] on span "CPF: Lodging Contract 2026" at bounding box center [277, 416] width 209 height 20
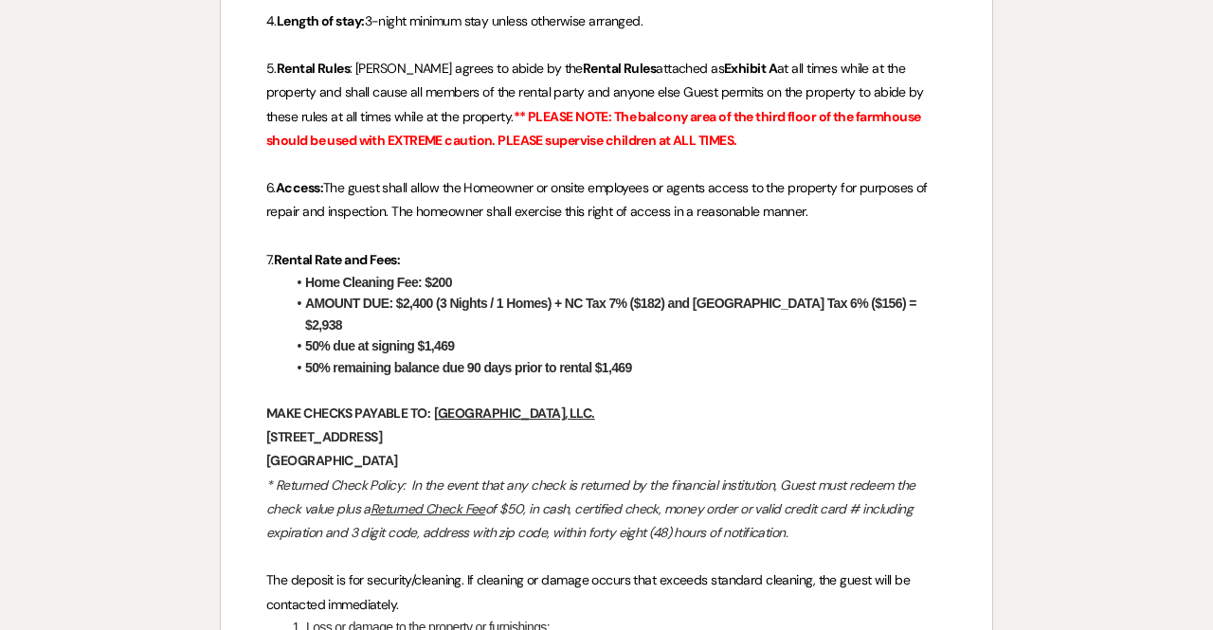
scroll to position [697, 0]
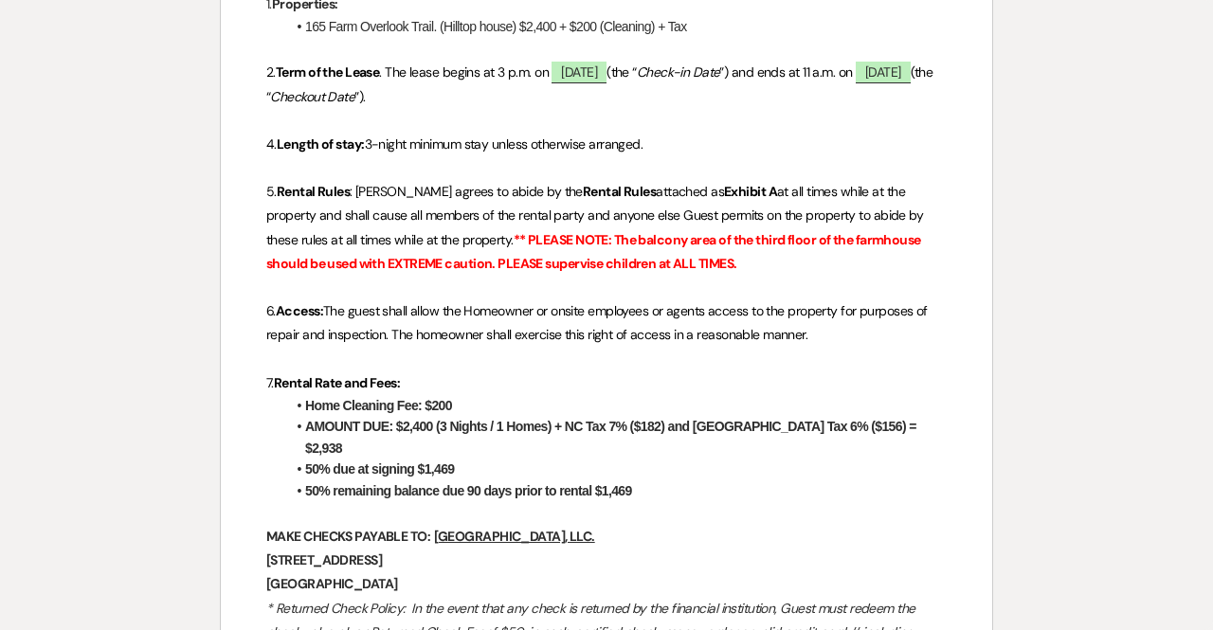
select select "8"
select select "5"
select select "8"
select select "5"
select select "6"
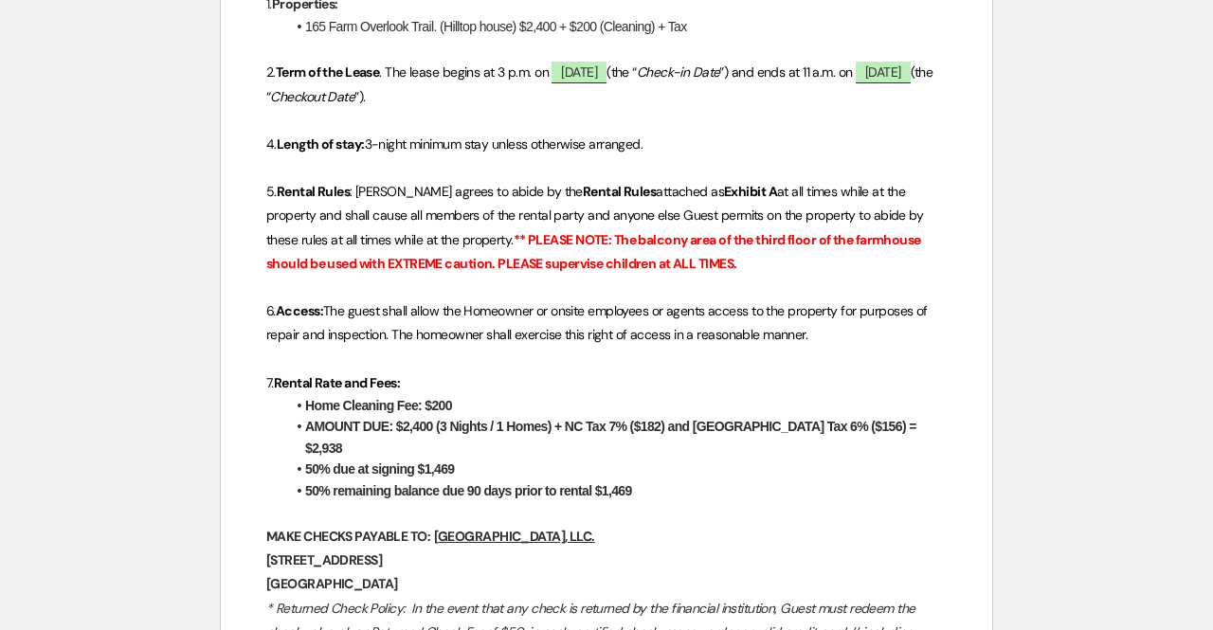
select select "8"
select select "5"
select select "8"
select select "5"
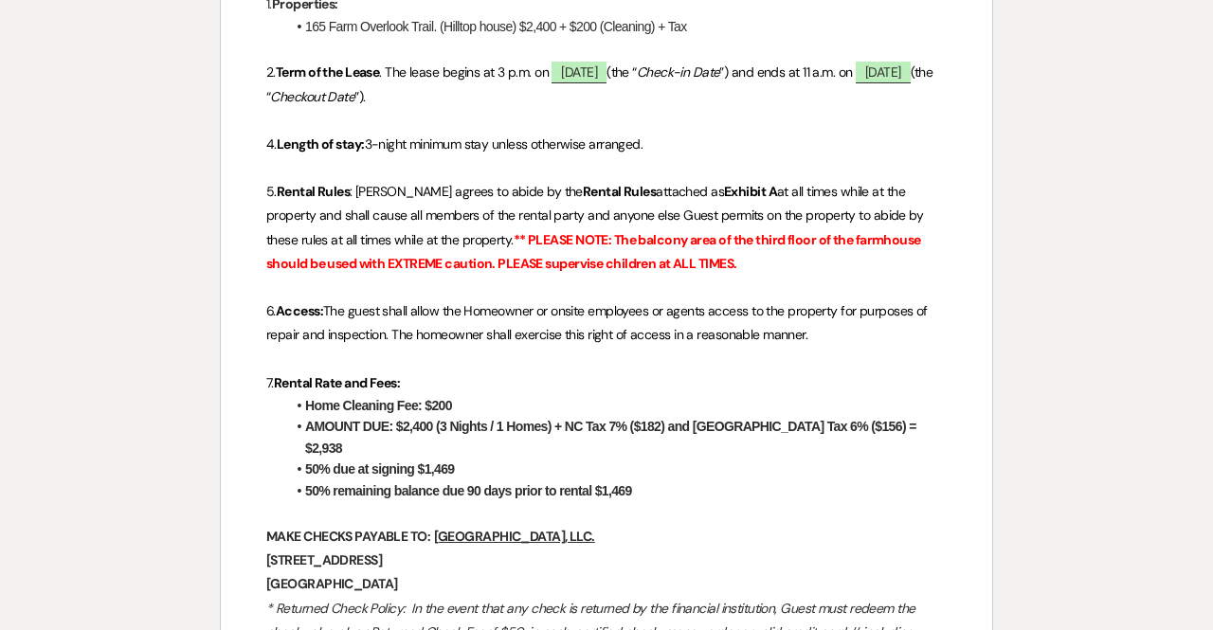
select select "8"
select select "5"
select select "8"
select select "5"
select select "8"
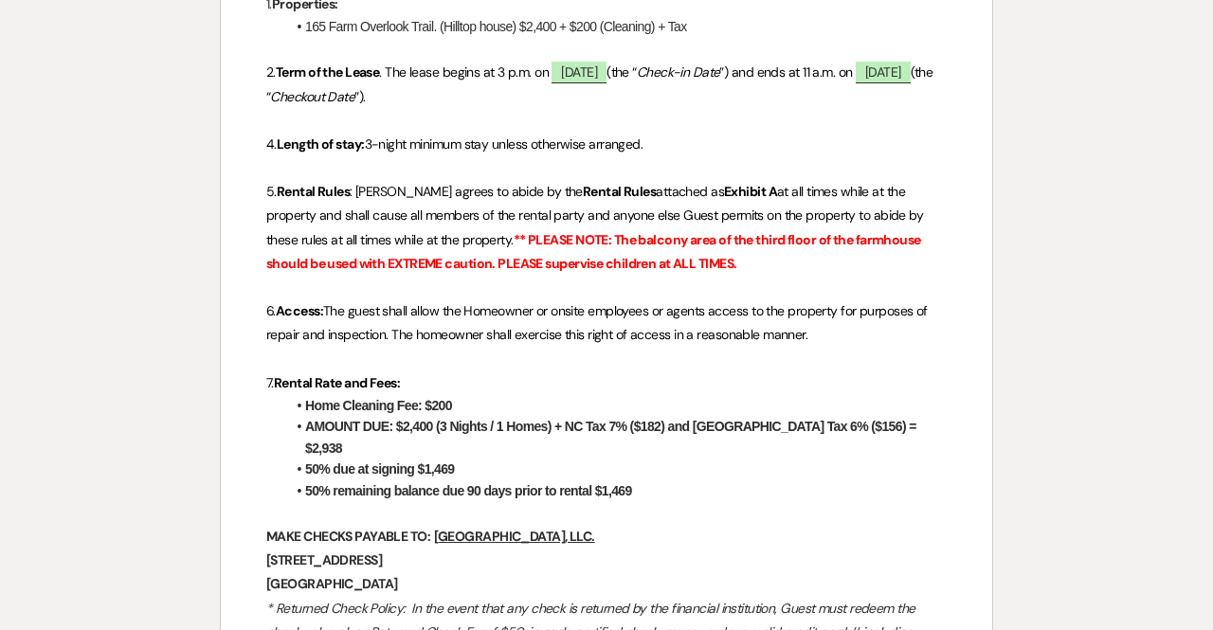
select select "5"
select select "8"
select select "6"
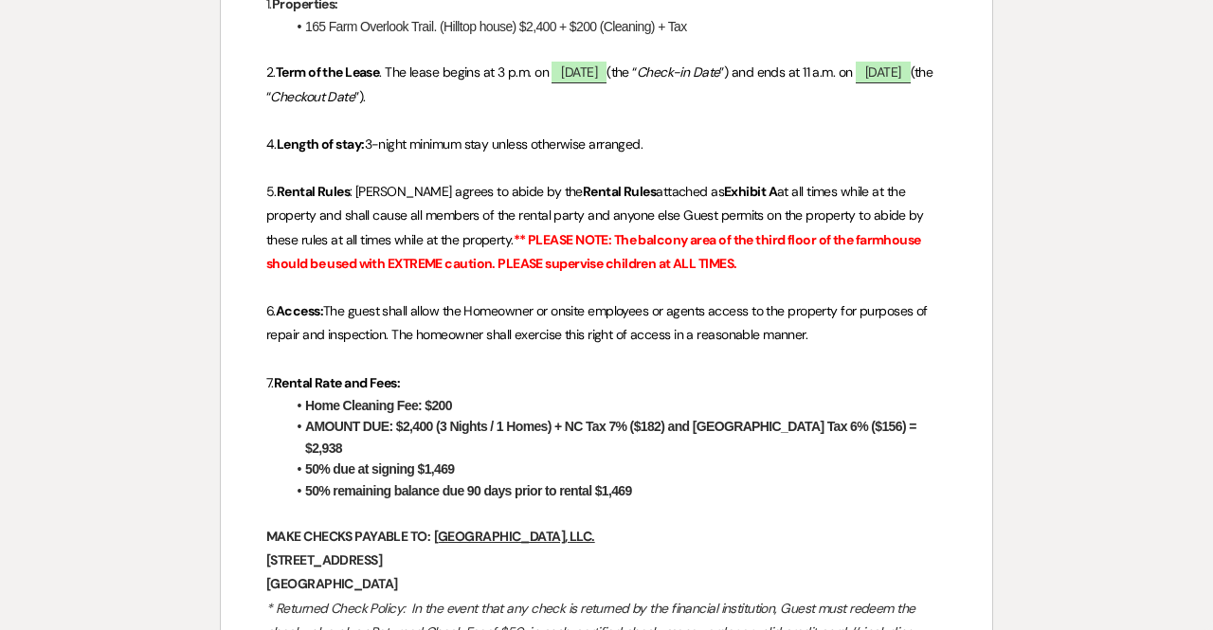
select select "8"
select select "5"
select select "8"
select select "3"
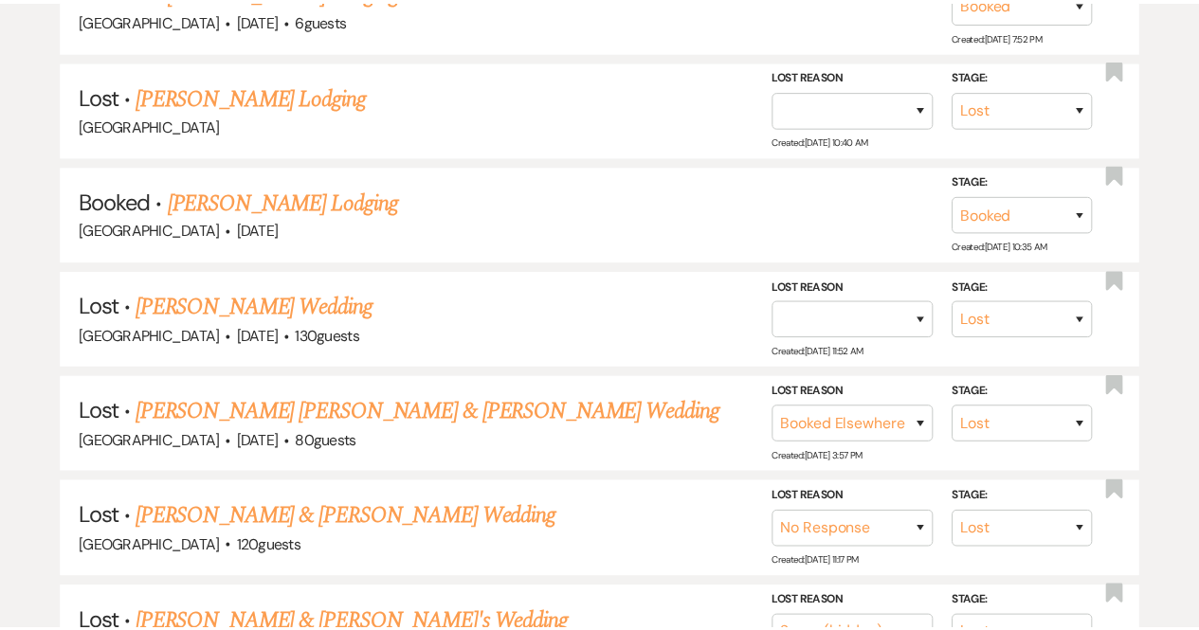
scroll to position [510, 0]
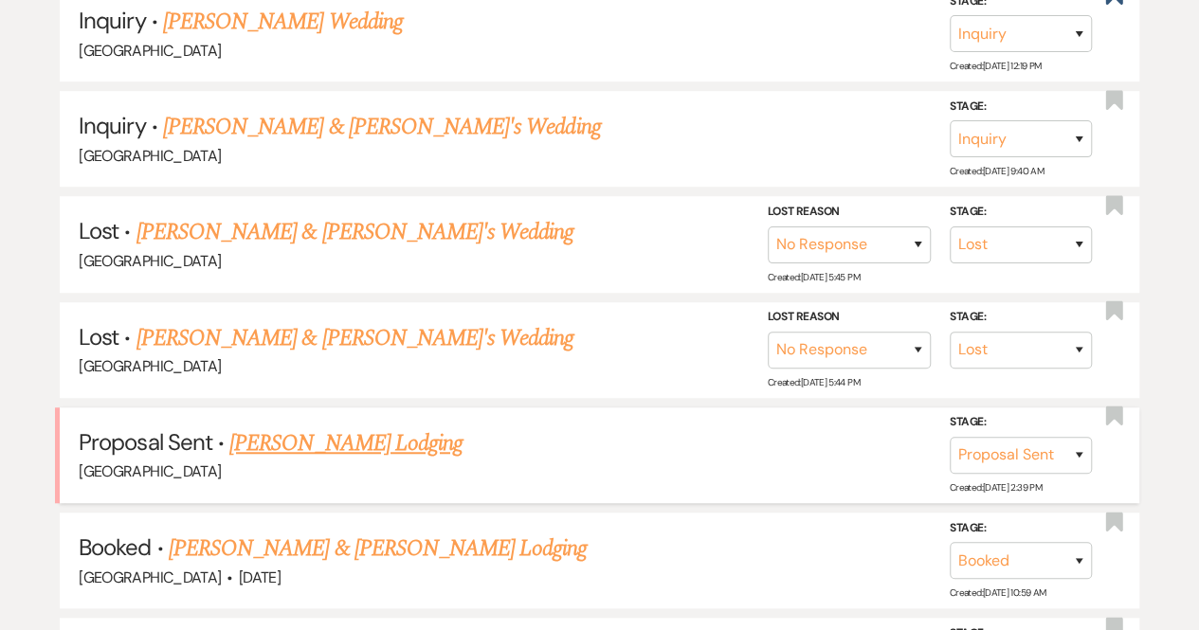
click at [332, 450] on link "[PERSON_NAME] Lodging" at bounding box center [345, 443] width 233 height 34
select select "6"
select select "13"
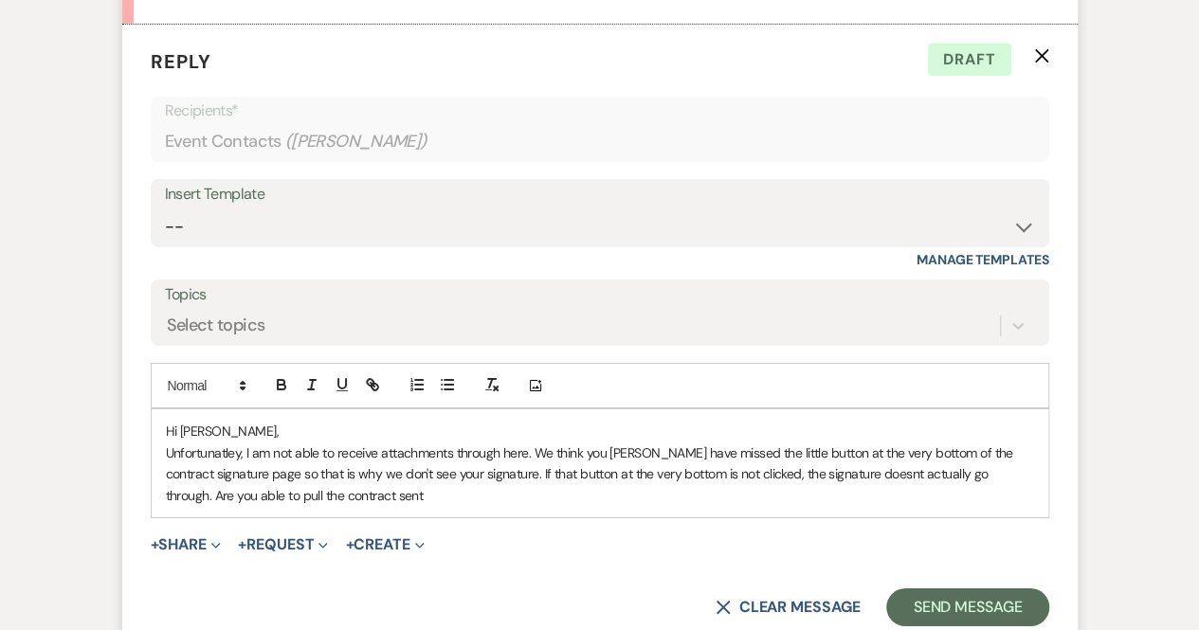
scroll to position [3100, 0]
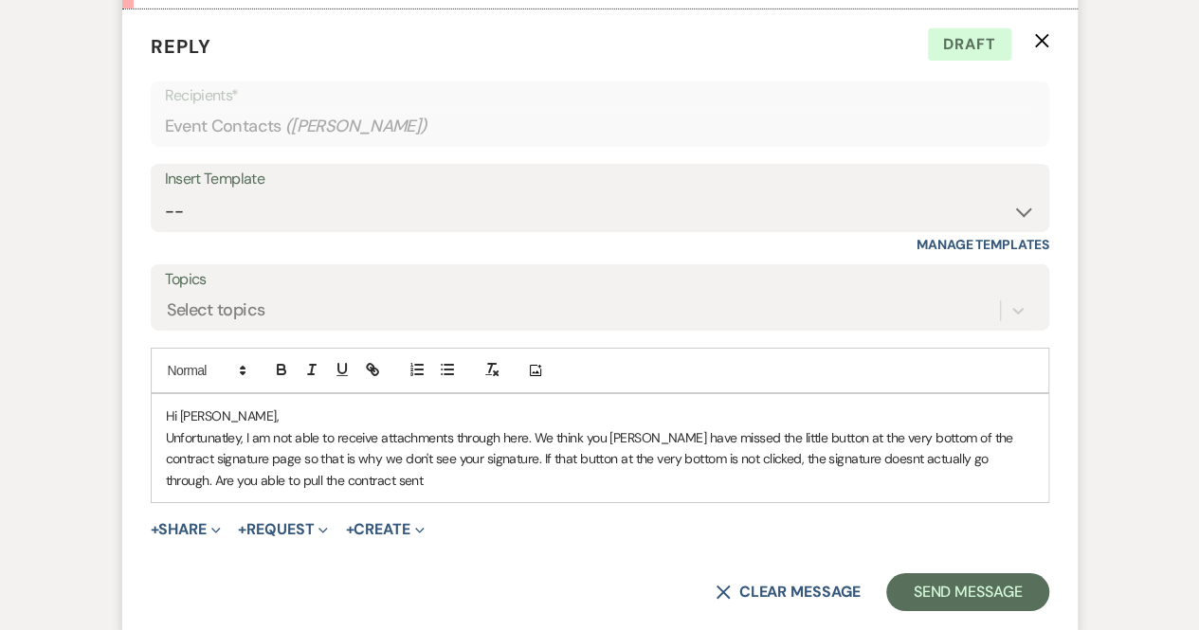
click at [347, 480] on p "Unfortunatley, I am not able to receive attachments through here. We think you …" at bounding box center [600, 458] width 868 height 63
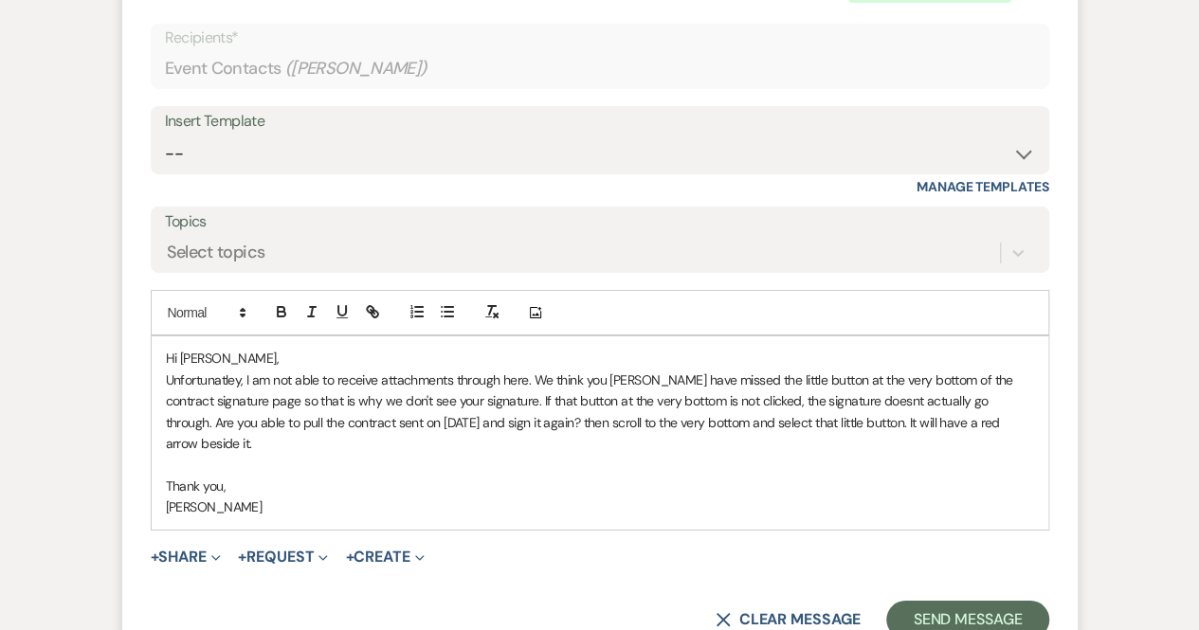
scroll to position [3163, 0]
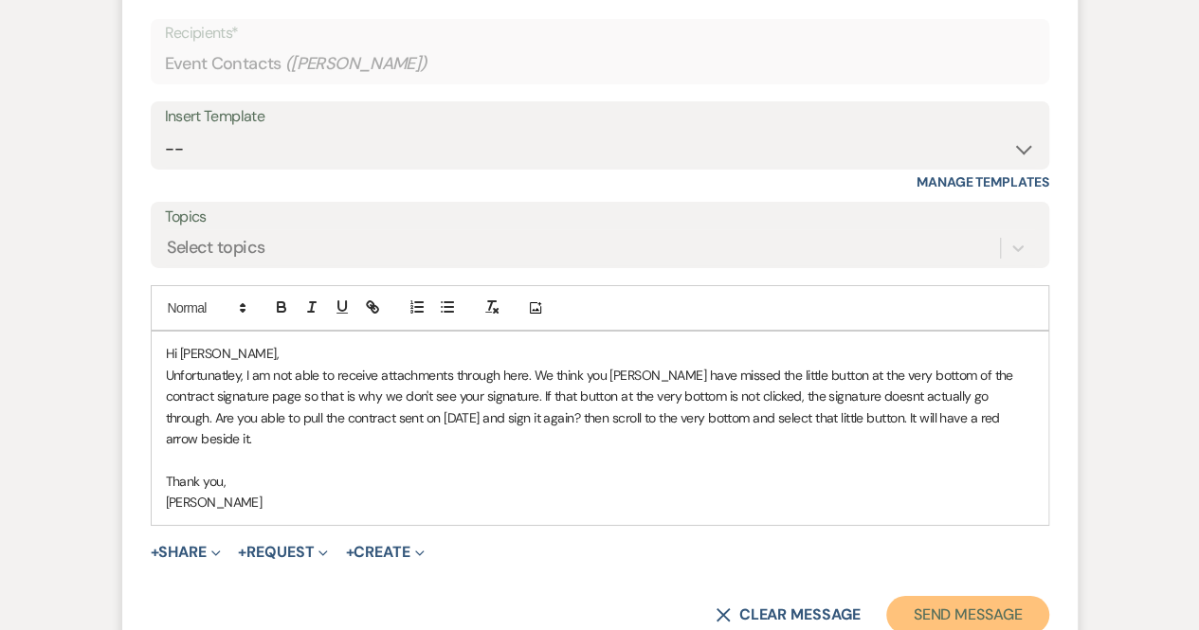
click at [948, 596] on button "Send Message" at bounding box center [967, 615] width 162 height 38
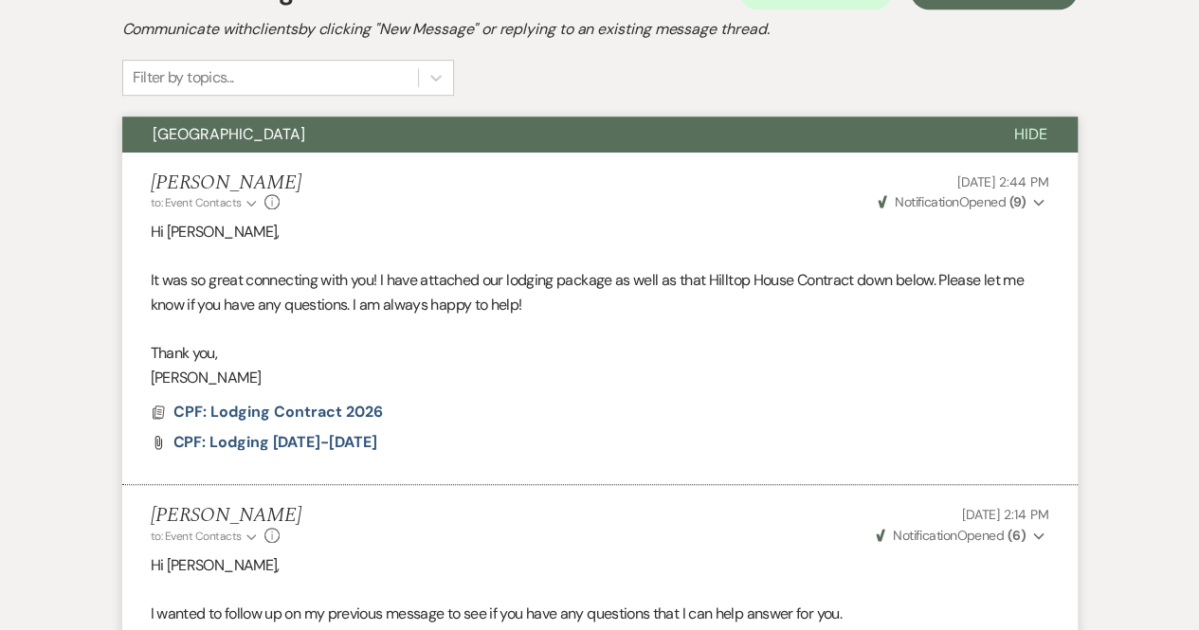
scroll to position [0, 0]
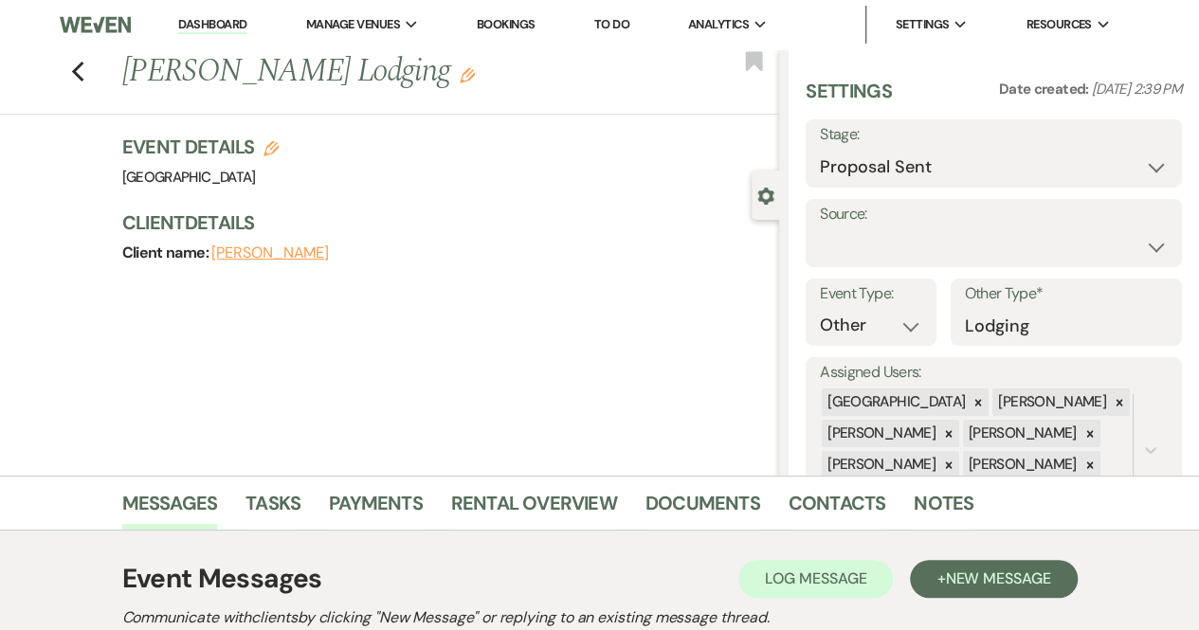
click at [105, 27] on img at bounding box center [95, 25] width 70 height 40
